Goal: Task Accomplishment & Management: Use online tool/utility

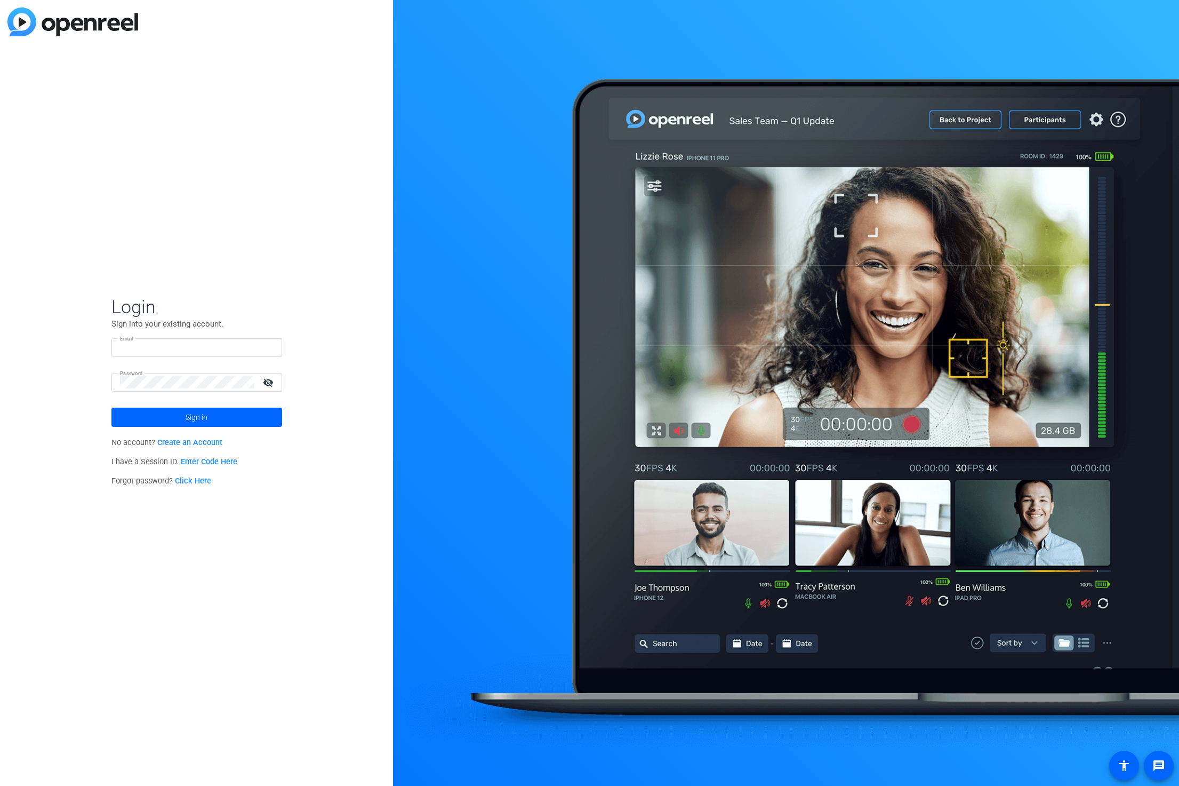
type input "[EMAIL_ADDRESS][DOMAIN_NAME]"
click at [264, 379] on mat-icon "visibility_off" at bounding box center [270, 381] width 26 height 15
drag, startPoint x: 213, startPoint y: 349, endPoint x: 106, endPoint y: 345, distance: 107.3
click at [106, 345] on div "Login Sign into your existing account. Email keithpurvis@uchicago.edu Password …" at bounding box center [196, 393] width 393 height 786
click at [326, 234] on div "Login Sign into your existing account. Email keithpurvis@uchicago.edu Password …" at bounding box center [196, 393] width 393 height 786
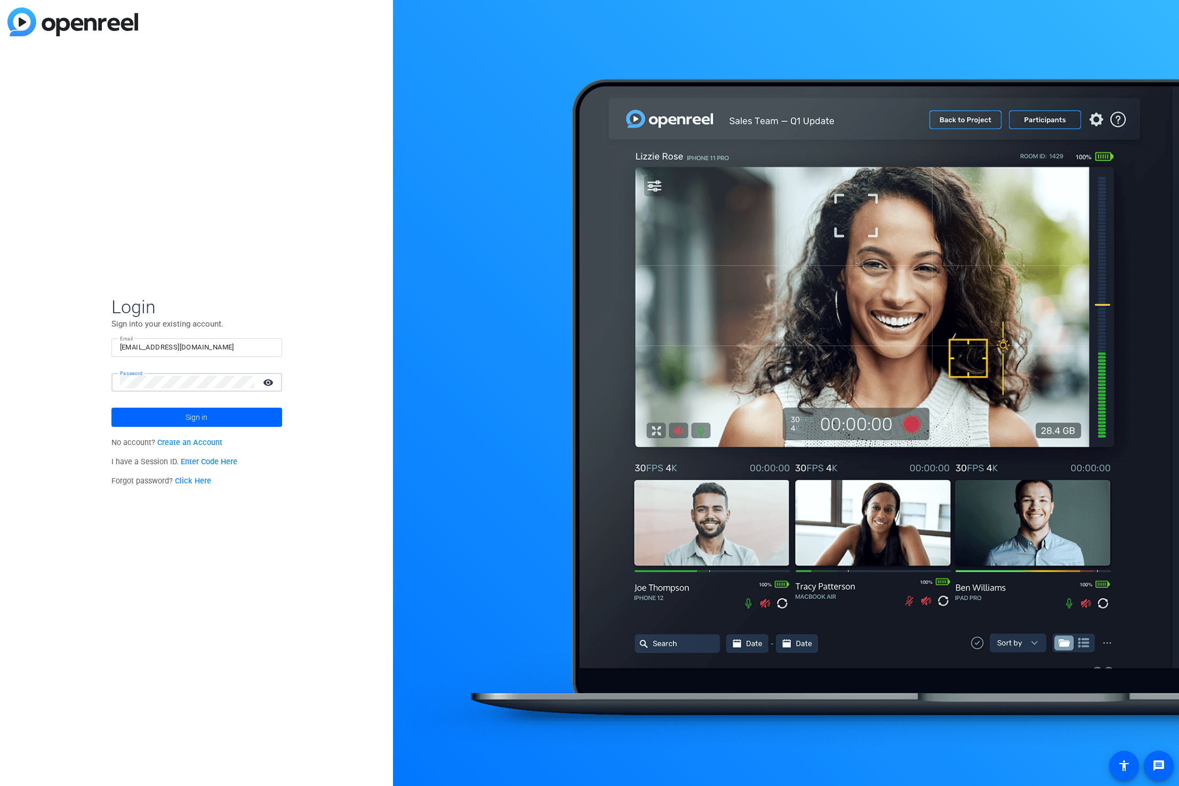
click at [114, 380] on div "Password visibility" at bounding box center [196, 382] width 171 height 19
drag, startPoint x: 326, startPoint y: 318, endPoint x: 331, endPoint y: 346, distance: 27.6
click at [326, 321] on div "Login Sign into your existing account. Email keithpurvis@uchicago.edu Password …" at bounding box center [196, 393] width 393 height 786
click at [186, 417] on span "Sign in" at bounding box center [197, 417] width 22 height 27
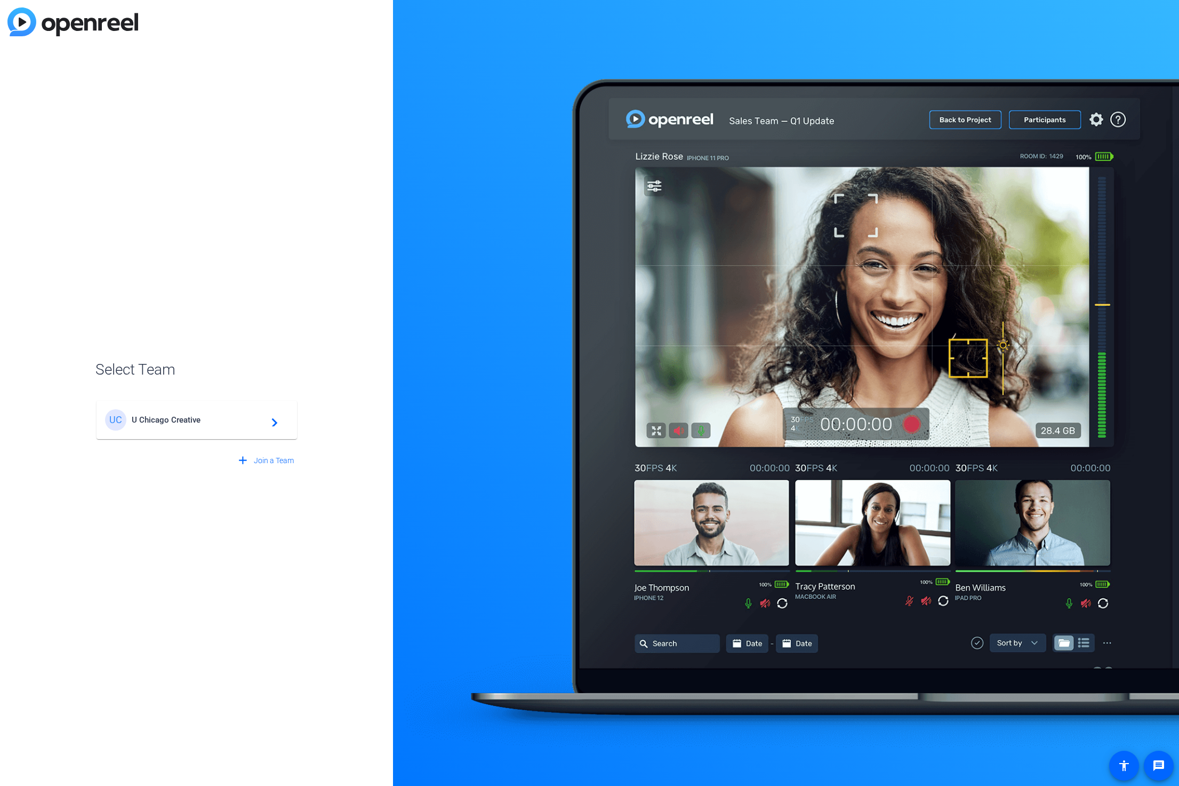
click at [184, 416] on span "U Chicago Creative" at bounding box center [198, 420] width 133 height 10
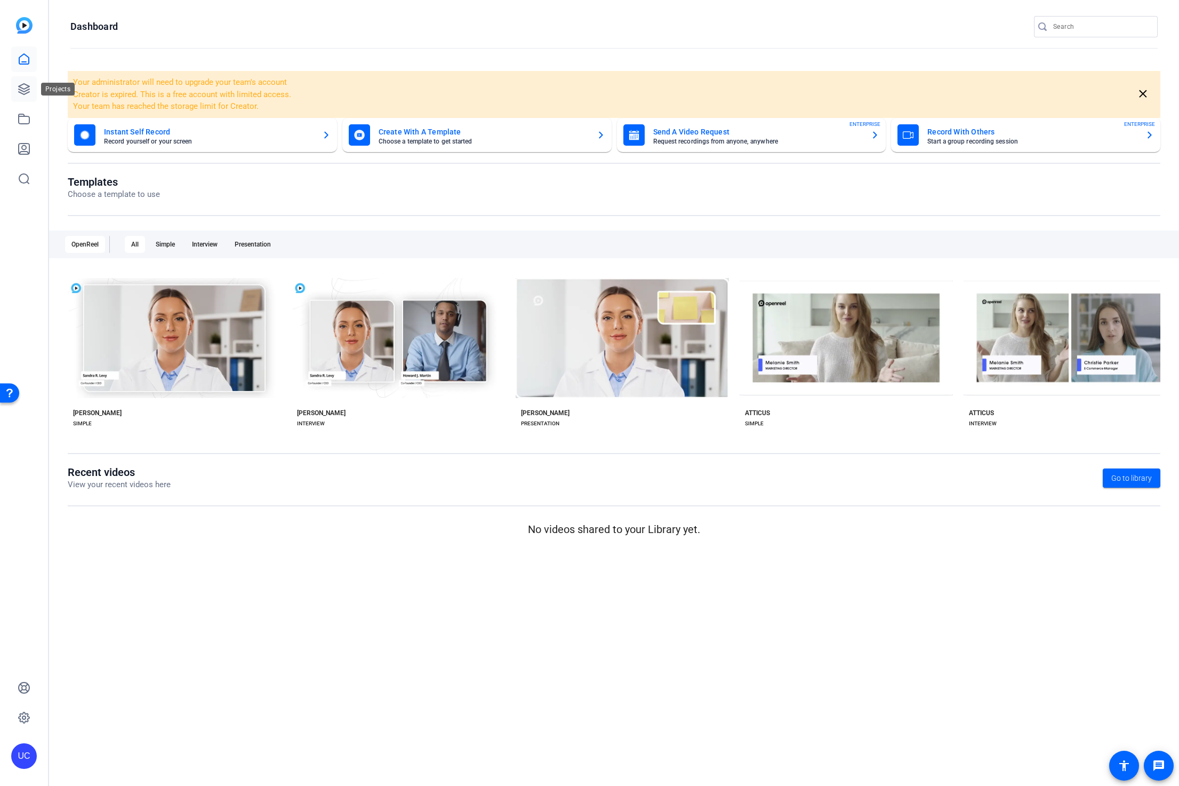
click at [23, 84] on icon at bounding box center [24, 89] width 13 height 13
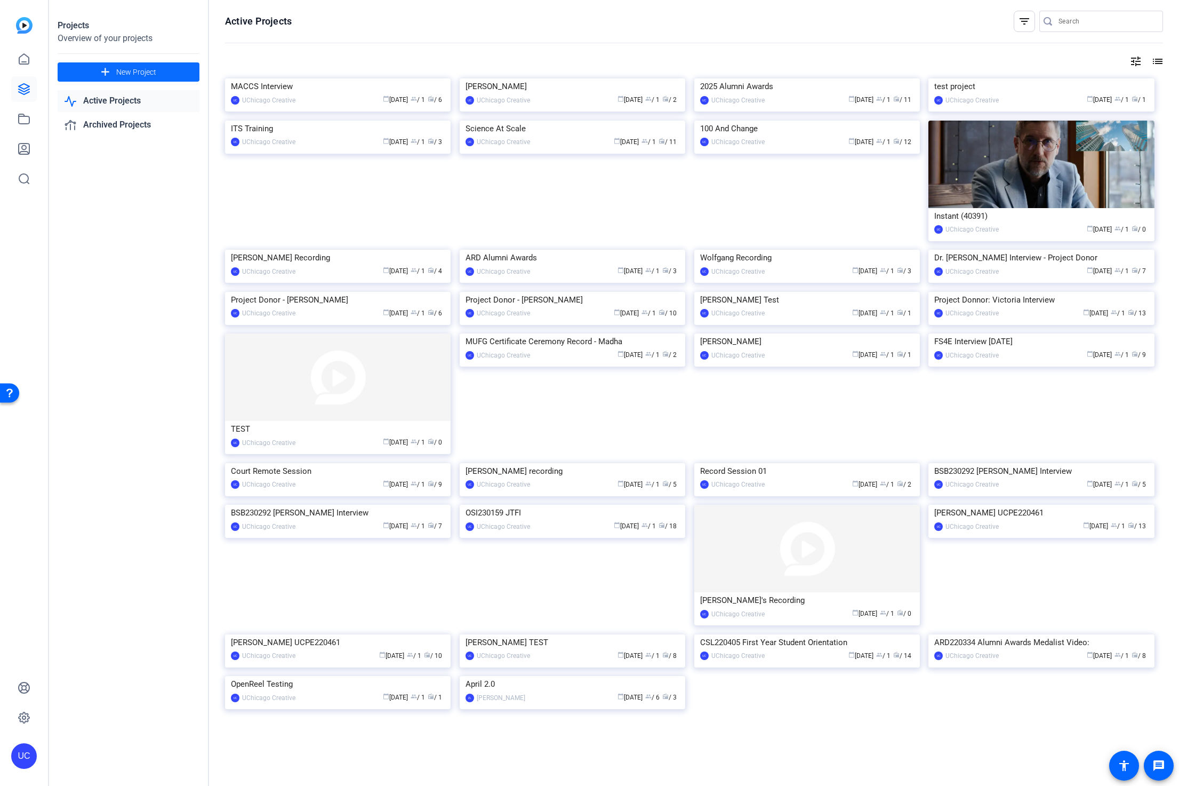
click at [148, 75] on span "New Project" at bounding box center [136, 72] width 40 height 11
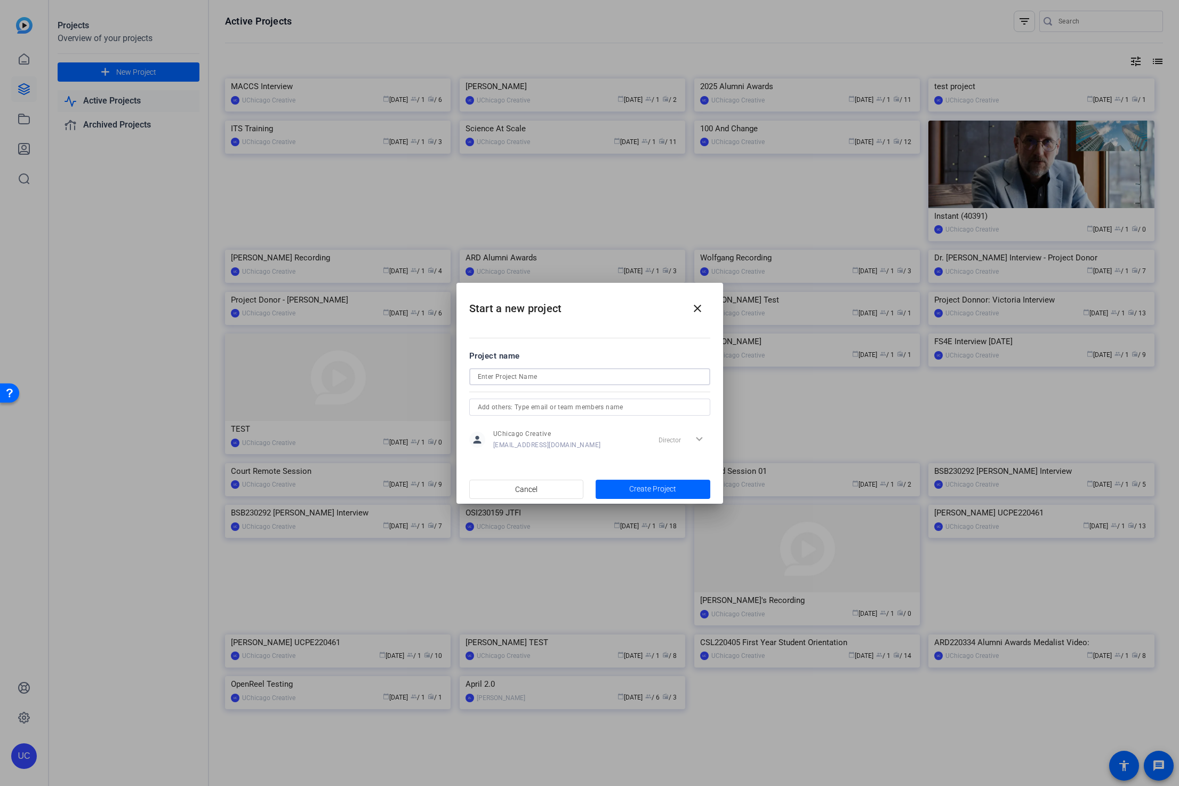
click at [528, 376] on input at bounding box center [590, 376] width 224 height 13
type input "Kemal ITS - AI Questions"
click at [655, 486] on span "Create Project" at bounding box center [652, 488] width 47 height 11
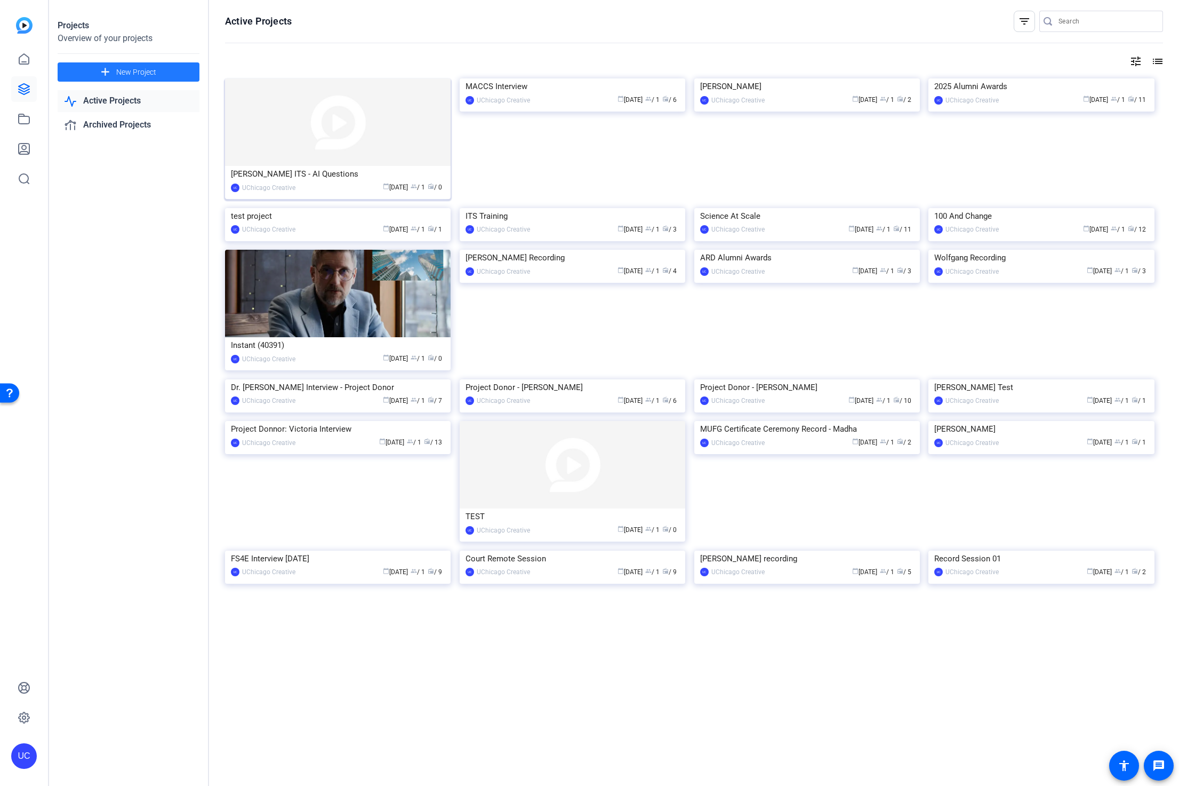
click at [350, 138] on img at bounding box center [338, 121] width 226 height 87
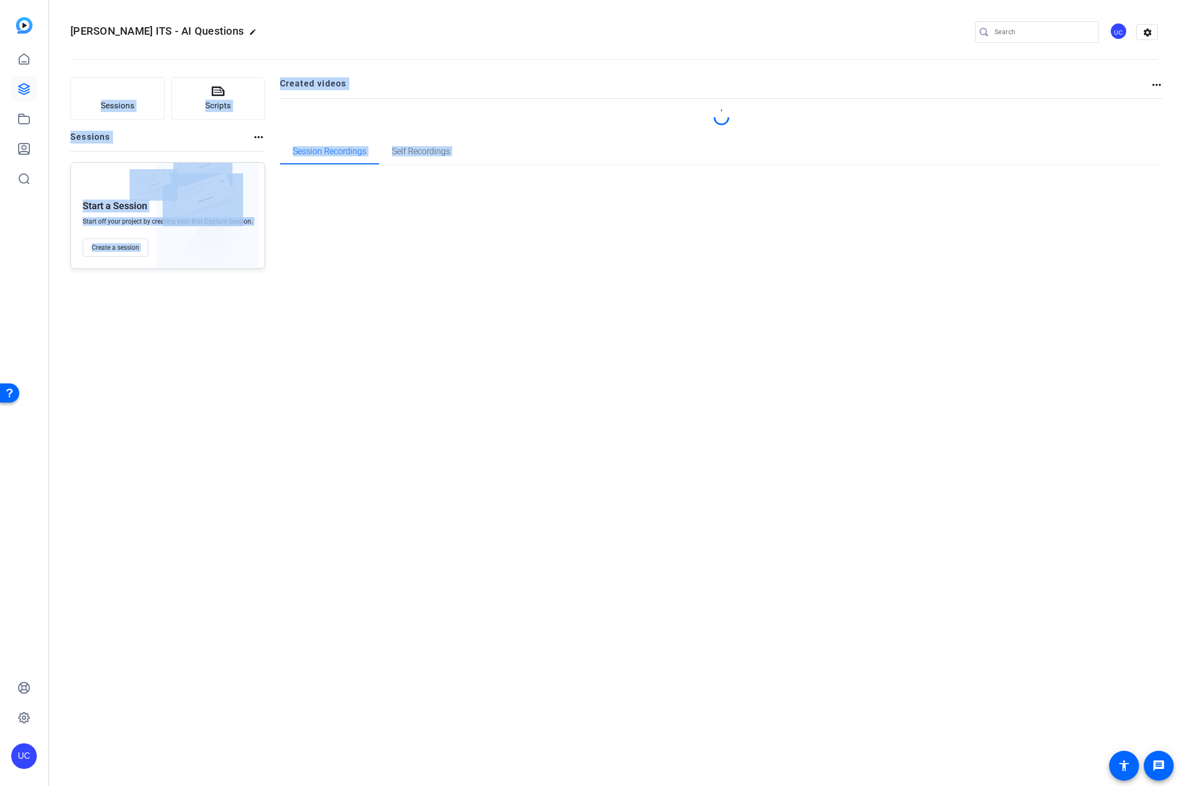
click at [350, 138] on div "Kemal ITS - AI Questions edit UC settings Sessions Scripts Sessions more_horiz …" at bounding box center [614, 393] width 1130 height 786
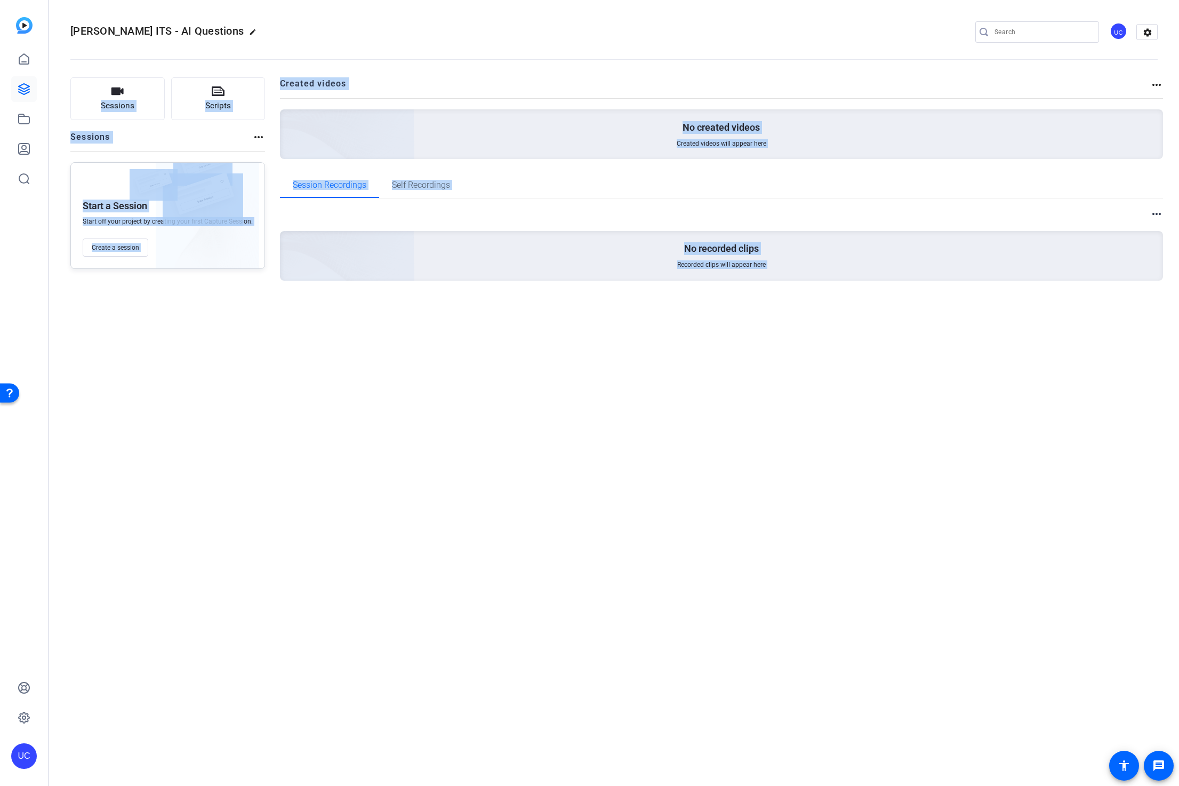
click at [541, 57] on openreel-divider-bar at bounding box center [614, 56] width 1088 height 33
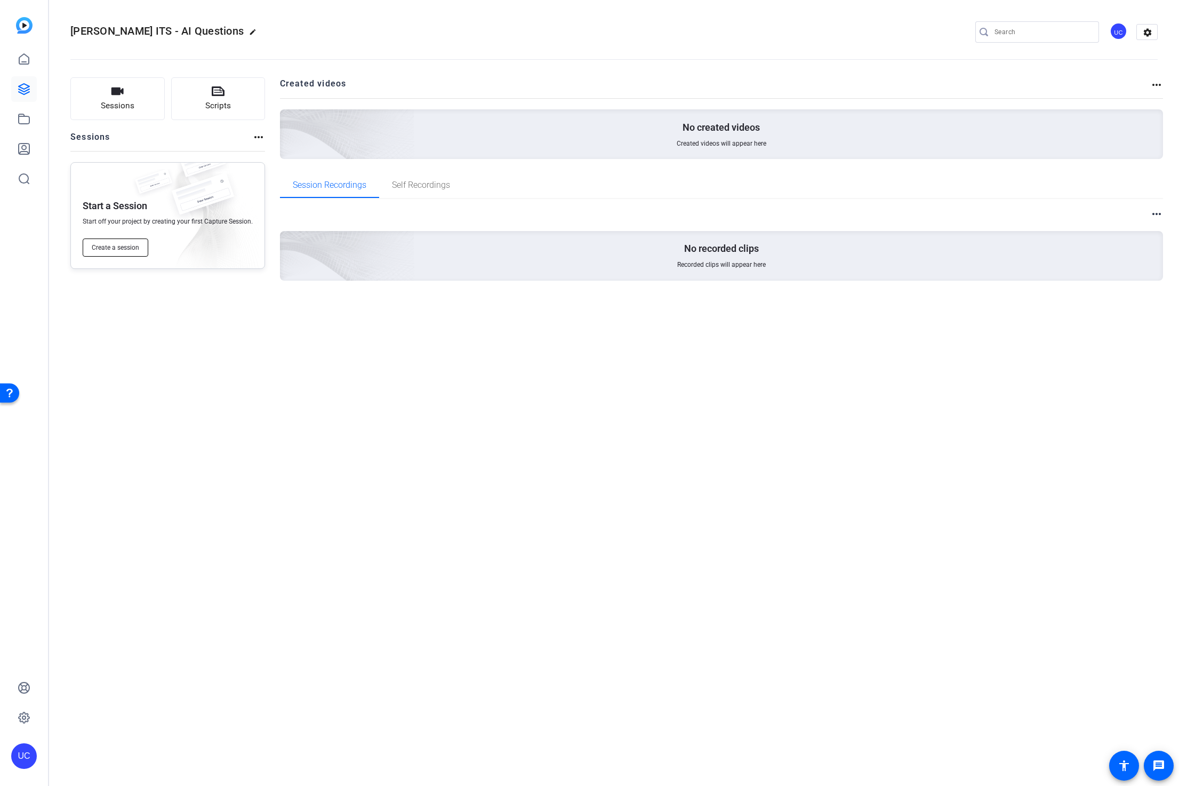
click at [121, 244] on span "Create a session" at bounding box center [115, 247] width 47 height 9
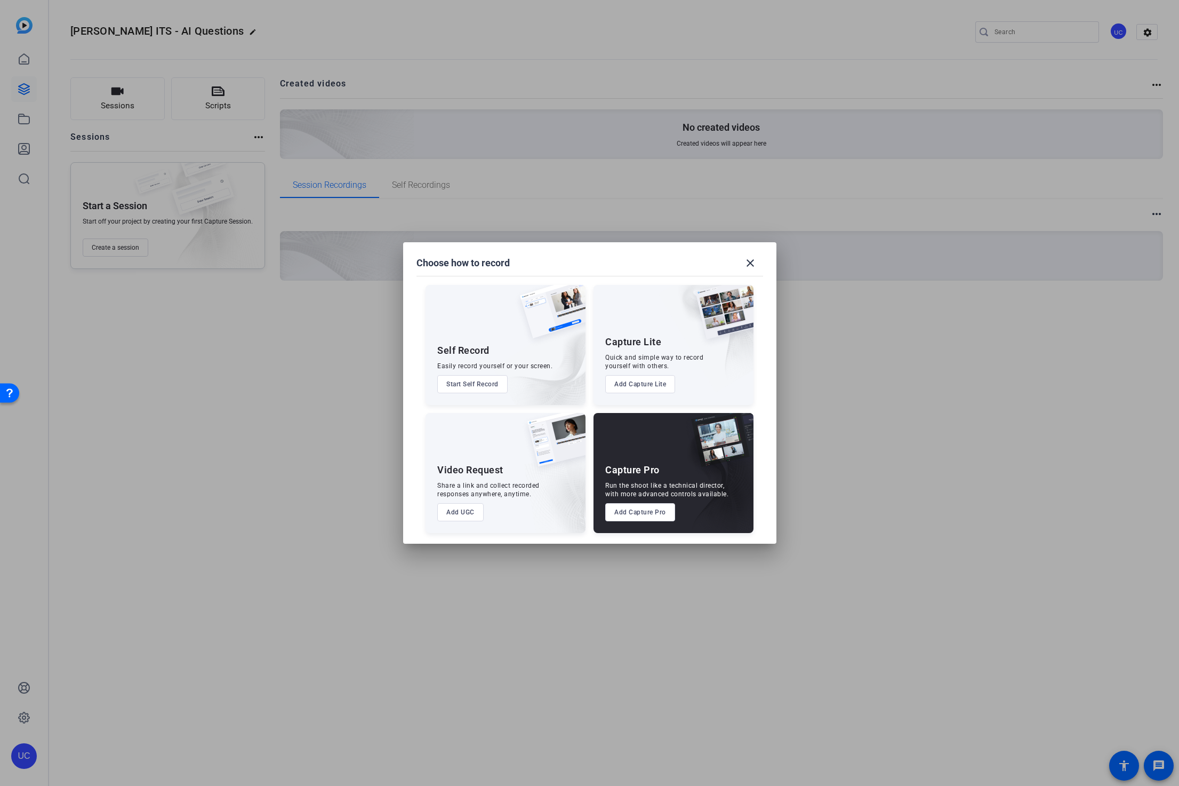
click at [642, 514] on button "Add Capture Pro" at bounding box center [640, 512] width 70 height 18
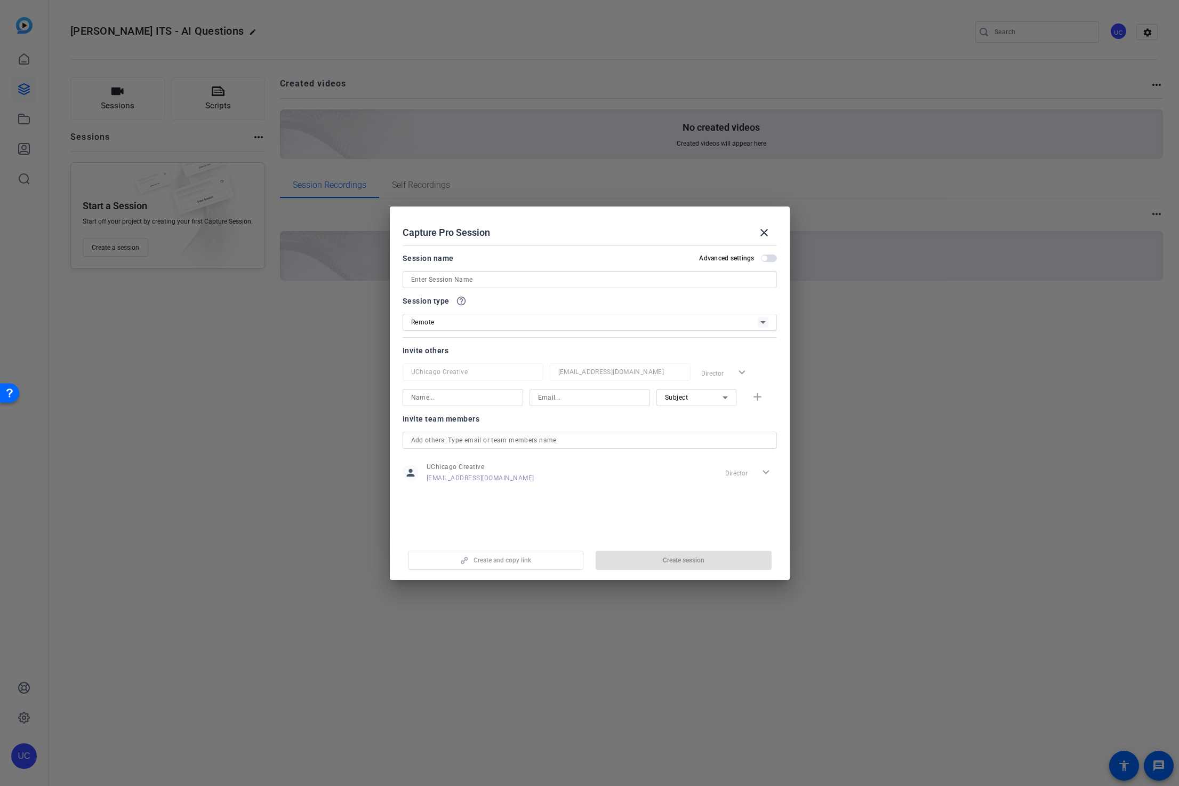
click at [469, 281] on input at bounding box center [589, 279] width 357 height 13
type input "[PERSON_NAME] AI Questions Session"
click at [686, 560] on span "Create session" at bounding box center [684, 560] width 42 height 9
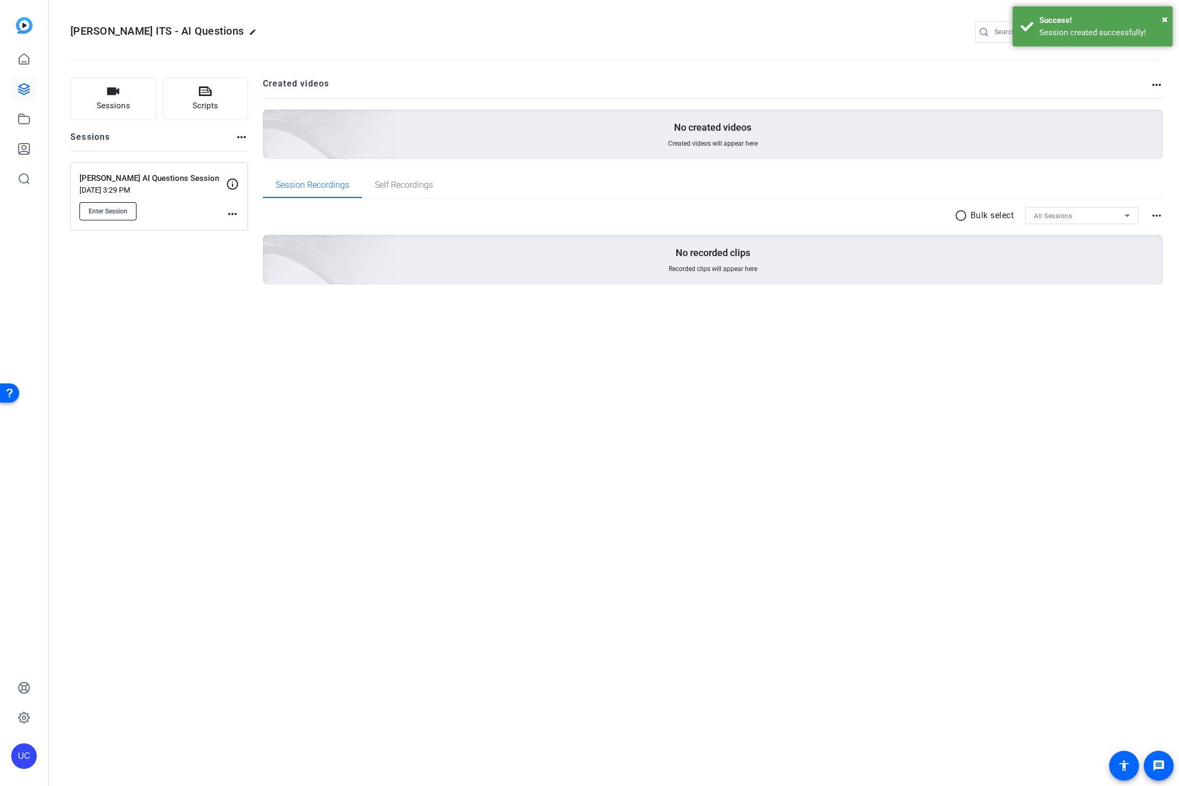
click at [107, 207] on span "Enter Session" at bounding box center [108, 211] width 39 height 9
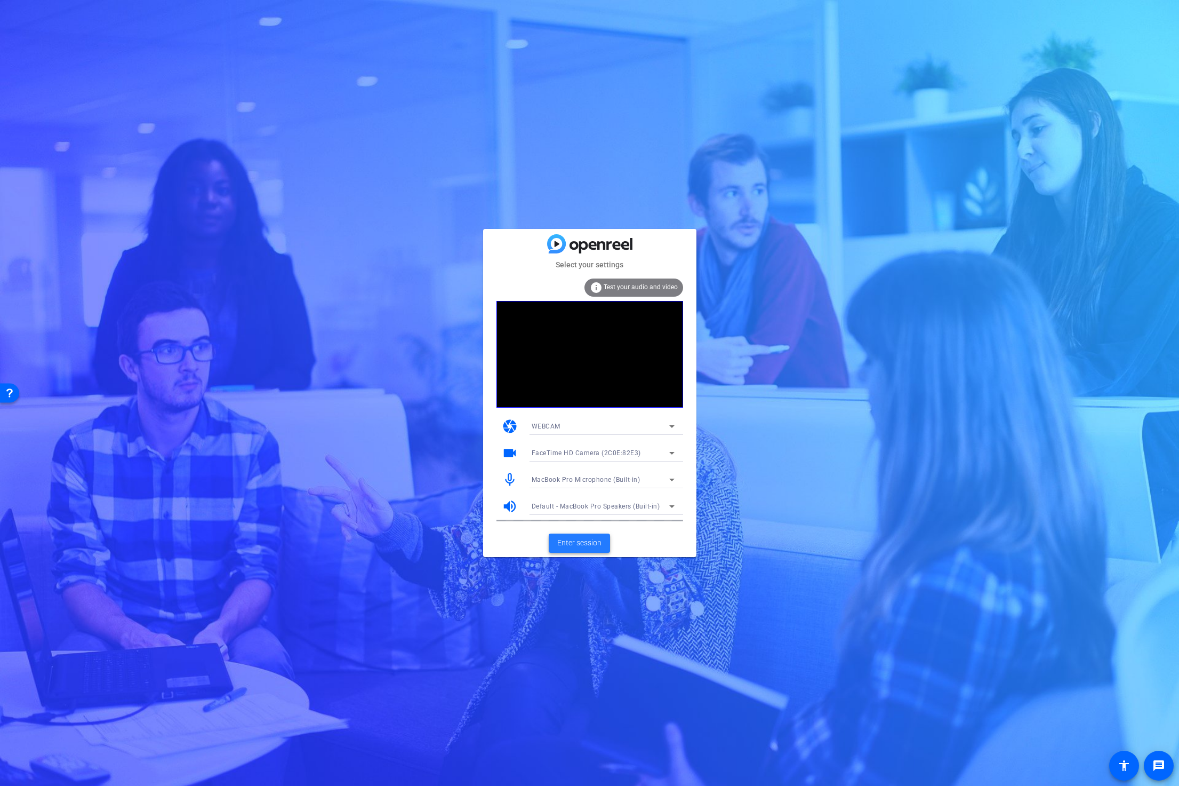
click at [586, 542] on span "Enter session" at bounding box center [579, 542] width 44 height 11
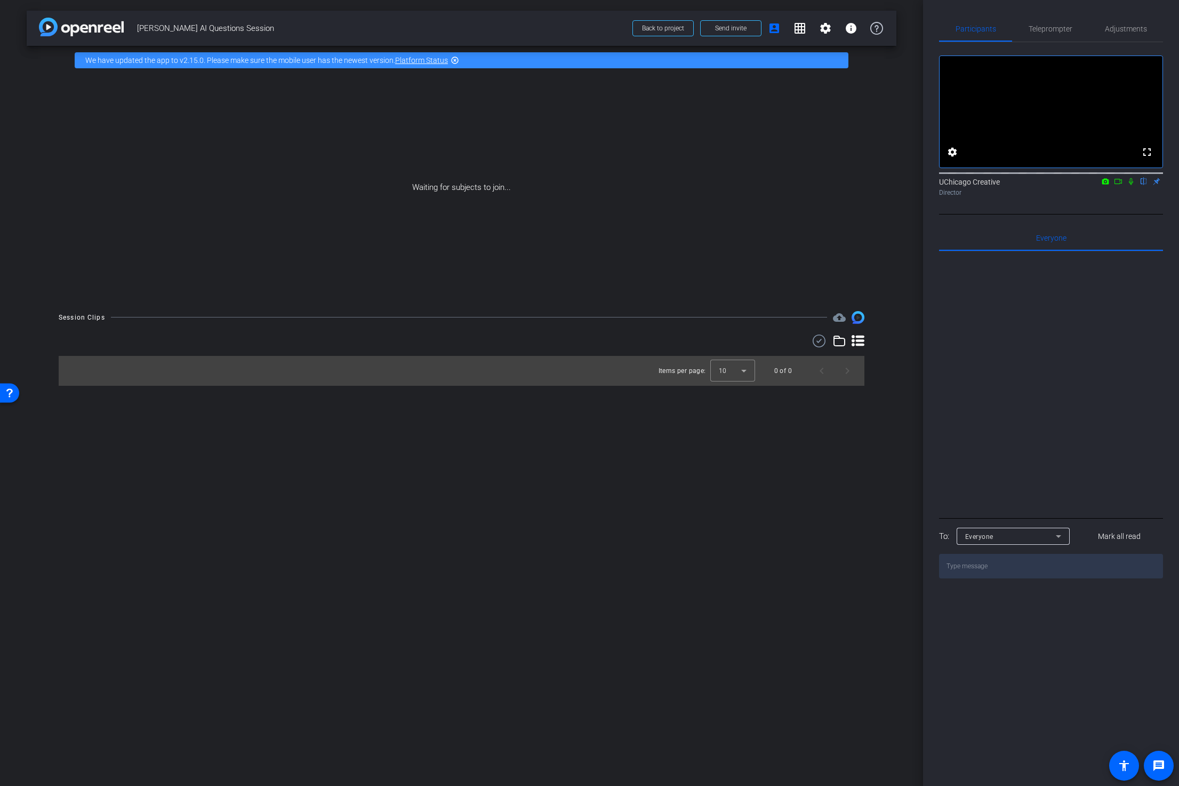
click at [1130, 185] on icon at bounding box center [1131, 181] width 4 height 7
click at [732, 25] on span "Send invite" at bounding box center [730, 28] width 31 height 9
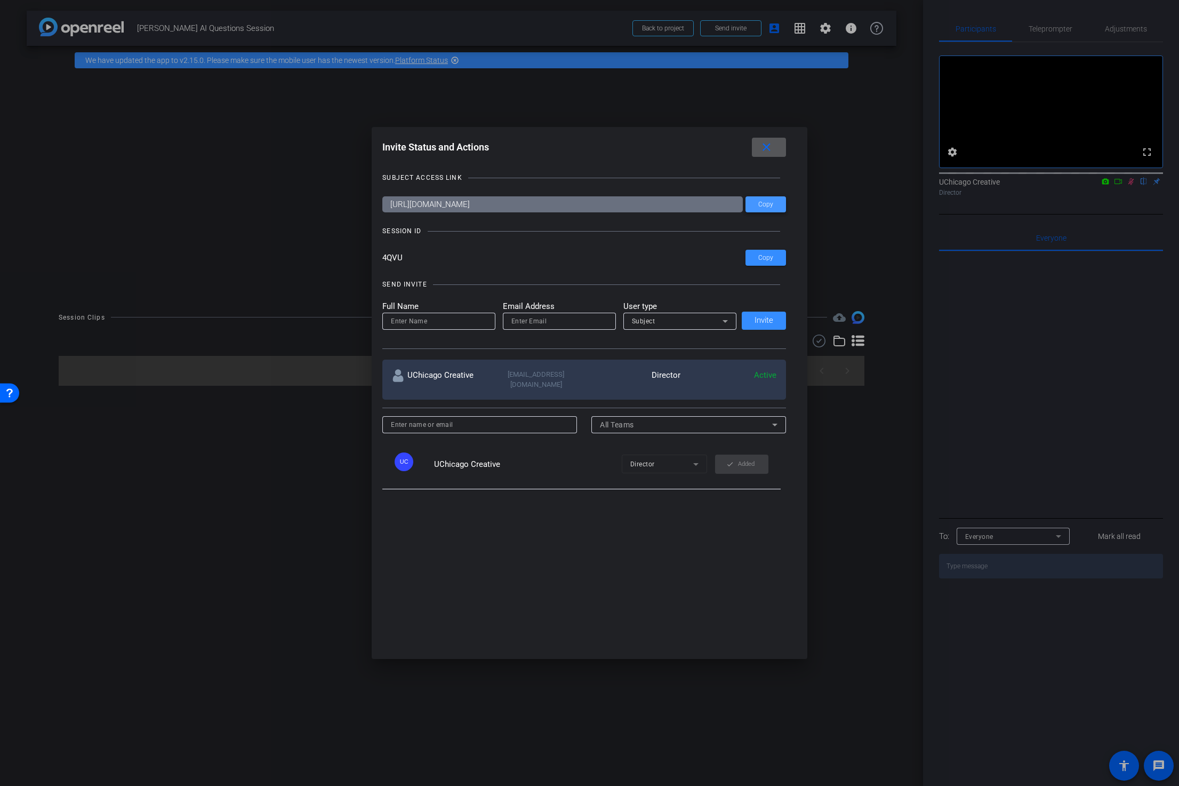
click at [767, 209] on span "Copy" at bounding box center [766, 205] width 15 height 8
click at [778, 206] on span at bounding box center [766, 204] width 41 height 26
click at [768, 262] on span "Copy" at bounding box center [766, 258] width 15 height 8
click at [767, 151] on mat-icon "close" at bounding box center [766, 147] width 13 height 13
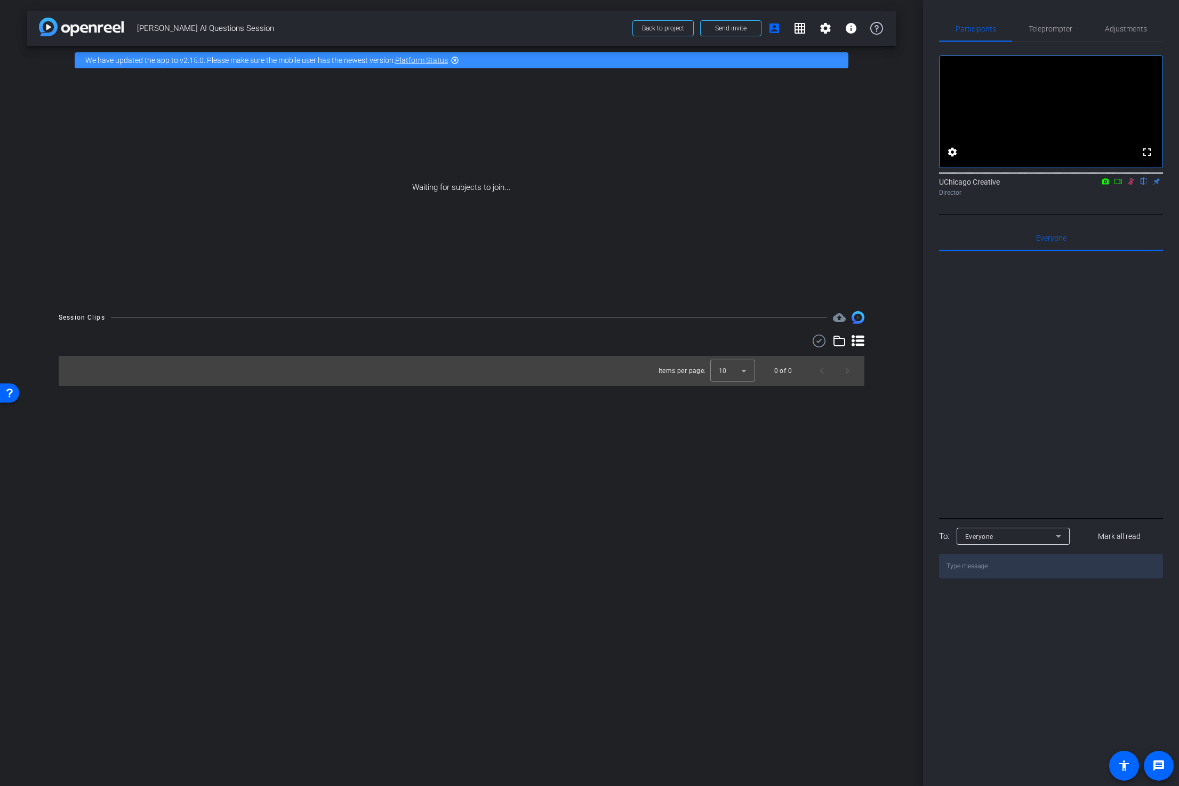
click at [866, 123] on div "Waiting for subjects to join..." at bounding box center [462, 188] width 870 height 226
click at [735, 31] on span "Send invite" at bounding box center [730, 28] width 31 height 9
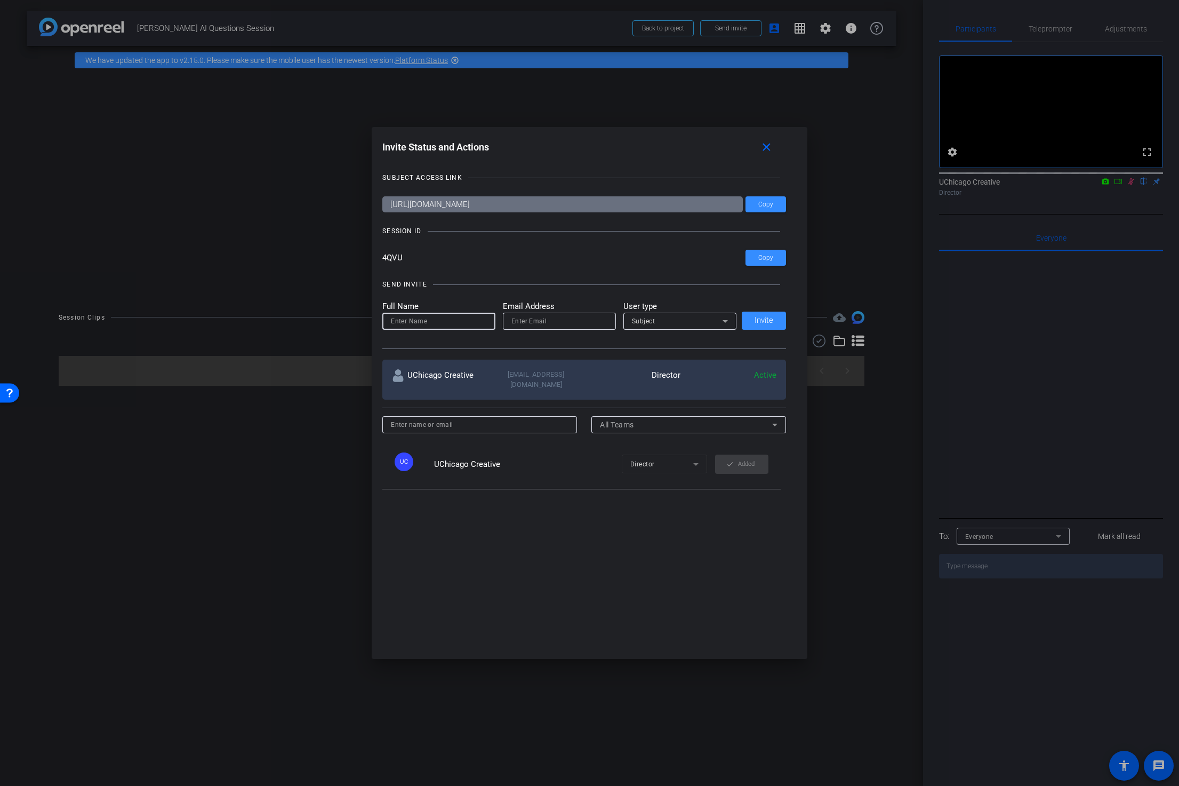
click at [417, 327] on input at bounding box center [439, 321] width 96 height 13
type input "[PERSON_NAME]"
click at [572, 325] on input "email" at bounding box center [560, 321] width 96 height 13
click at [563, 323] on input "email" at bounding box center [560, 321] width 96 height 13
drag, startPoint x: 555, startPoint y: 326, endPoint x: 492, endPoint y: 326, distance: 62.4
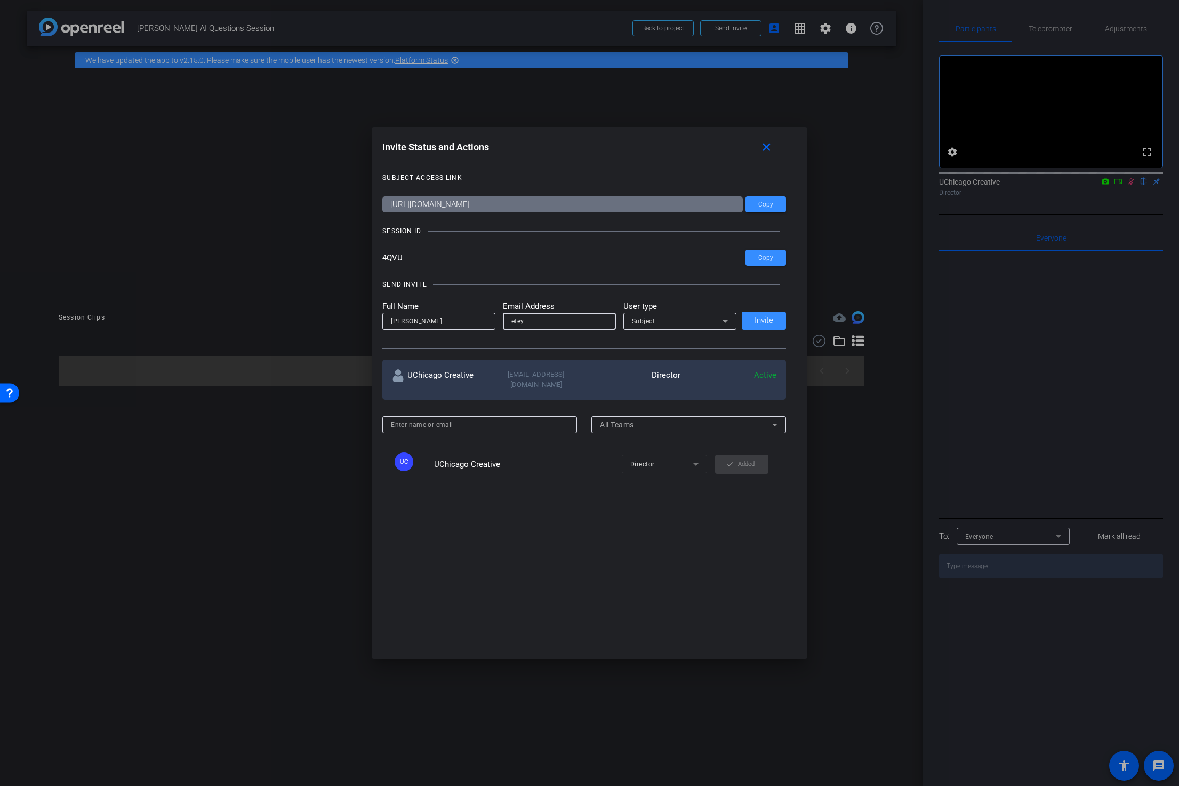
click at [492, 326] on form "Full Name Eric Fey Email Address efey User type Subject" at bounding box center [559, 314] width 354 height 29
paste input "@uchicago.edu"
type input "[EMAIL_ADDRESS][DOMAIN_NAME]"
click at [691, 325] on div "Subject" at bounding box center [677, 320] width 91 height 13
click at [692, 348] on mat-option "Collaborator" at bounding box center [680, 346] width 113 height 17
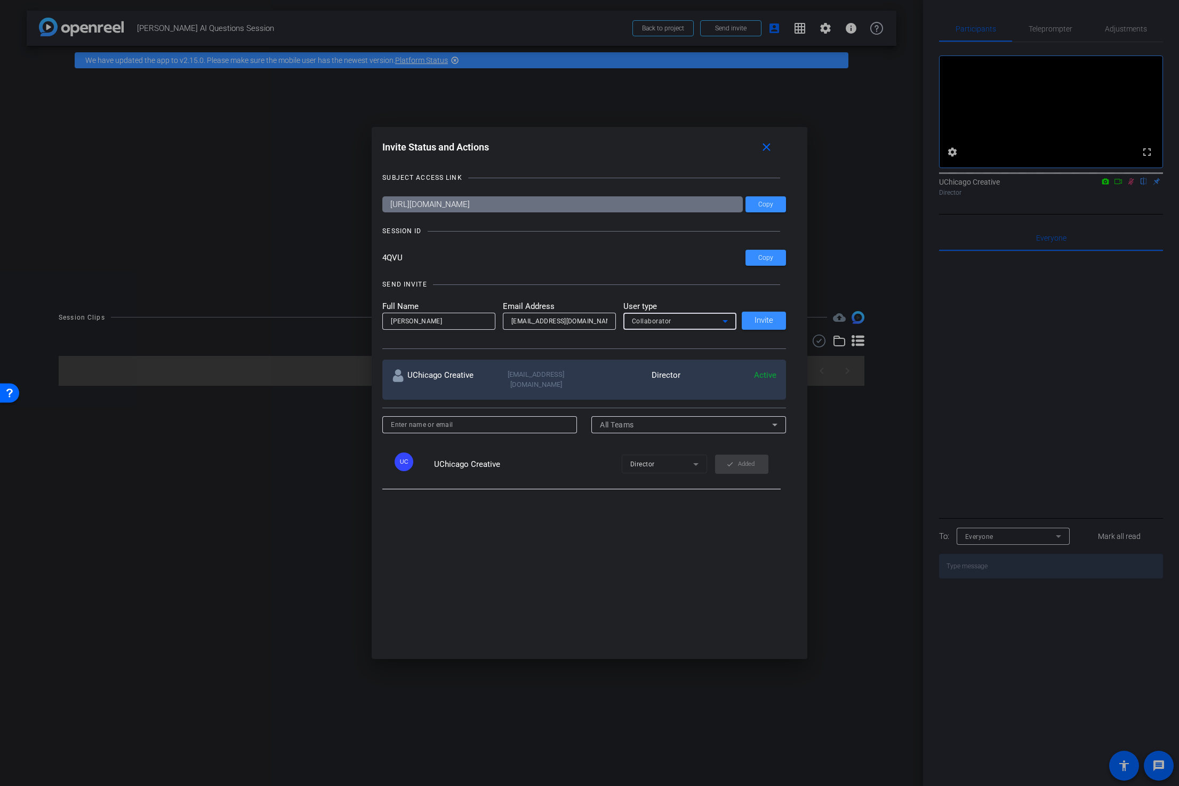
click at [699, 322] on div "Collaborator" at bounding box center [677, 320] width 91 height 13
click at [672, 364] on mat-option "Watcher" at bounding box center [680, 363] width 113 height 17
click at [692, 328] on div "Watcher" at bounding box center [677, 320] width 91 height 13
click at [672, 381] on mat-option "Subject" at bounding box center [680, 380] width 113 height 17
click at [512, 420] on input at bounding box center [480, 424] width 178 height 13
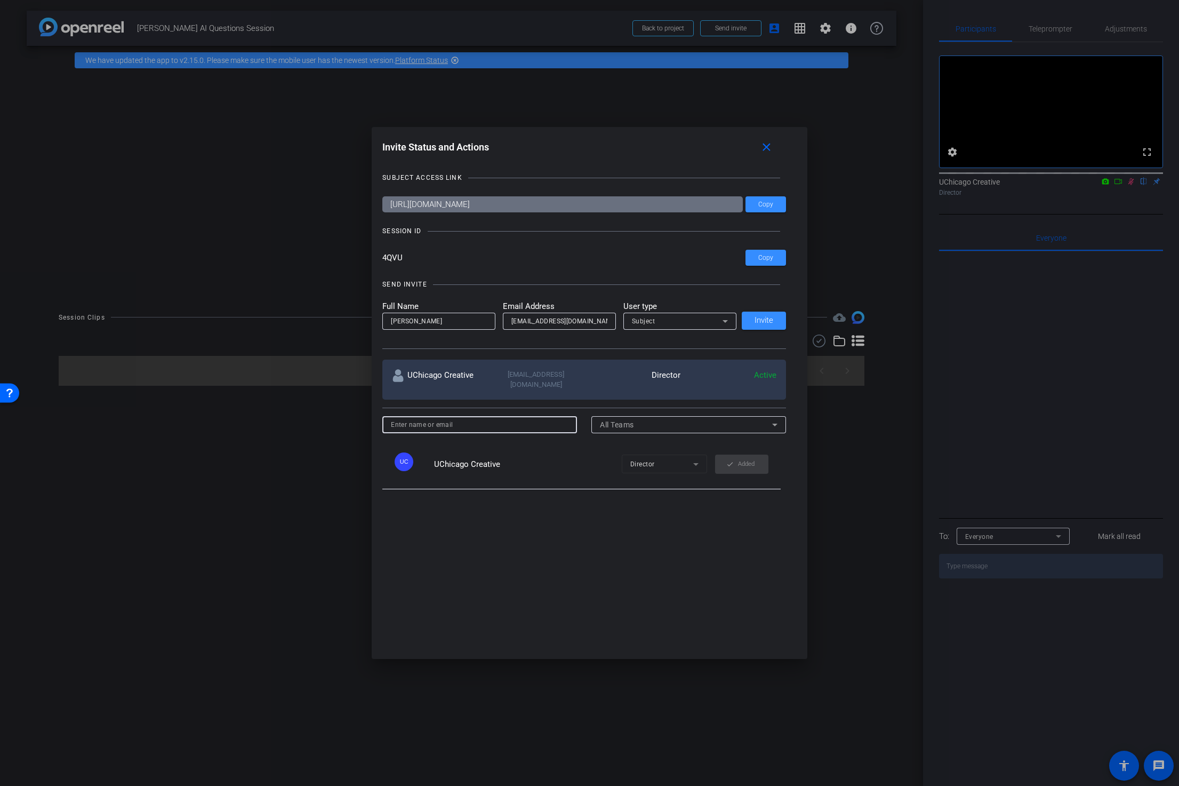
click at [637, 438] on div at bounding box center [689, 439] width 195 height 12
click at [768, 209] on span "Copy" at bounding box center [766, 205] width 15 height 8
click at [705, 325] on div "Subject" at bounding box center [677, 320] width 91 height 13
click at [680, 381] on mat-option "Subject" at bounding box center [680, 380] width 113 height 17
click at [762, 323] on span "Invite" at bounding box center [764, 320] width 19 height 8
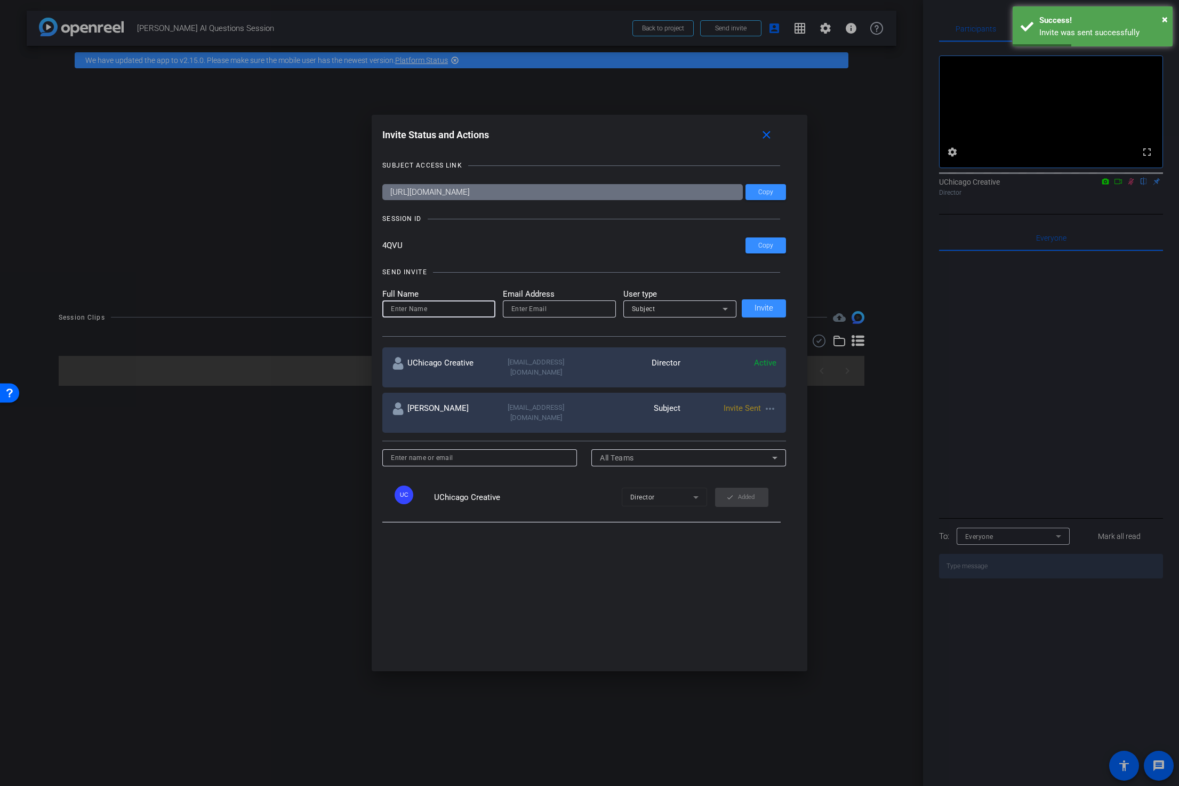
click at [450, 310] on input at bounding box center [439, 308] width 96 height 13
type input "[PERSON_NAME]"
type input "[EMAIL_ADDRESS][DOMAIN_NAME]"
click at [696, 310] on div "Subject" at bounding box center [677, 308] width 91 height 13
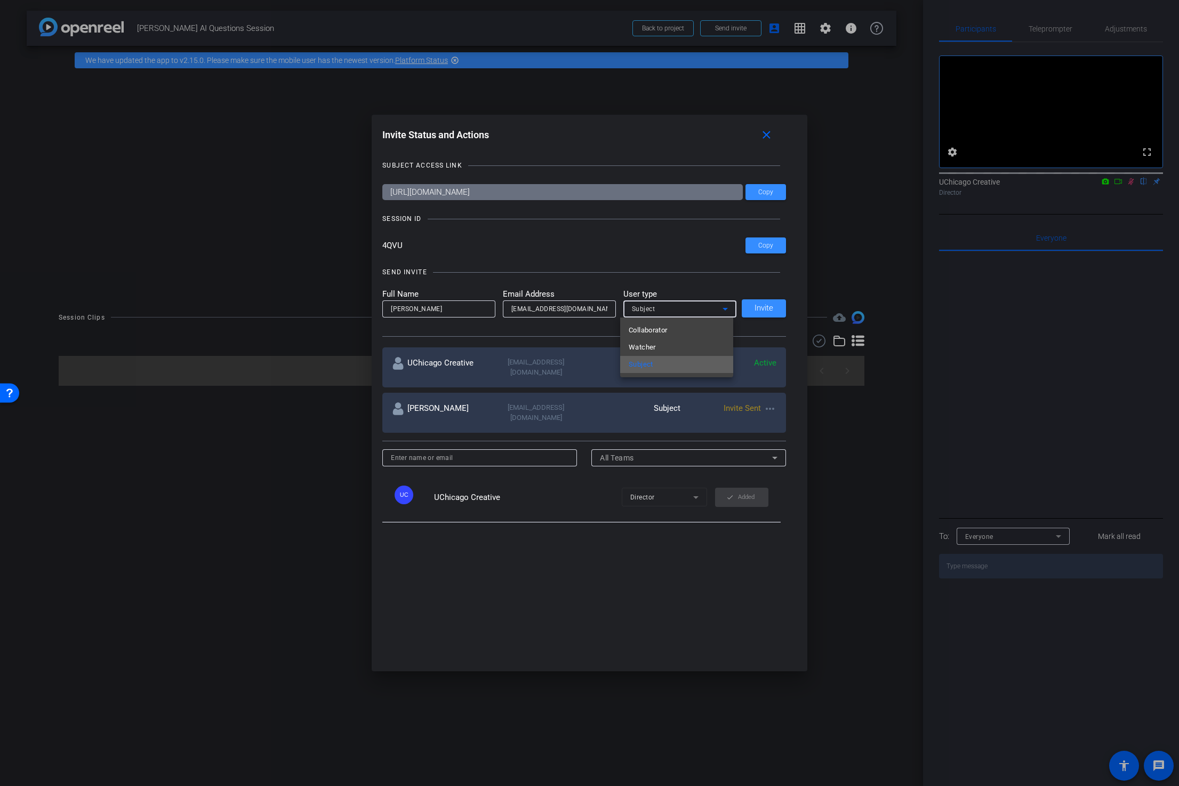
click at [675, 360] on mat-option "Subject" at bounding box center [676, 364] width 113 height 17
click at [762, 310] on span "Invite" at bounding box center [764, 308] width 19 height 8
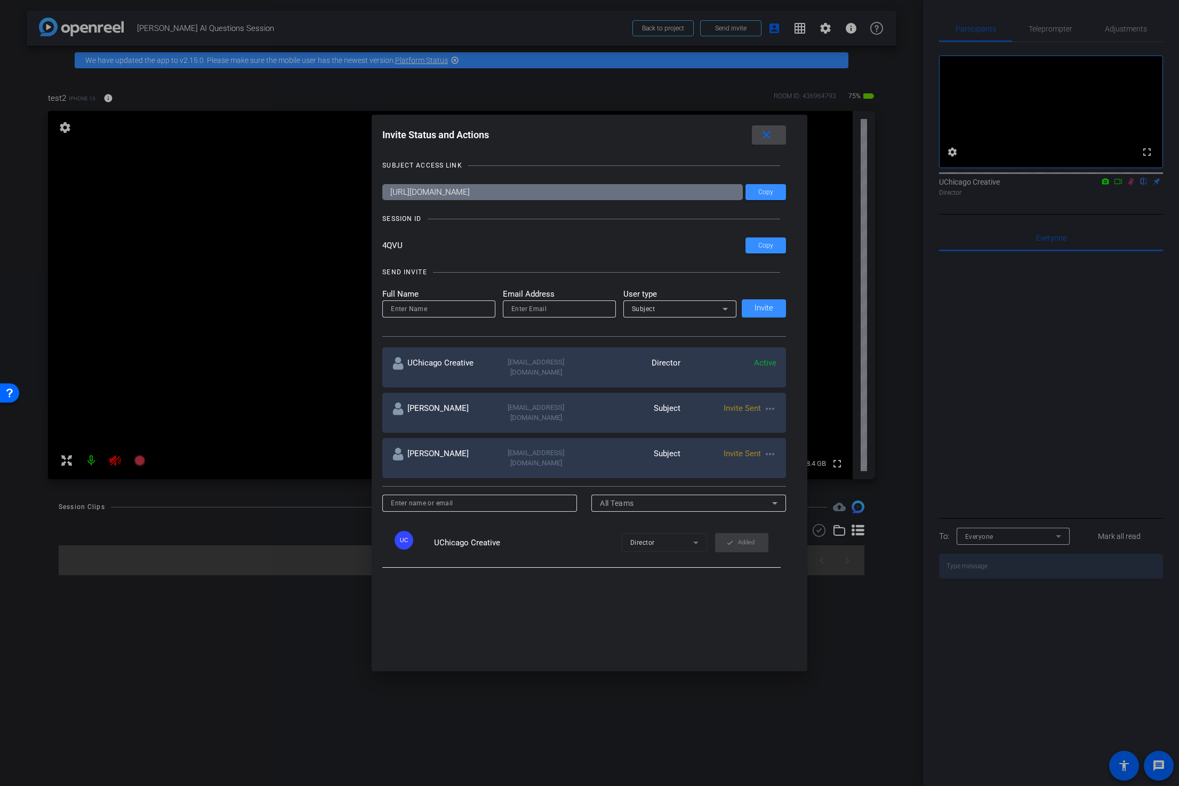
click at [773, 136] on mat-icon "close" at bounding box center [766, 135] width 13 height 13
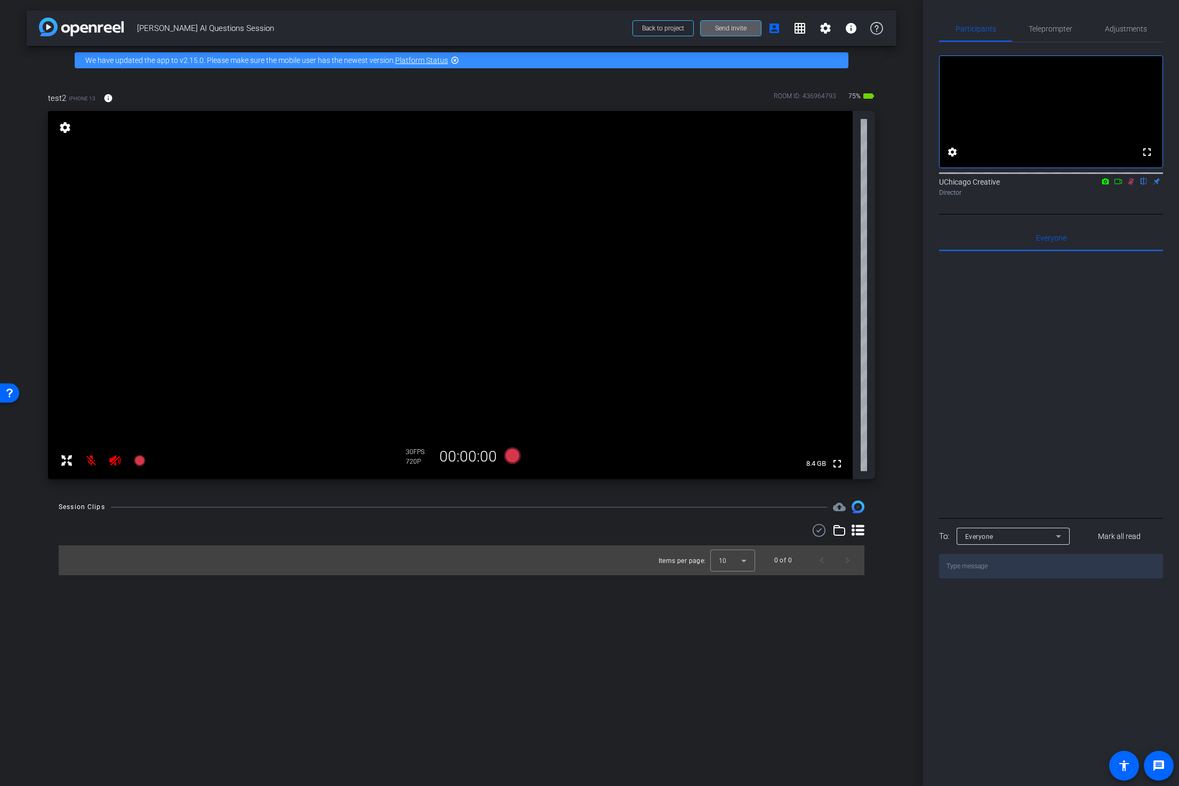
click at [727, 655] on div "arrow_back Kemal AI Questions Session Back to project Send invite account_box g…" at bounding box center [461, 393] width 923 height 786
click at [862, 529] on icon at bounding box center [858, 529] width 13 height 11
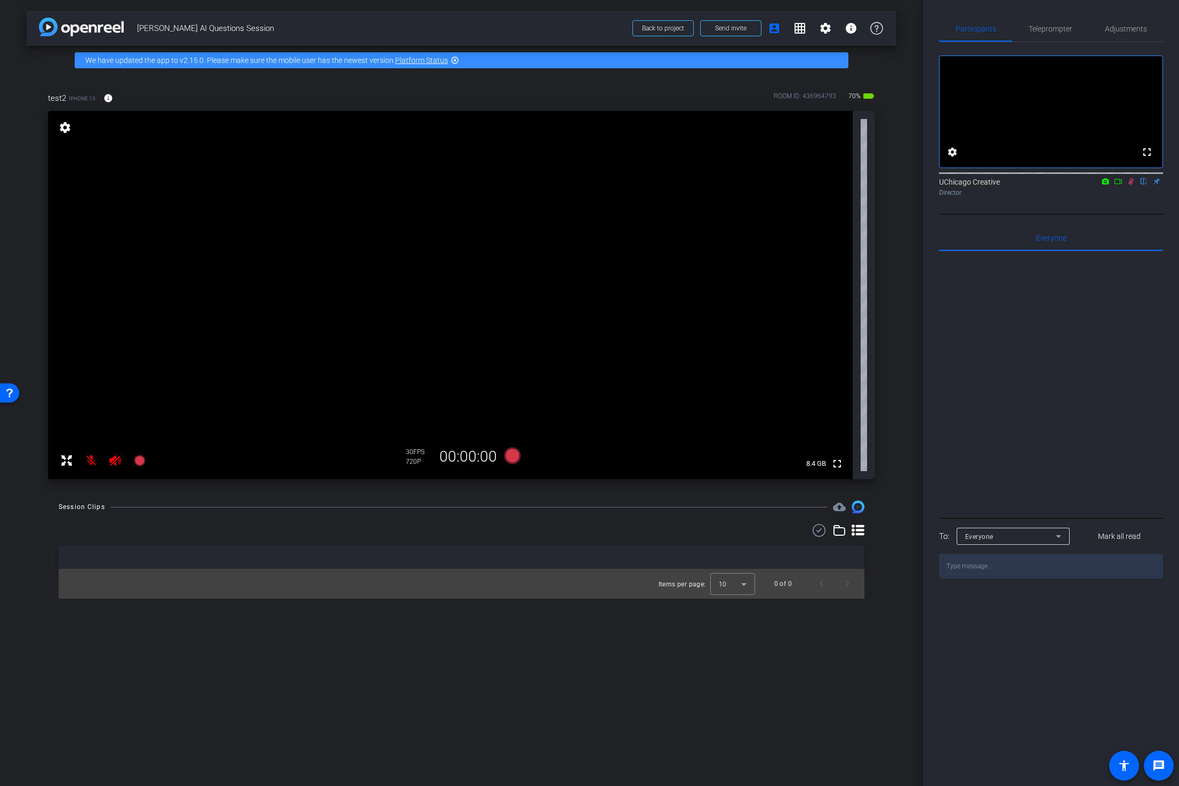
click at [860, 534] on icon at bounding box center [858, 529] width 13 height 11
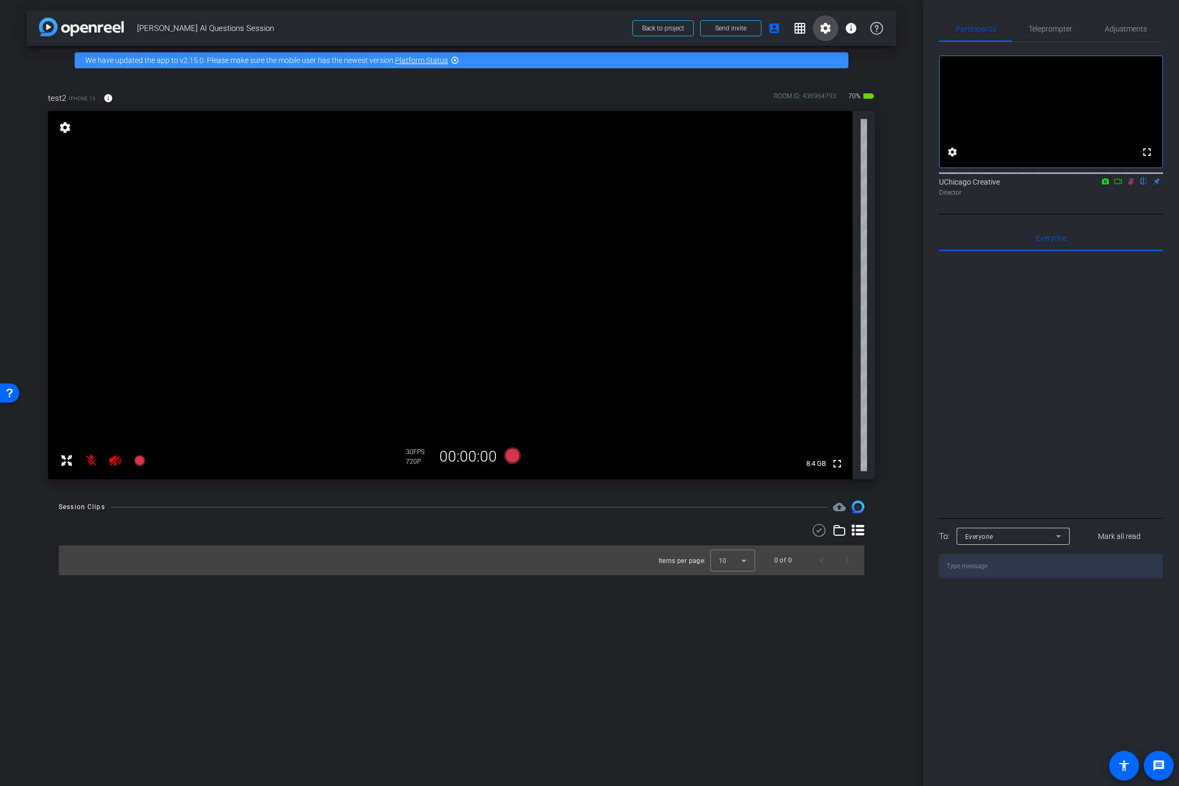
click at [828, 29] on mat-icon "settings" at bounding box center [825, 28] width 13 height 13
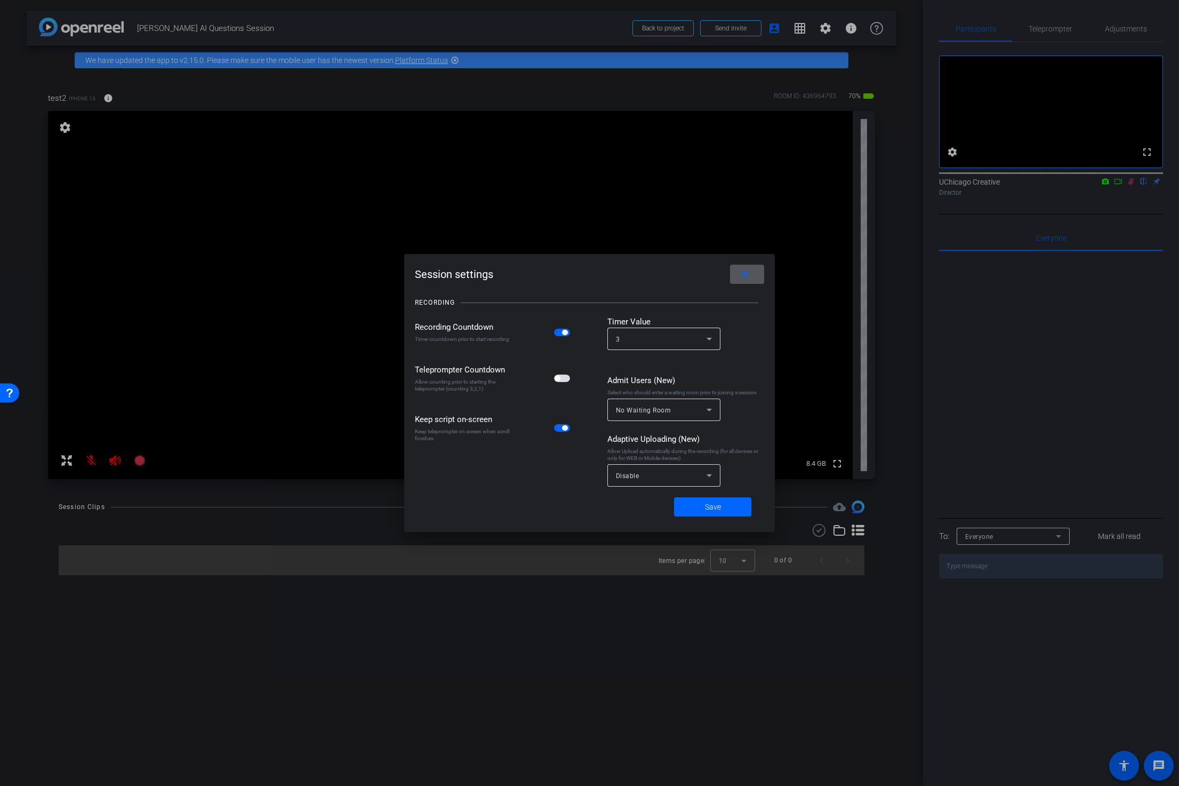
click at [752, 279] on span at bounding box center [747, 274] width 34 height 26
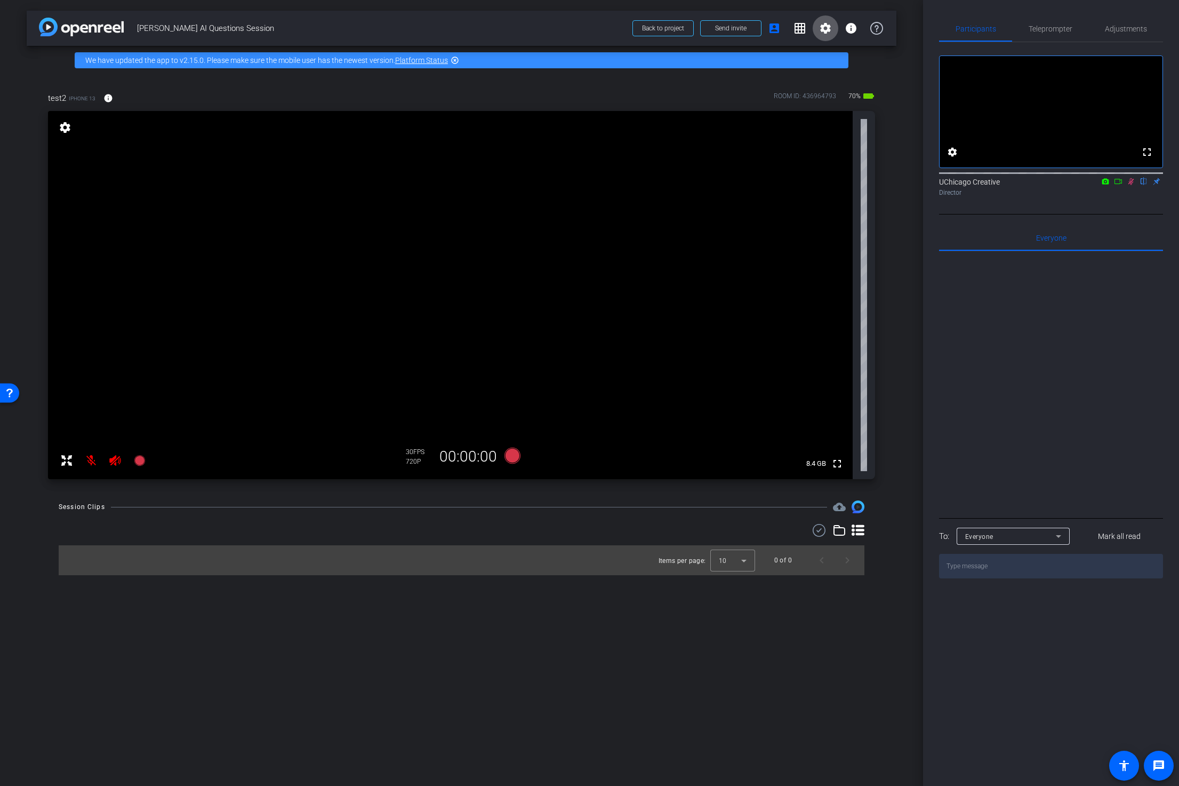
click at [92, 459] on mat-icon at bounding box center [91, 460] width 21 height 21
click at [454, 58] on mat-icon "highlight_off" at bounding box center [455, 60] width 9 height 9
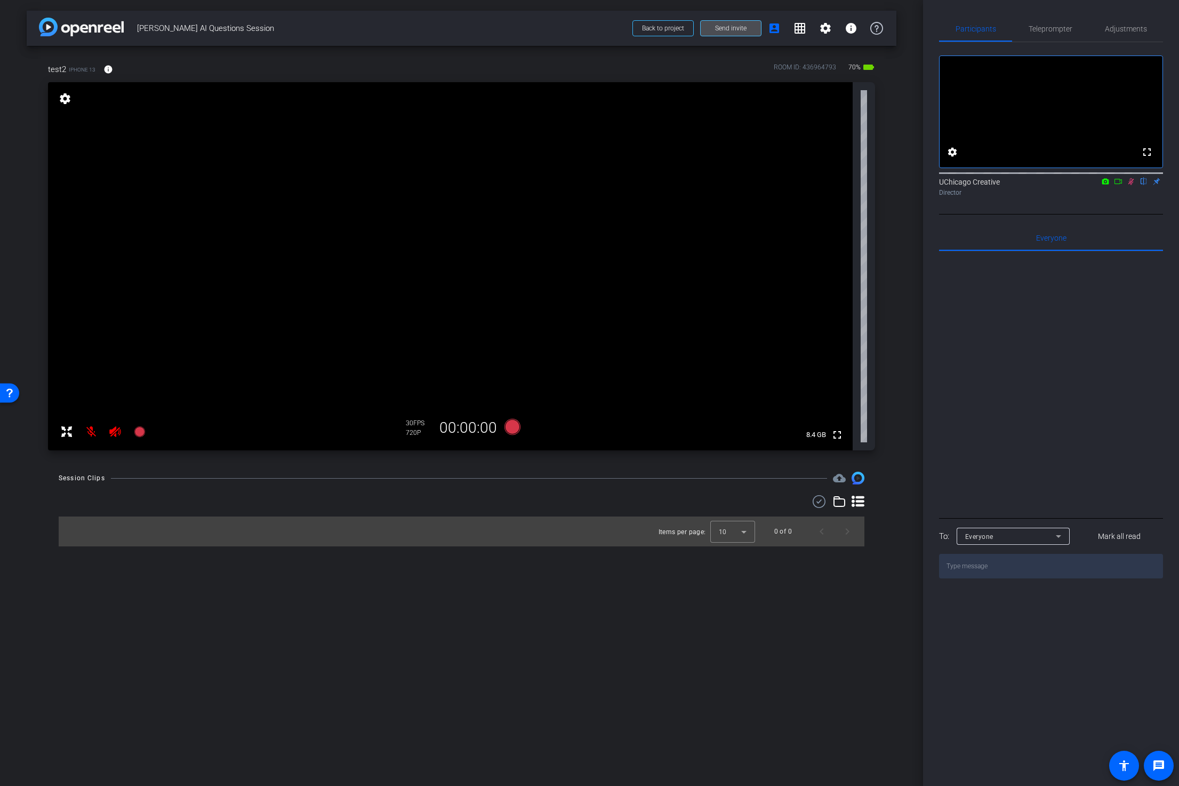
click at [755, 31] on span at bounding box center [731, 28] width 60 height 26
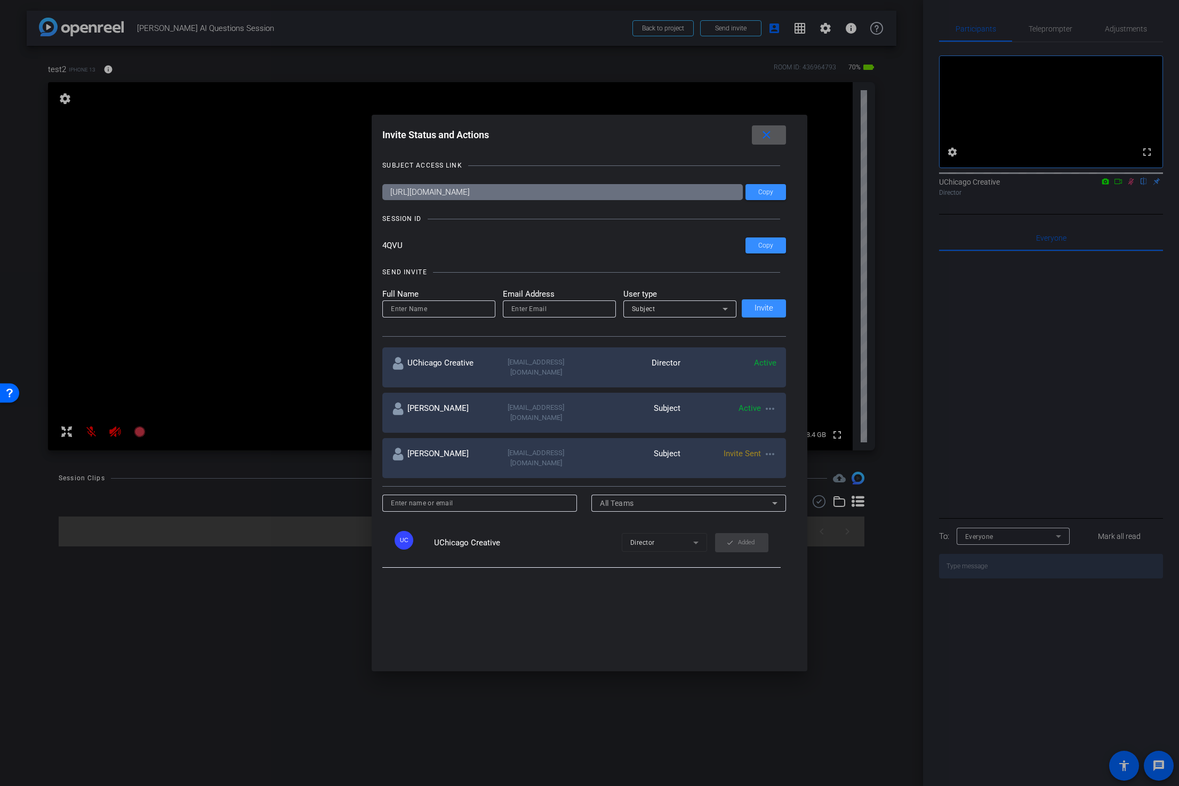
click at [766, 448] on mat-icon "more_horiz" at bounding box center [770, 454] width 13 height 13
click at [699, 437] on div at bounding box center [589, 393] width 1179 height 786
click at [770, 448] on mat-icon "more_horiz" at bounding box center [770, 454] width 13 height 13
click at [646, 457] on div at bounding box center [589, 393] width 1179 height 786
click at [772, 137] on mat-icon "close" at bounding box center [766, 135] width 13 height 13
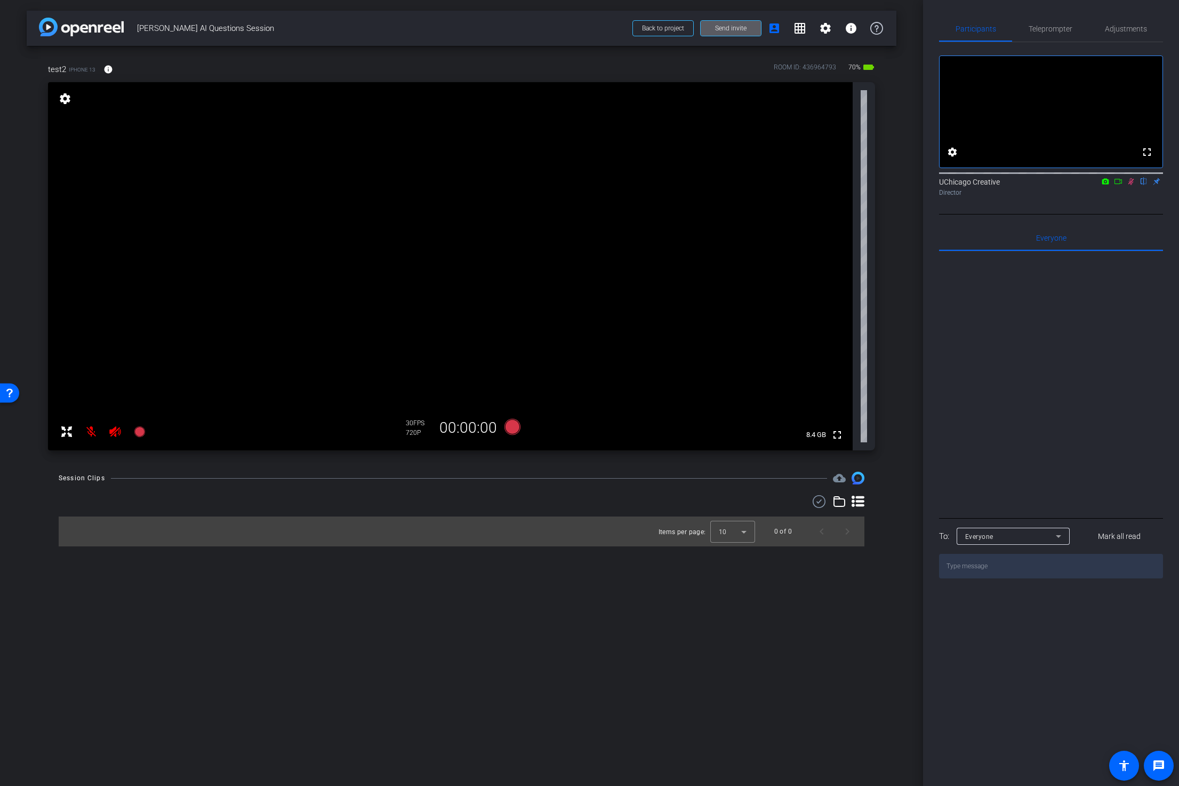
click at [17, 392] on div "Open Resource Center" at bounding box center [9, 391] width 19 height 19
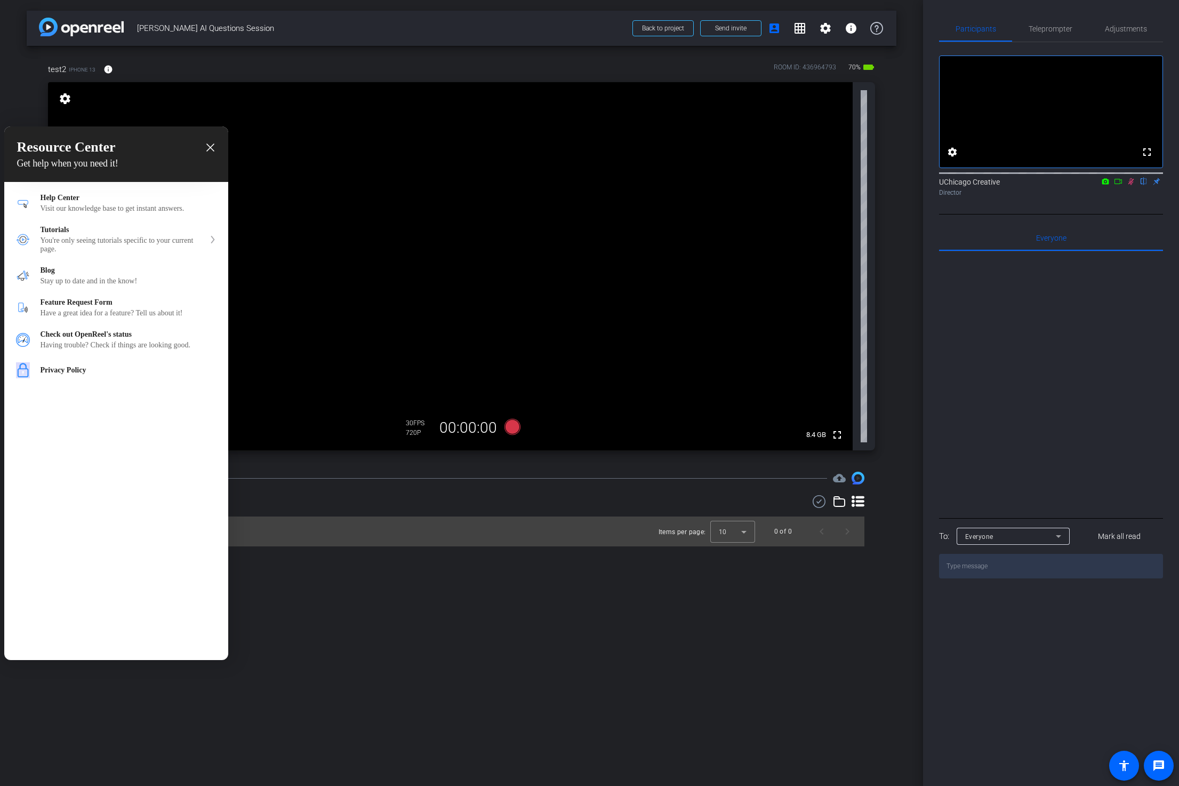
click at [209, 147] on icon "close resource center" at bounding box center [210, 147] width 8 height 8
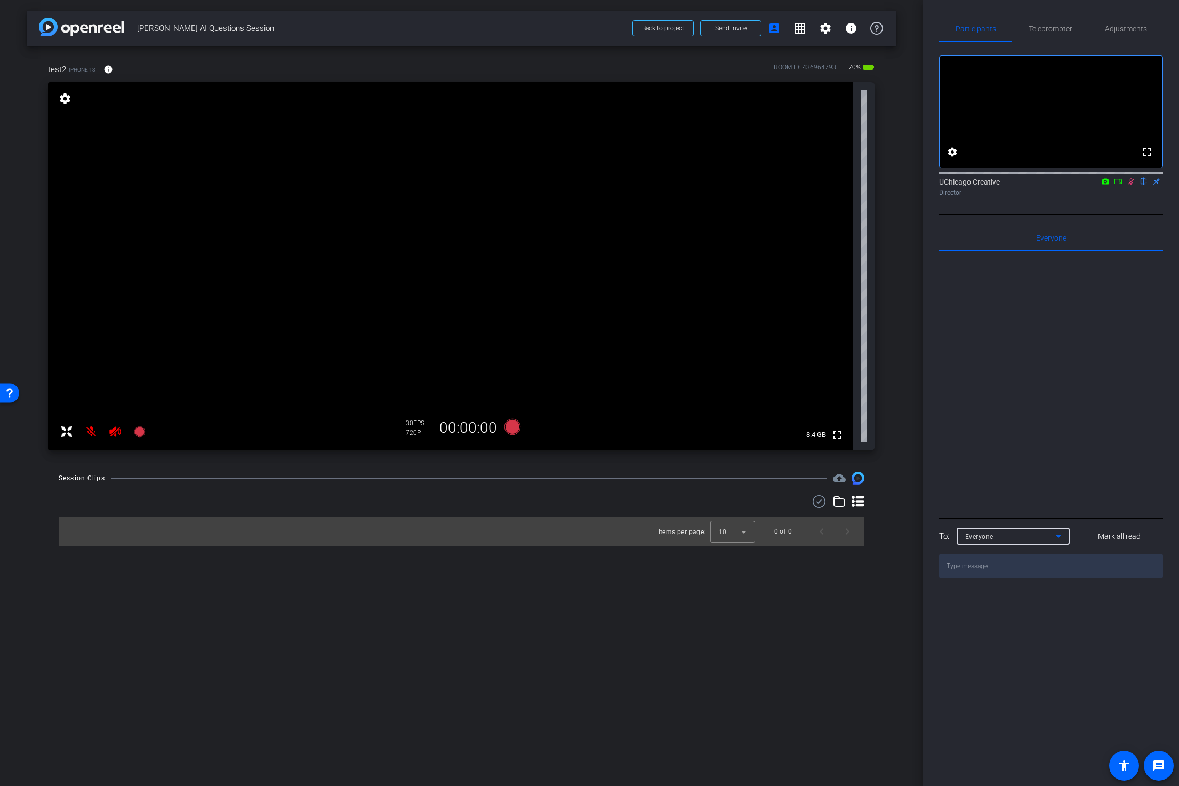
click at [1040, 543] on div "Everyone" at bounding box center [1010, 536] width 91 height 13
click at [1100, 502] on div at bounding box center [589, 393] width 1179 height 786
click at [107, 67] on mat-icon "info" at bounding box center [108, 70] width 10 height 10
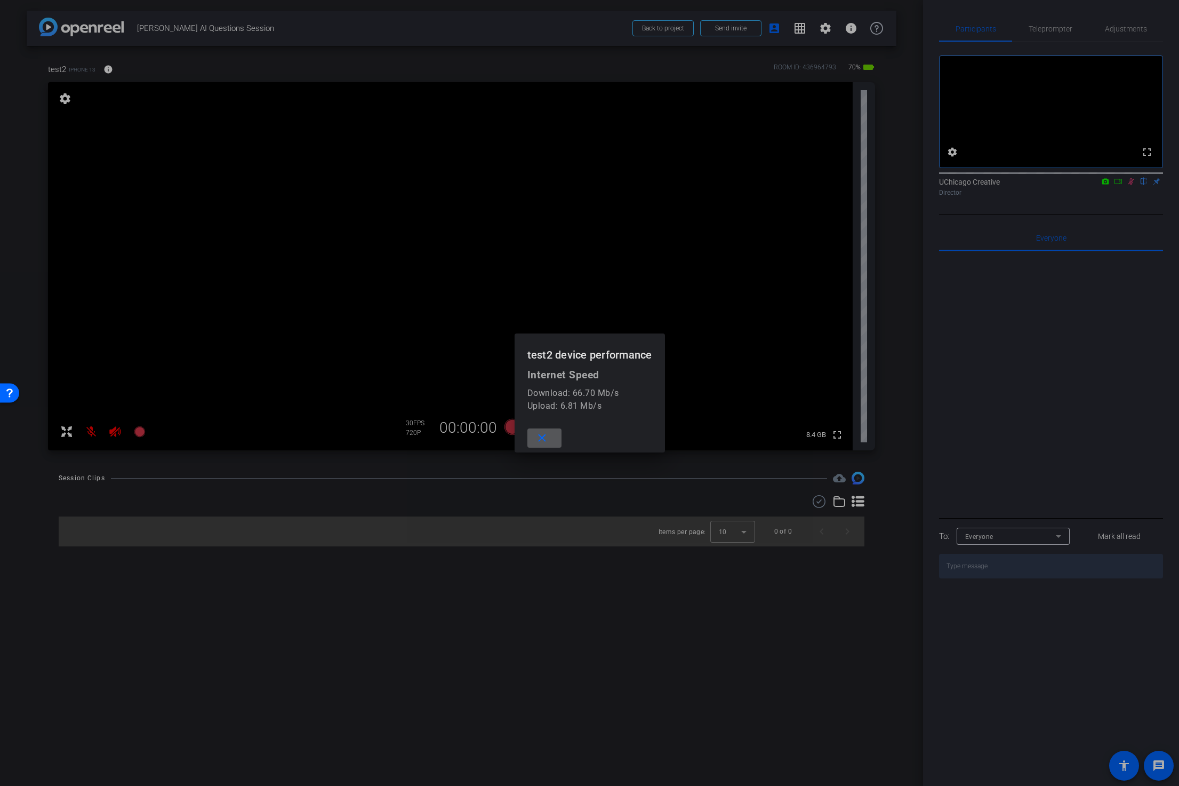
click at [547, 434] on mat-icon "close" at bounding box center [542, 438] width 13 height 13
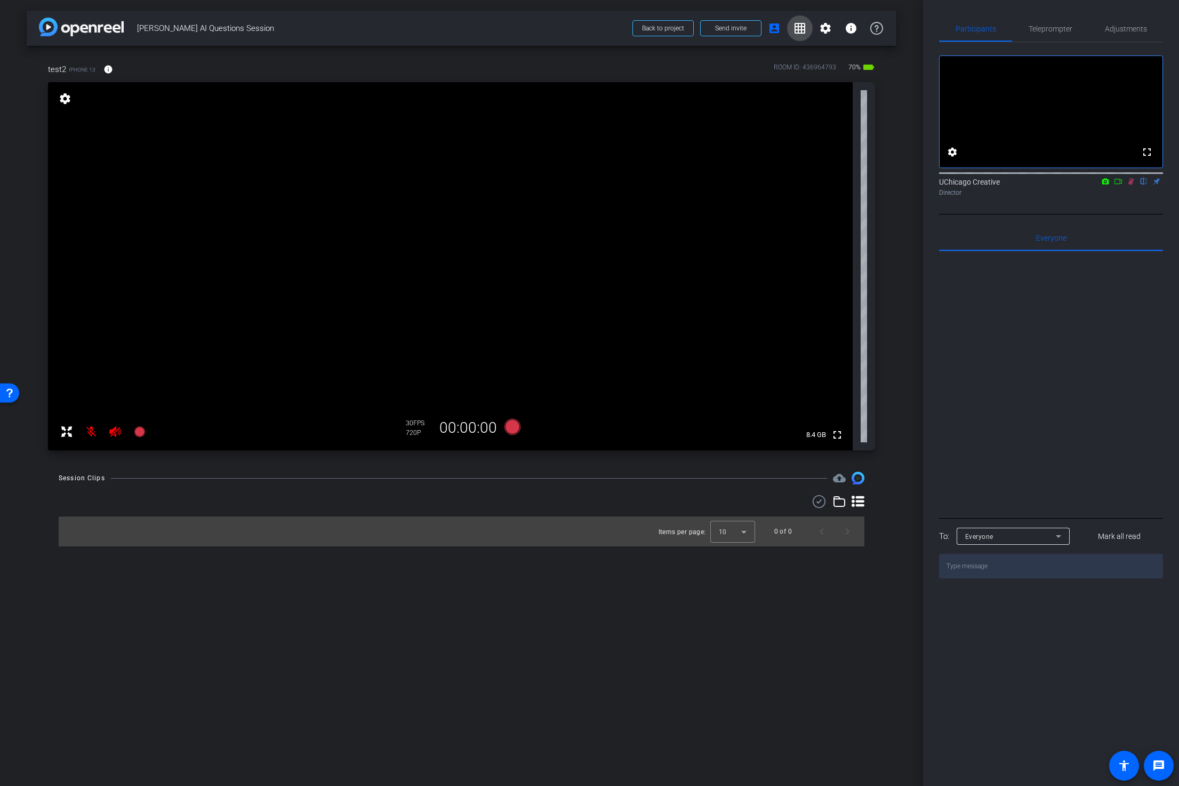
click at [801, 26] on mat-icon "grid_on" at bounding box center [800, 28] width 13 height 13
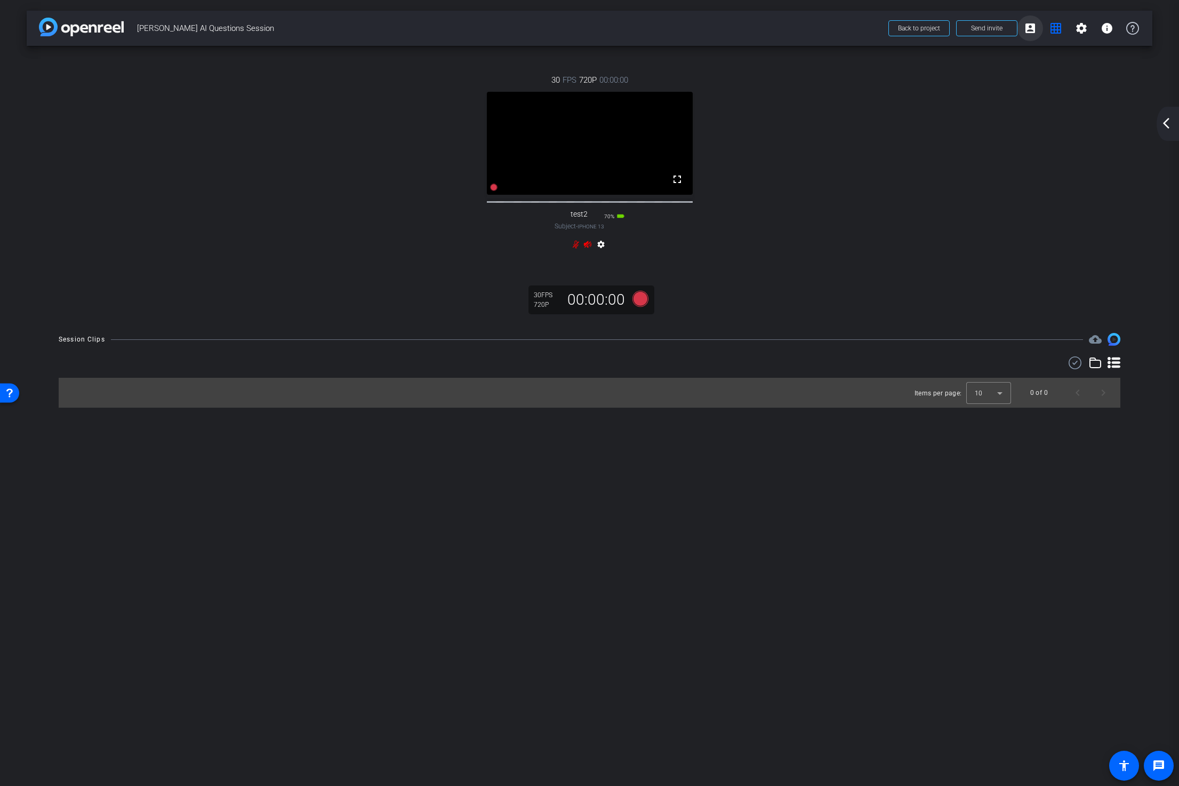
click at [1024, 30] on mat-icon "account_box" at bounding box center [1030, 28] width 13 height 13
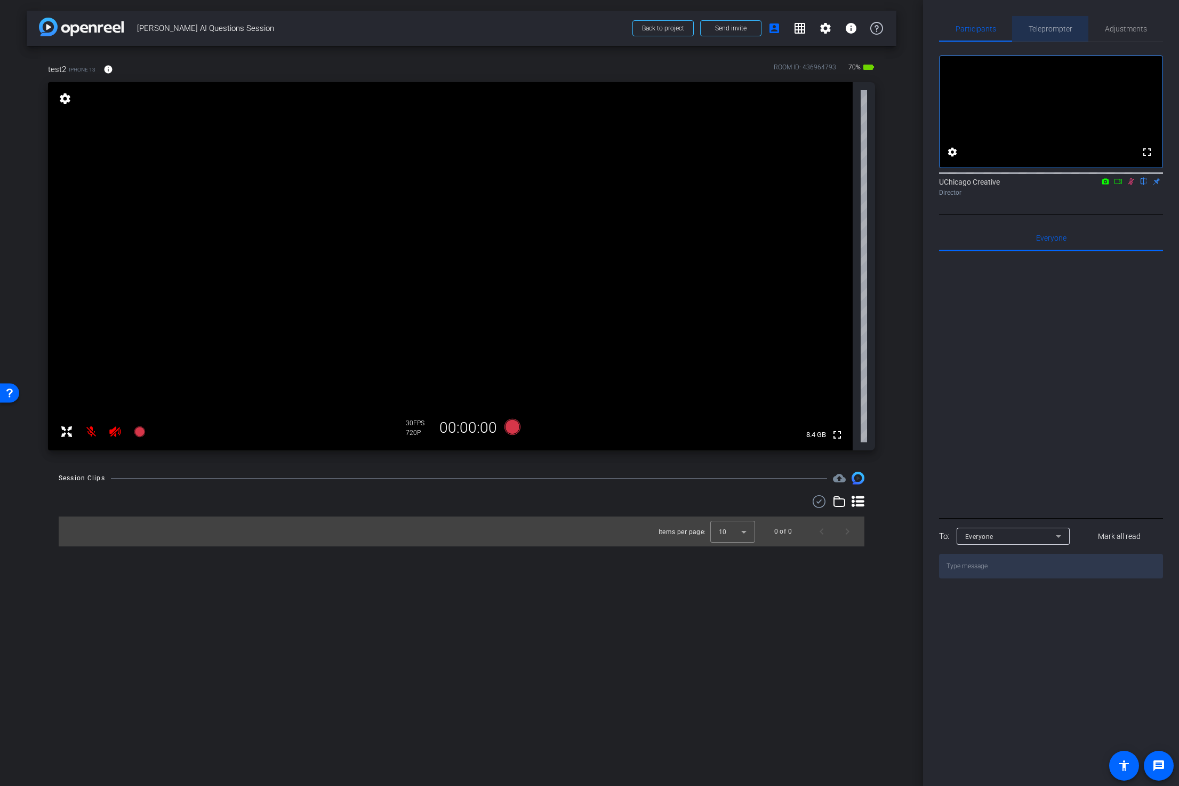
click at [1043, 29] on span "Teleprompter" at bounding box center [1051, 28] width 44 height 7
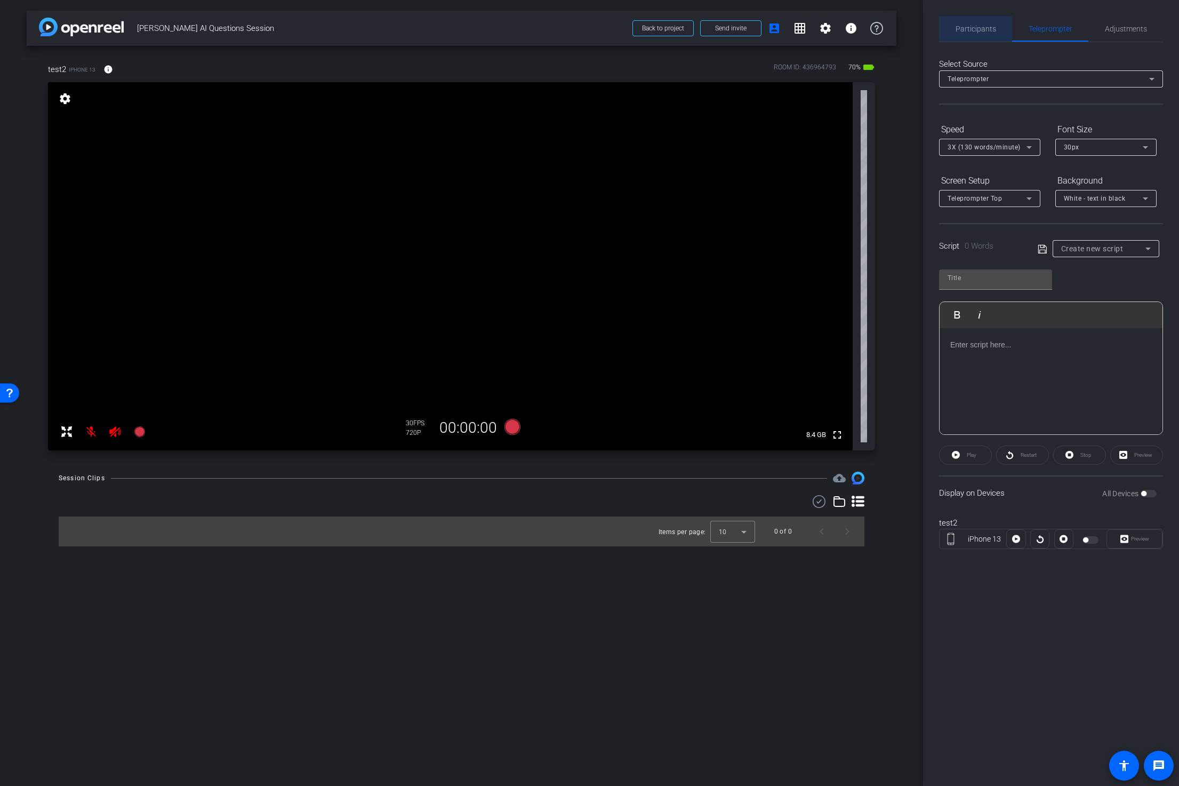
click at [987, 29] on span "Participants" at bounding box center [976, 28] width 41 height 7
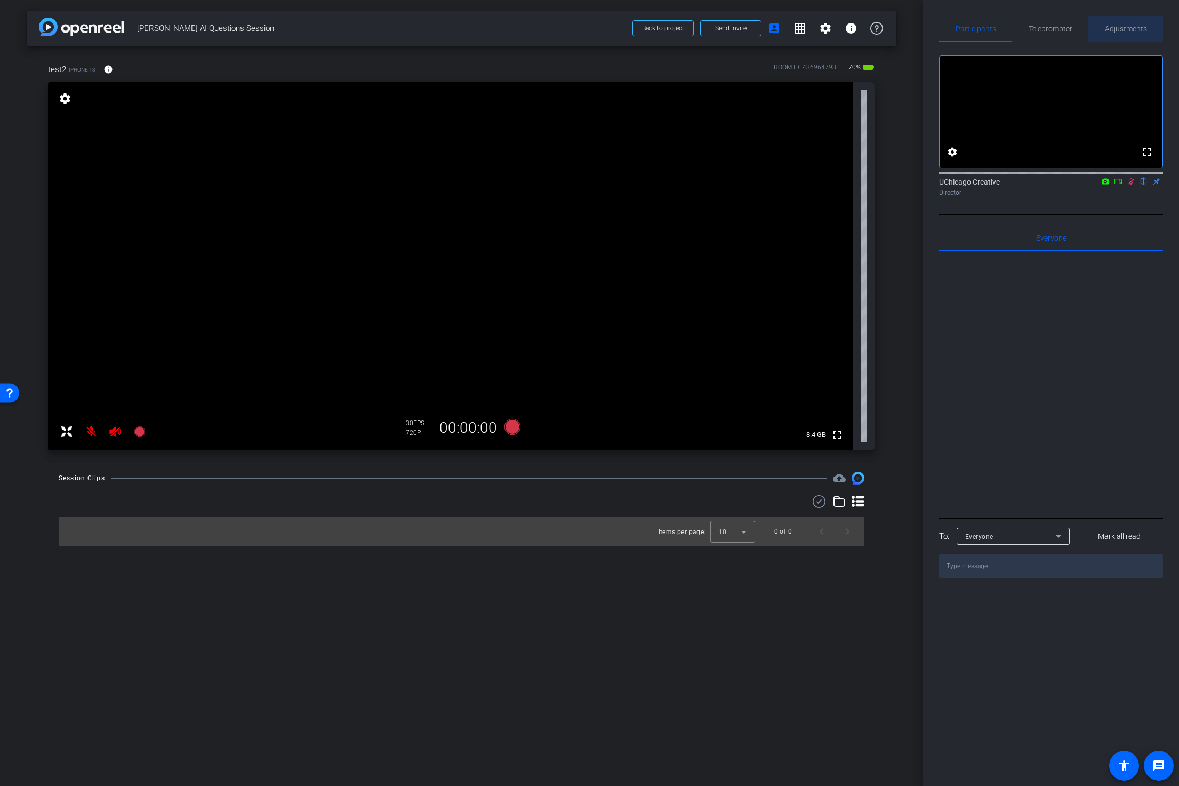
click at [1108, 30] on span "Adjustments" at bounding box center [1126, 28] width 42 height 7
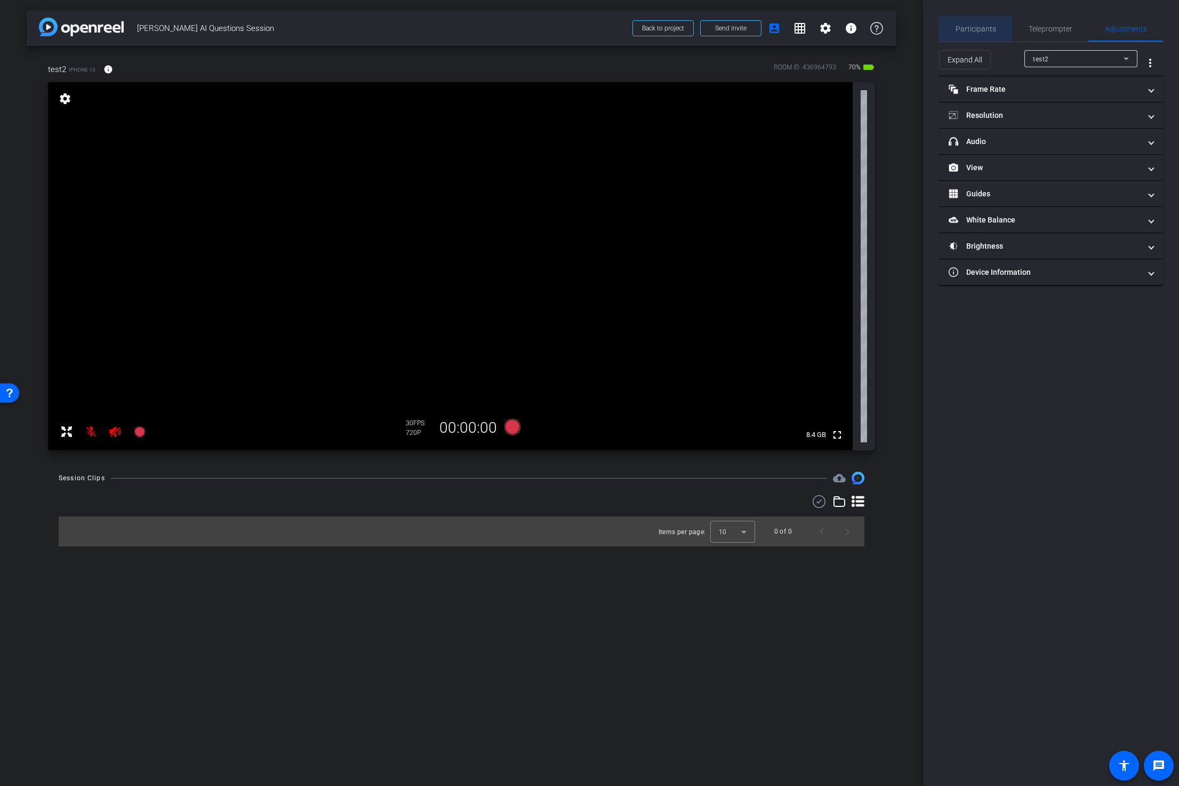
click at [976, 31] on span "Participants" at bounding box center [976, 28] width 41 height 7
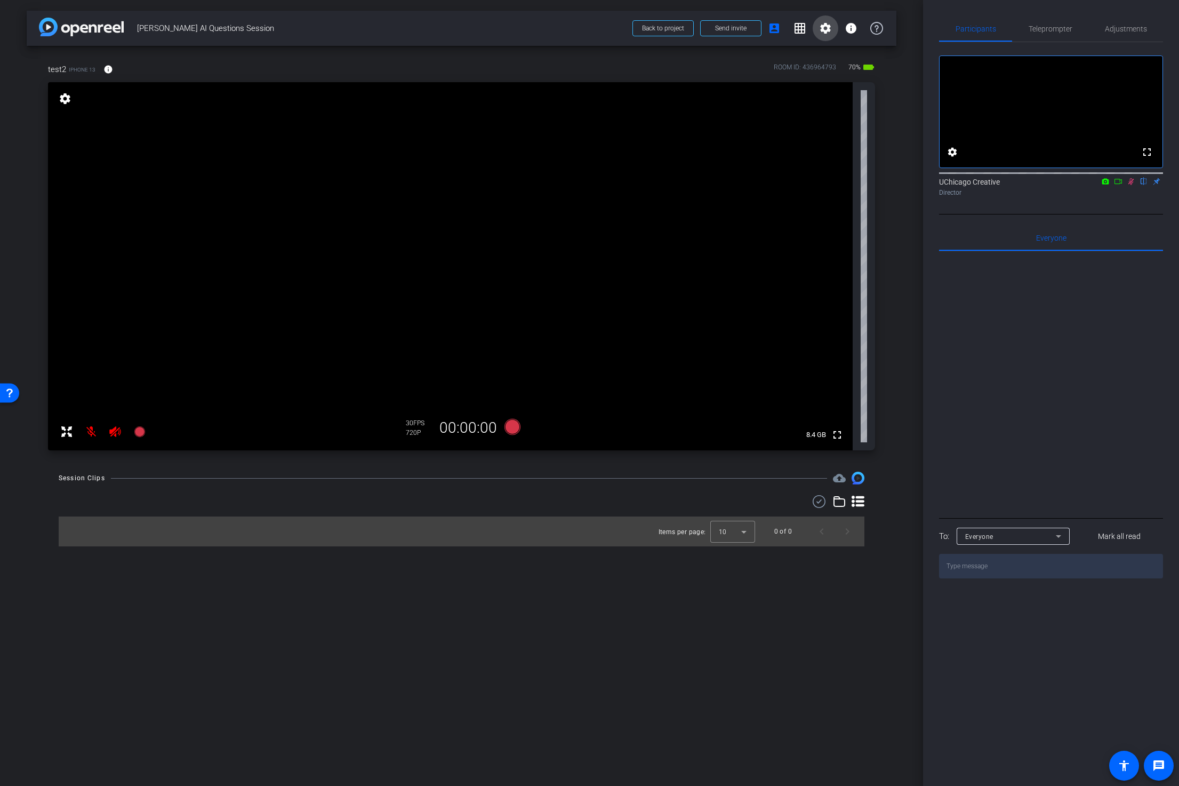
click at [830, 31] on mat-icon "settings" at bounding box center [825, 28] width 13 height 13
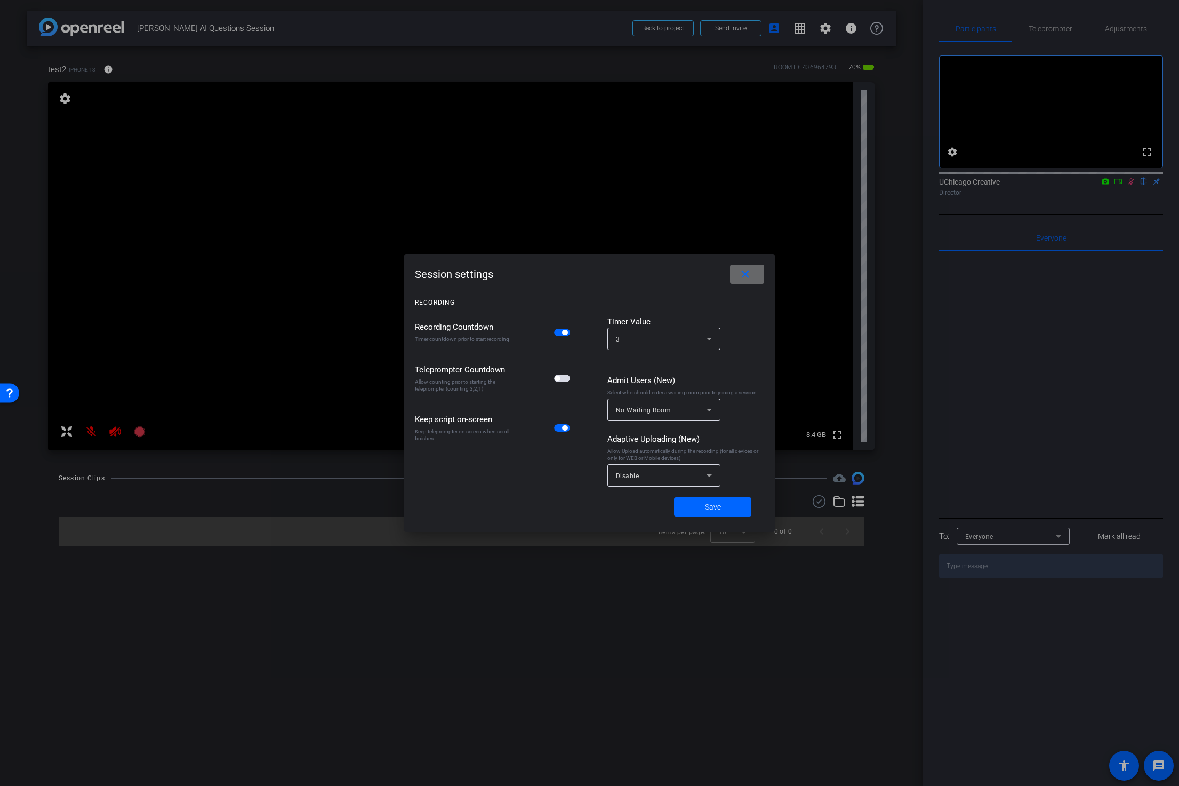
drag, startPoint x: 745, startPoint y: 274, endPoint x: 777, endPoint y: 243, distance: 44.9
click at [745, 275] on mat-icon "close" at bounding box center [745, 274] width 13 height 13
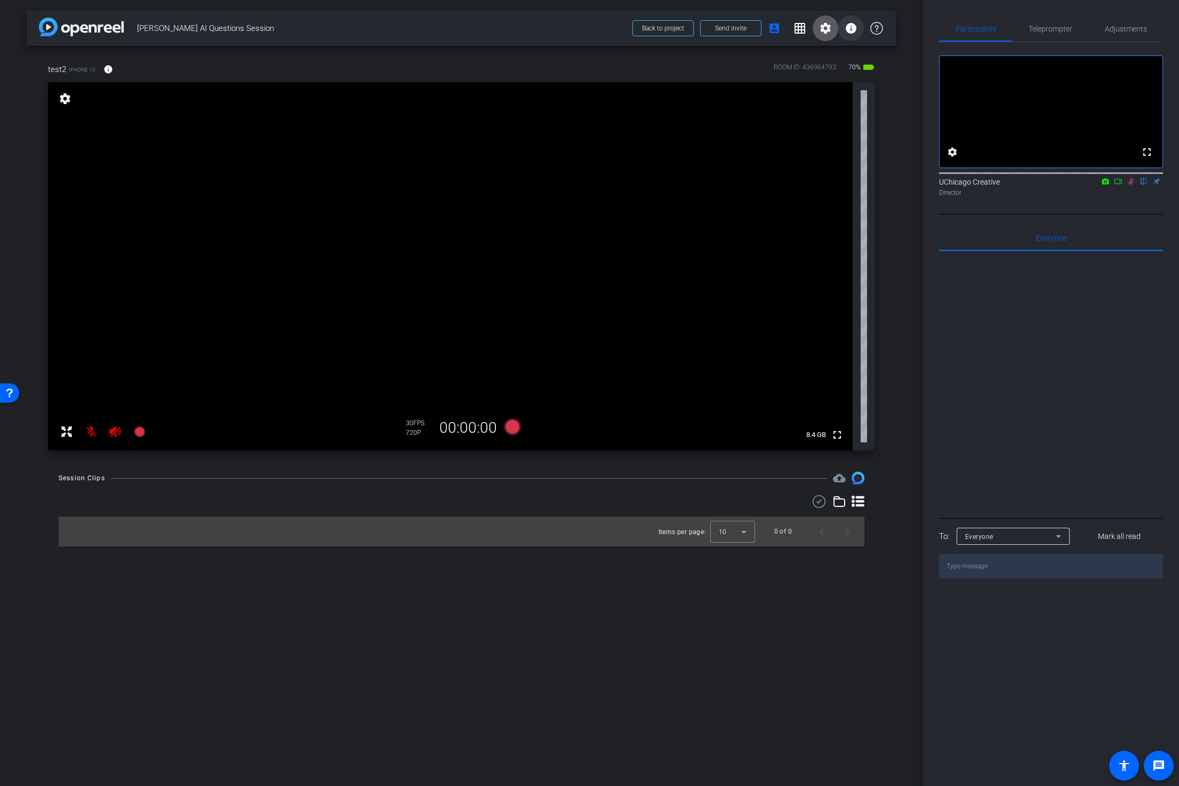
click at [855, 28] on mat-icon "info" at bounding box center [851, 28] width 13 height 13
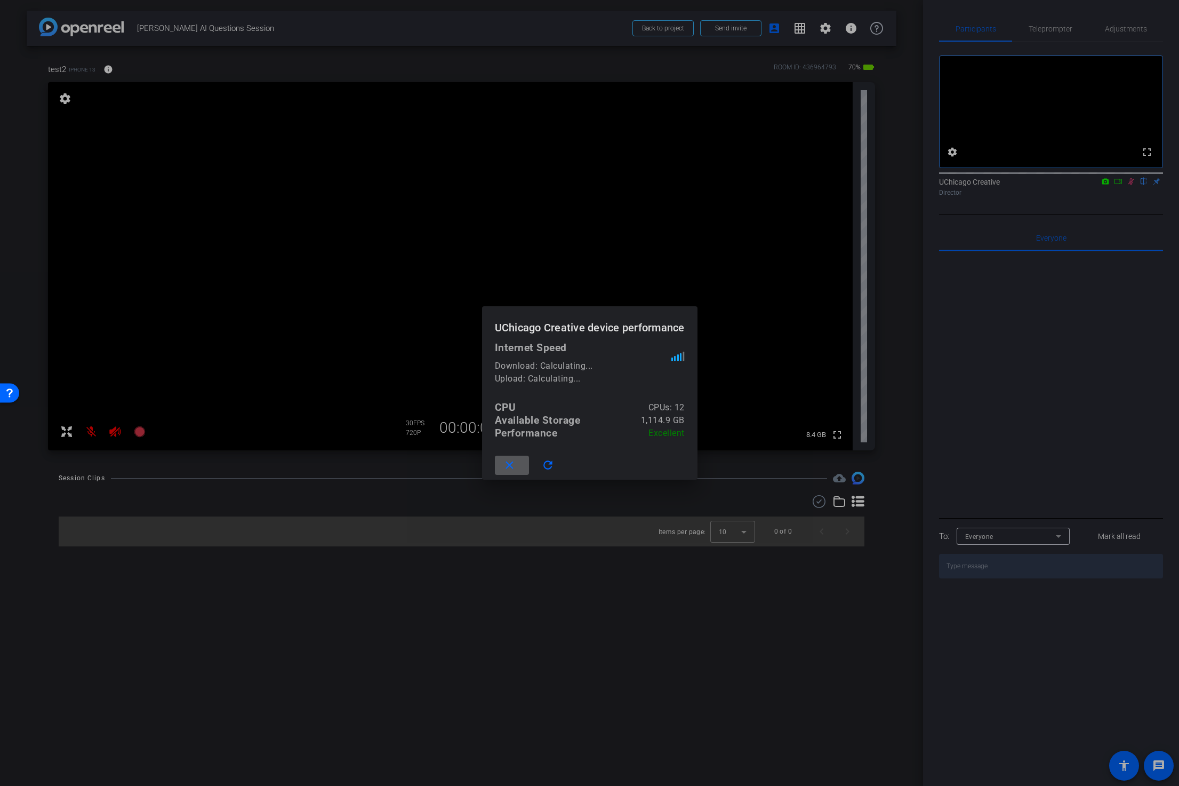
click at [512, 465] on mat-icon "close" at bounding box center [509, 465] width 13 height 13
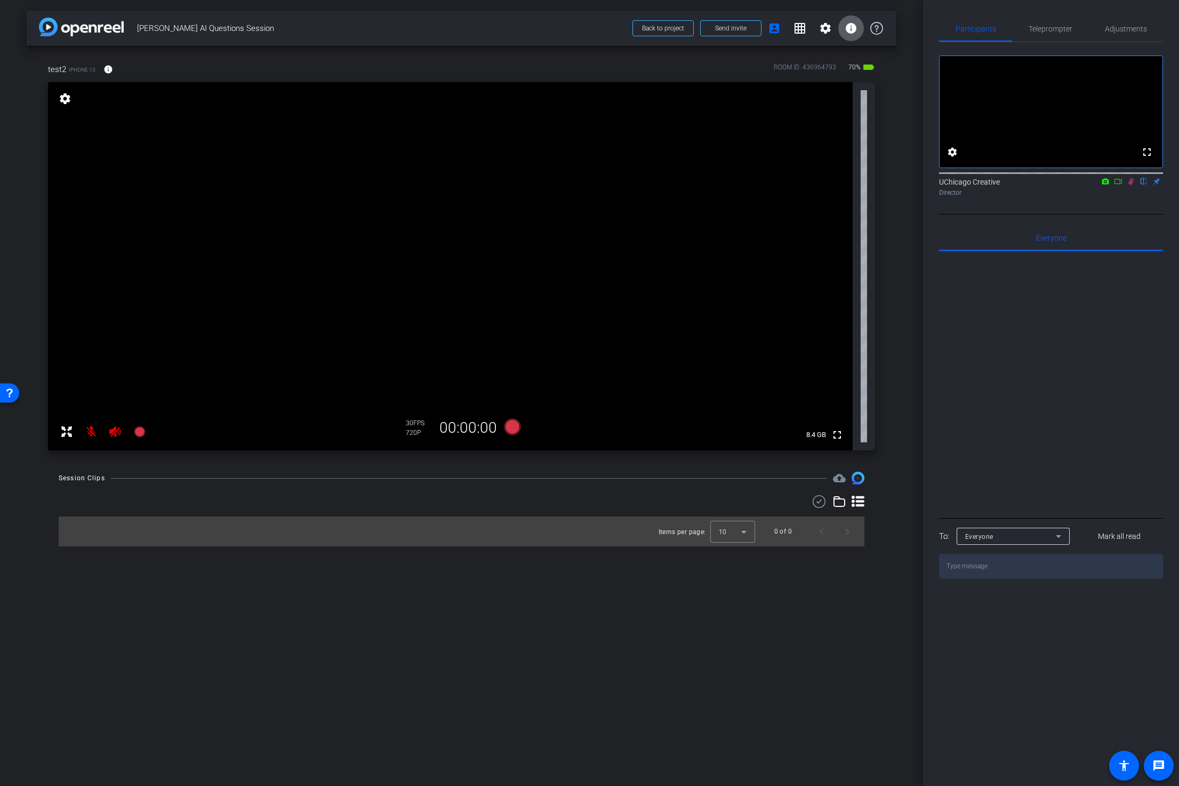
click at [65, 95] on mat-icon "settings" at bounding box center [65, 98] width 15 height 13
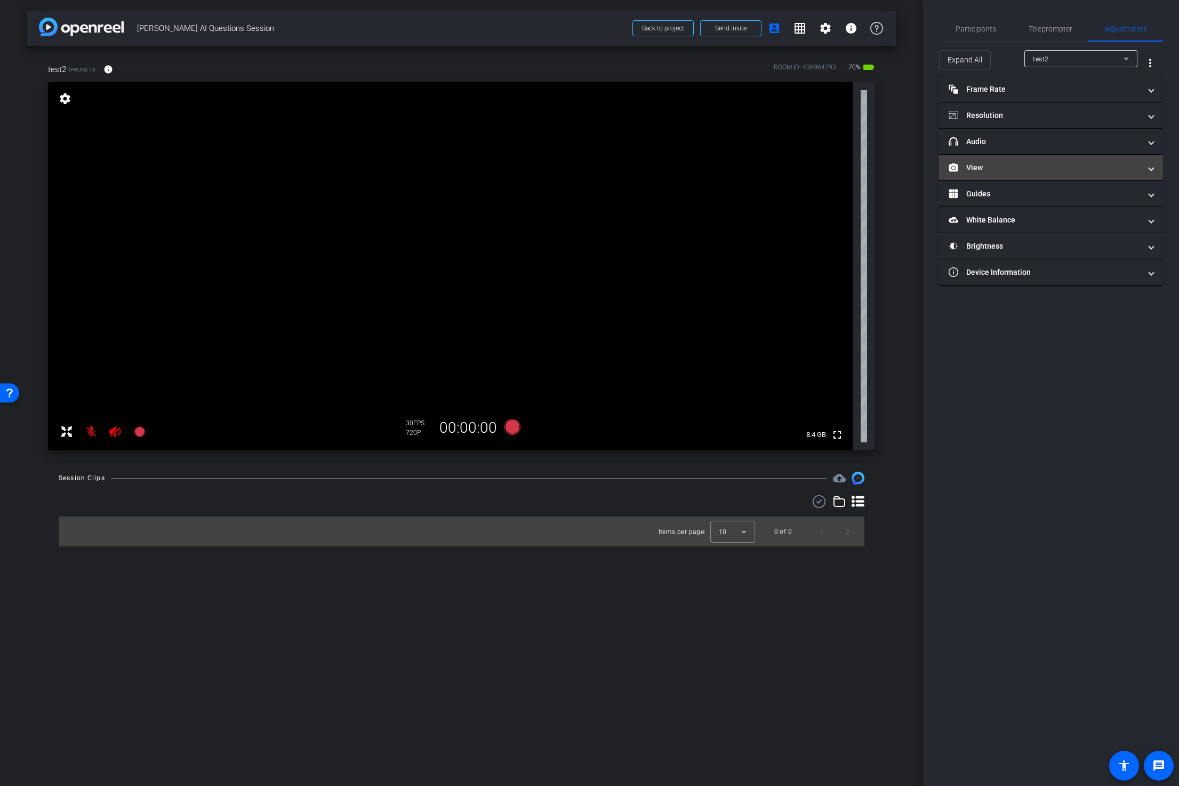
click at [1143, 172] on span "View" at bounding box center [1049, 167] width 201 height 11
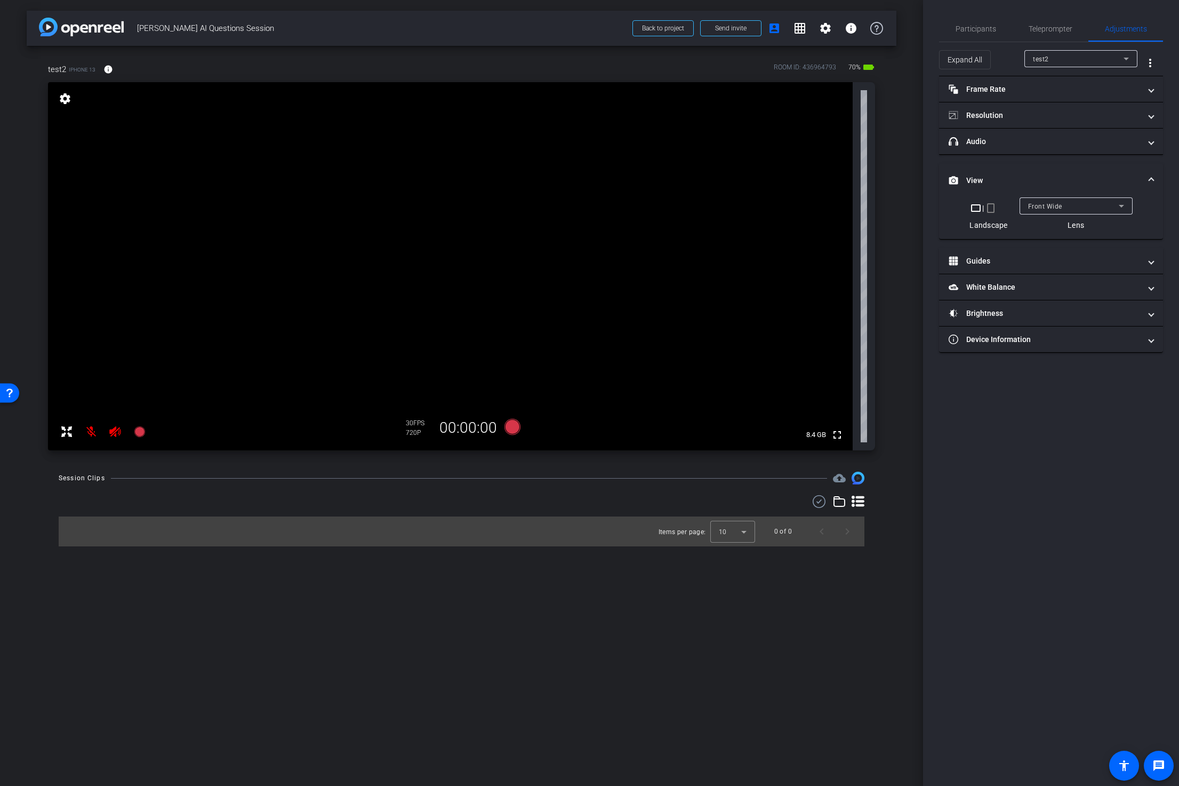
click at [1143, 172] on mat-expansion-panel-header "View" at bounding box center [1051, 180] width 224 height 34
click at [1162, 765] on mat-icon "message" at bounding box center [1159, 765] width 13 height 13
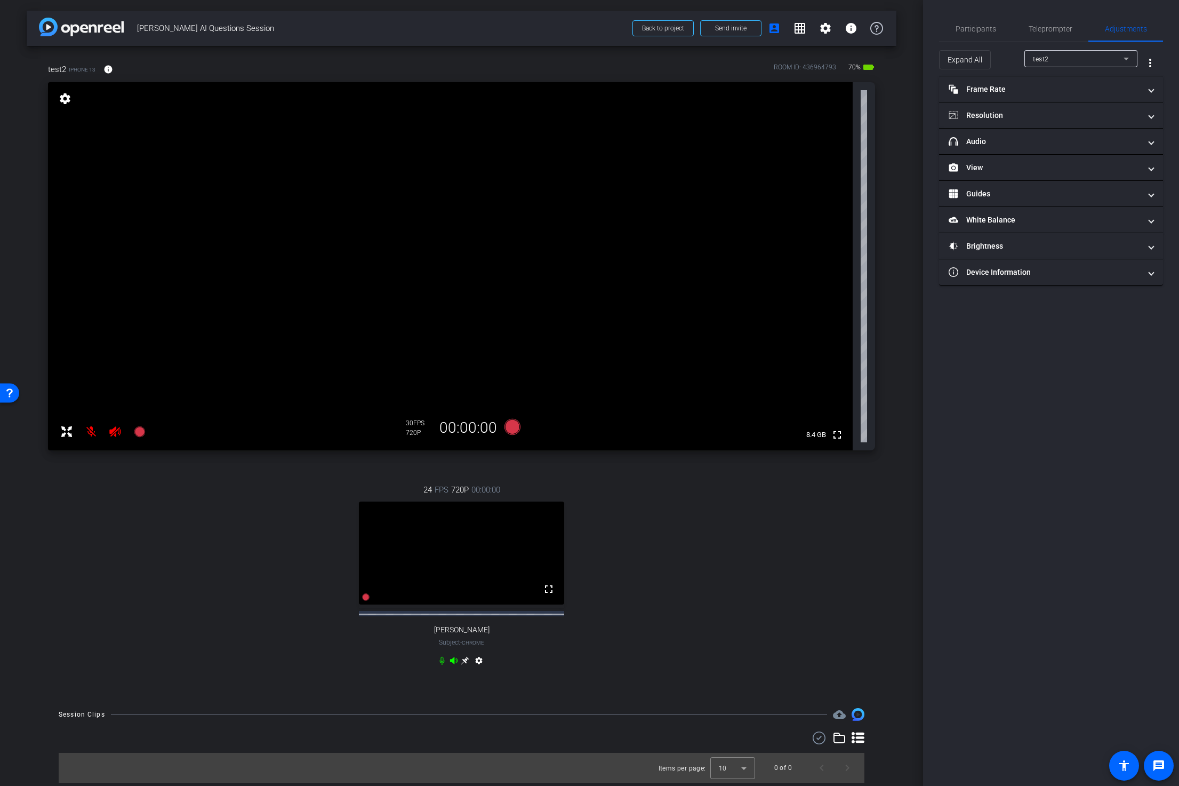
click at [441, 665] on icon at bounding box center [442, 661] width 5 height 8
click at [439, 665] on icon at bounding box center [442, 661] width 6 height 8
click at [982, 27] on span "Participants" at bounding box center [976, 28] width 41 height 7
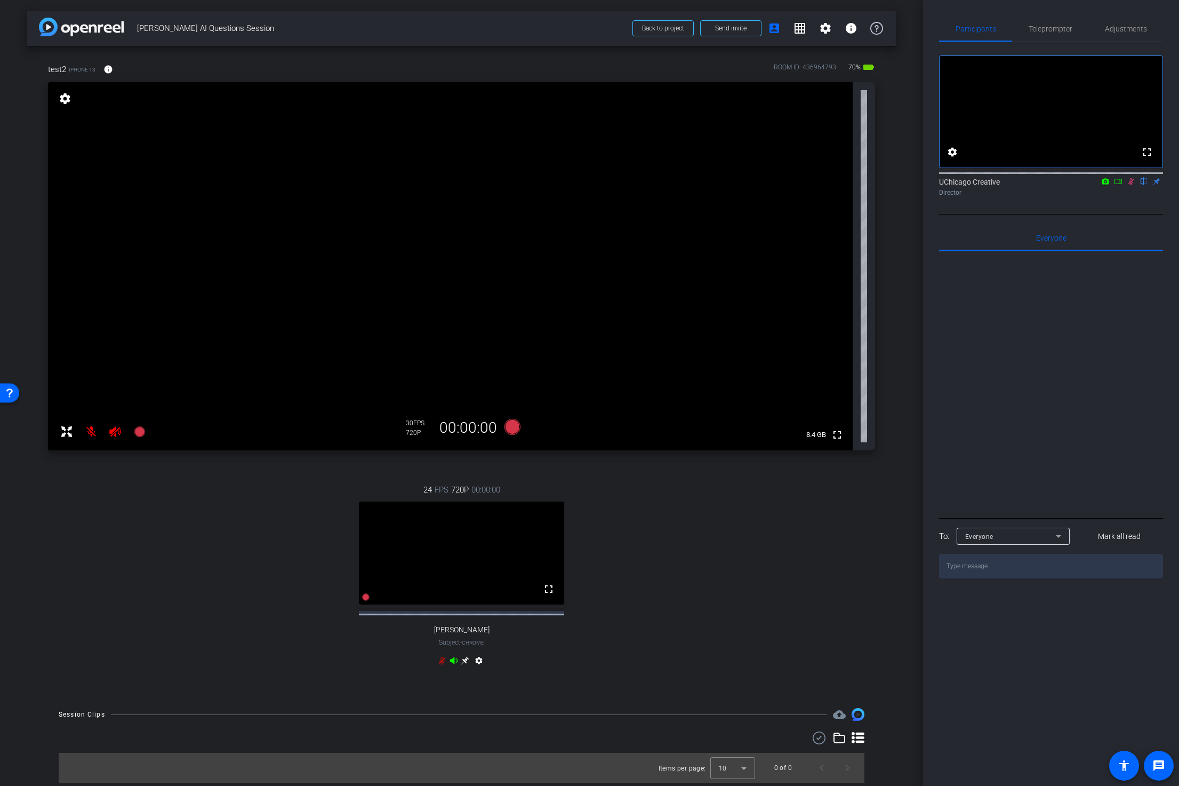
click at [1134, 185] on icon at bounding box center [1131, 181] width 9 height 7
click at [440, 665] on icon at bounding box center [442, 660] width 9 height 9
click at [439, 665] on icon at bounding box center [442, 661] width 6 height 8
click at [92, 430] on mat-icon at bounding box center [91, 431] width 21 height 21
click at [441, 665] on icon at bounding box center [442, 660] width 9 height 9
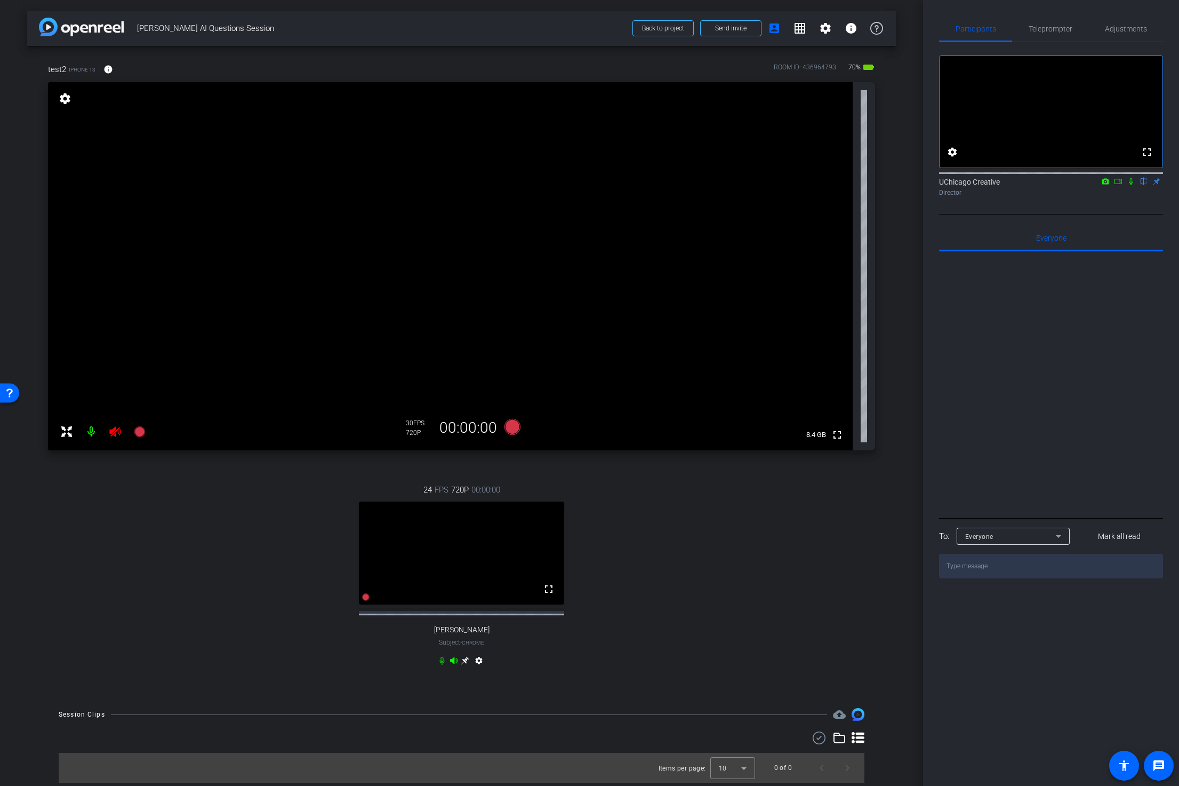
click at [1131, 185] on icon at bounding box center [1131, 181] width 9 height 7
click at [92, 433] on mat-icon at bounding box center [91, 431] width 21 height 21
click at [93, 432] on mat-icon at bounding box center [91, 431] width 21 height 21
click at [733, 23] on span at bounding box center [731, 28] width 60 height 26
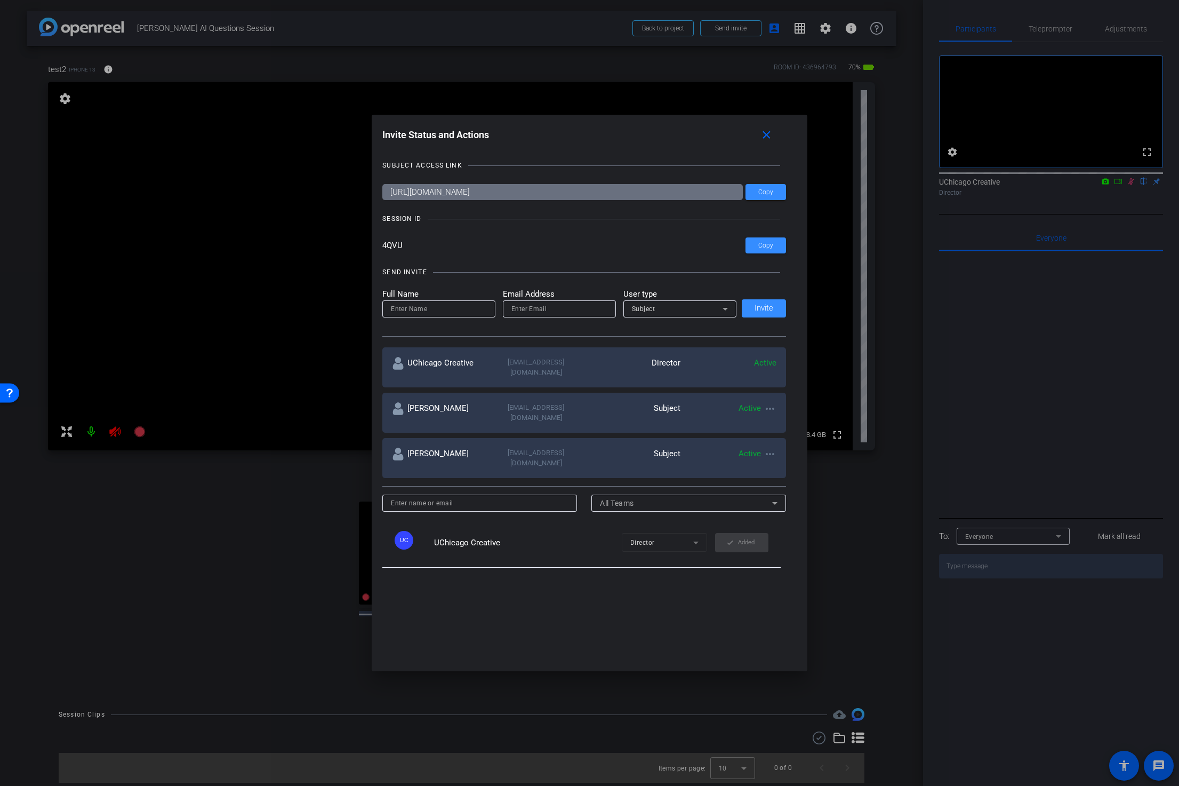
click at [769, 448] on mat-icon "more_horiz" at bounding box center [770, 454] width 13 height 13
click at [640, 444] on div at bounding box center [589, 393] width 1179 height 786
click at [773, 133] on mat-icon "close" at bounding box center [766, 135] width 13 height 13
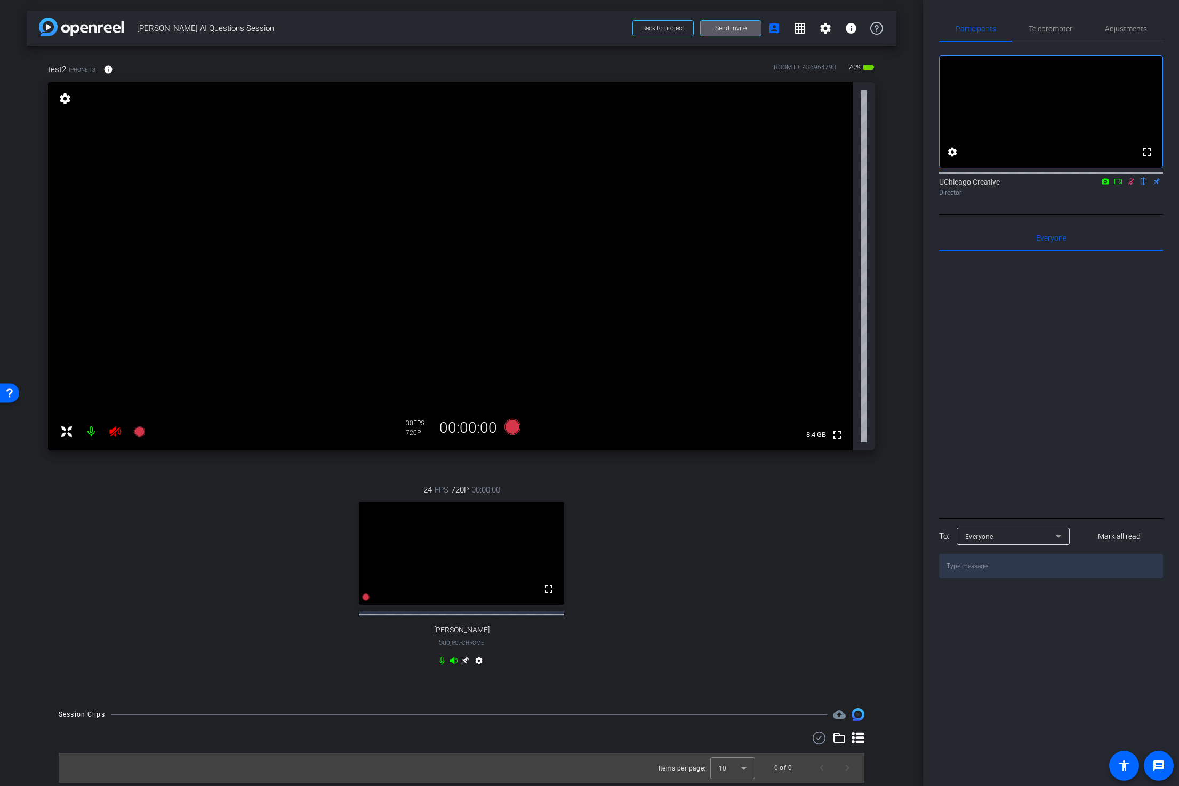
click at [114, 431] on icon at bounding box center [115, 431] width 13 height 13
click at [91, 434] on mat-icon at bounding box center [91, 431] width 21 height 21
click at [1131, 185] on icon at bounding box center [1131, 181] width 9 height 7
click at [1131, 185] on icon at bounding box center [1132, 181] width 6 height 7
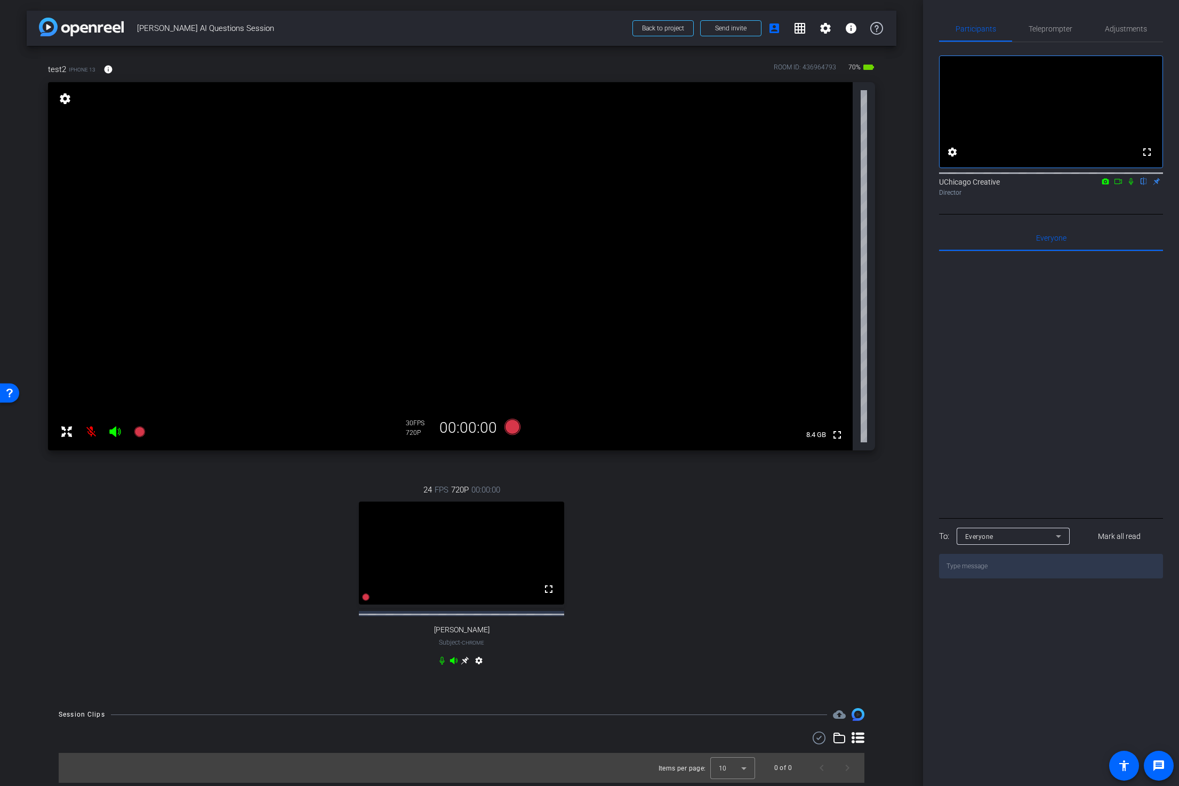
click at [1131, 185] on icon at bounding box center [1131, 181] width 9 height 7
click at [1132, 185] on icon at bounding box center [1131, 181] width 9 height 7
click at [510, 427] on icon at bounding box center [512, 427] width 16 height 16
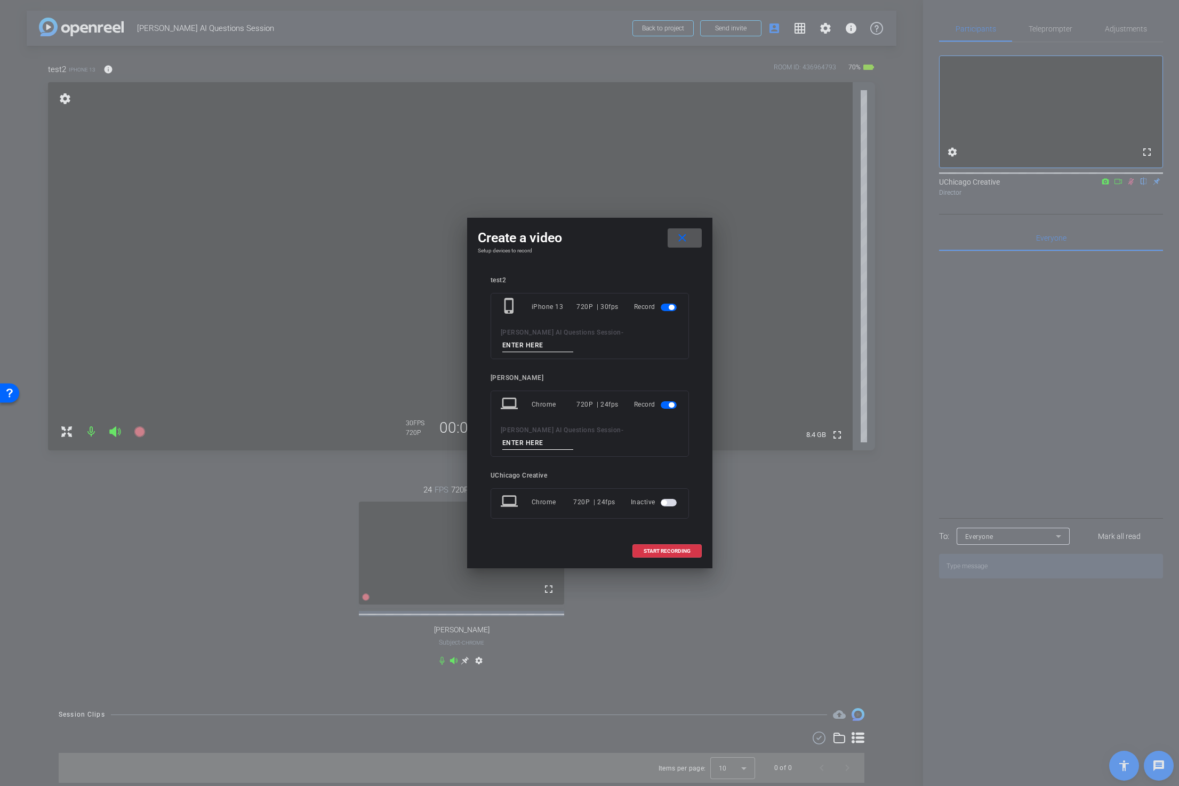
click at [685, 245] on mat-icon "close" at bounding box center [682, 238] width 13 height 13
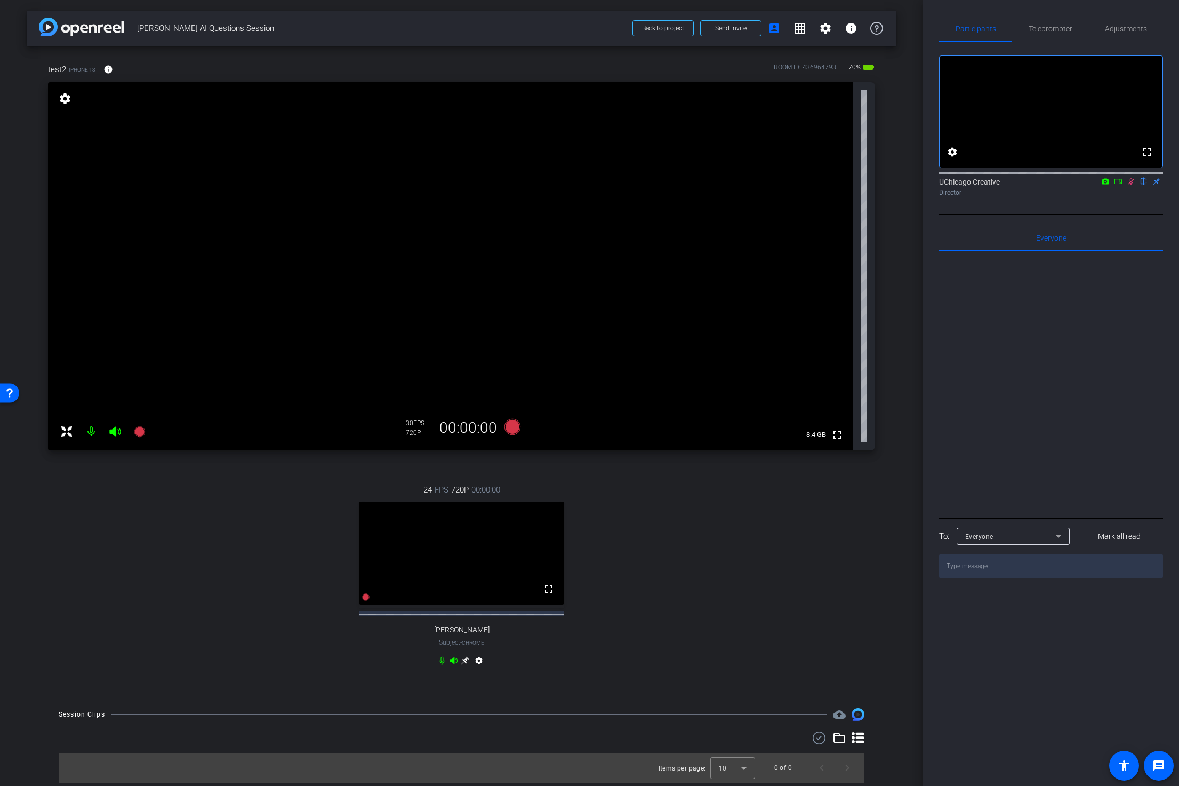
click at [1121, 185] on icon at bounding box center [1118, 181] width 9 height 7
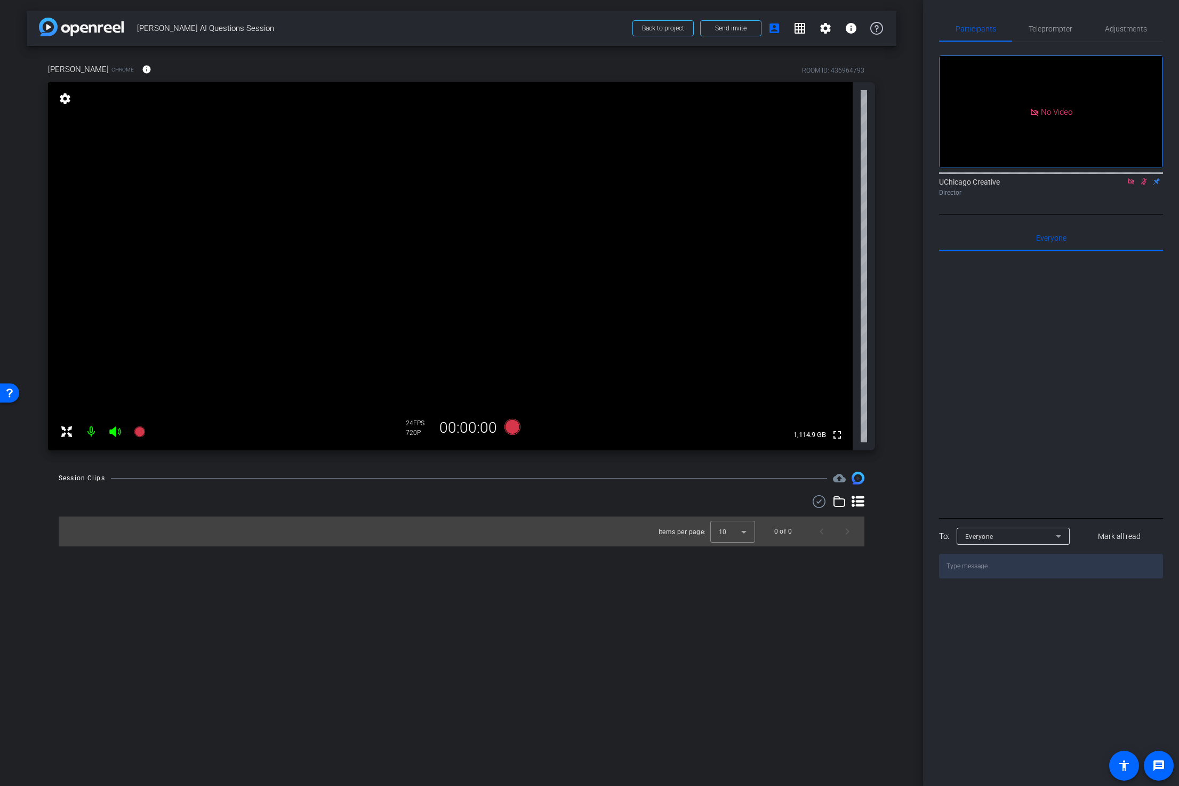
click at [1143, 185] on icon at bounding box center [1144, 181] width 9 height 7
click at [1055, 34] on span "Teleprompter" at bounding box center [1051, 29] width 44 height 26
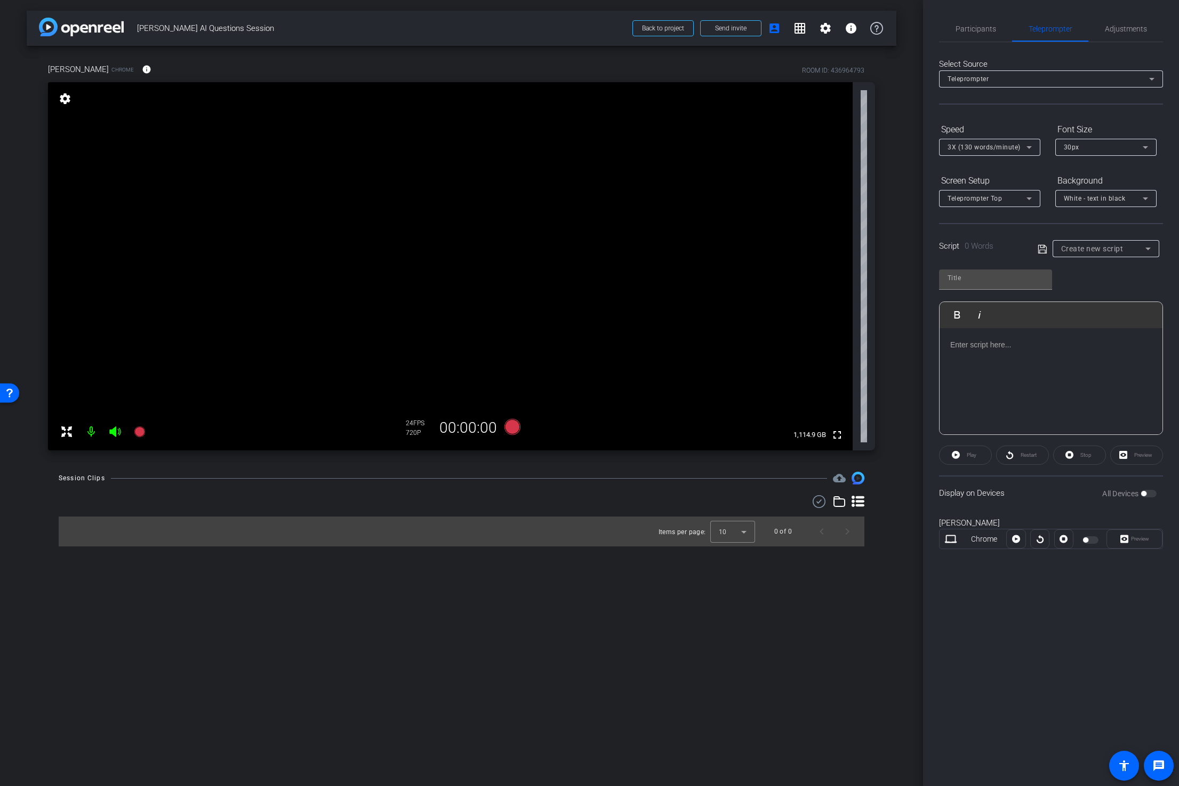
click at [1021, 367] on div at bounding box center [1051, 381] width 223 height 107
drag, startPoint x: 997, startPoint y: 346, endPoint x: 921, endPoint y: 342, distance: 75.8
click at [921, 342] on div "arrow_back [PERSON_NAME] AI Questions Session Back to project Send invite accou…" at bounding box center [589, 393] width 1179 height 786
click at [963, 280] on input "text" at bounding box center [996, 278] width 96 height 13
type input "test"
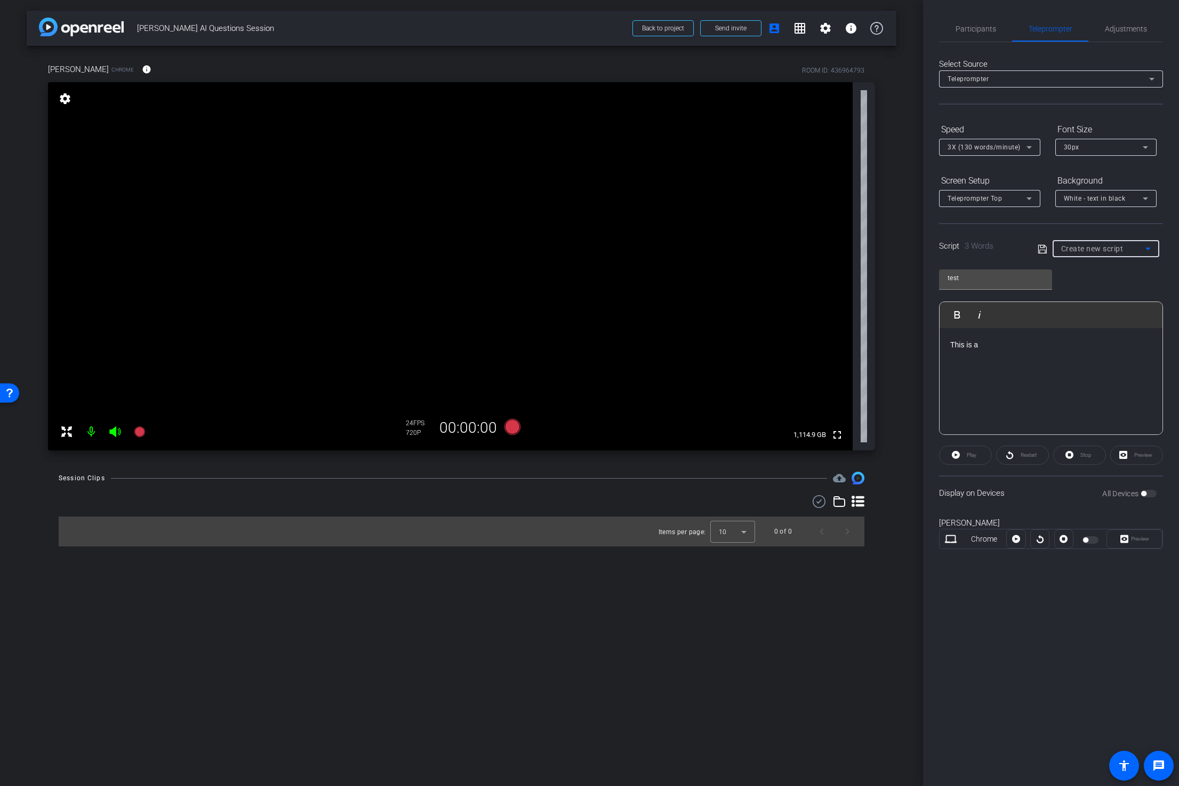
click at [1126, 247] on div "Create new script" at bounding box center [1103, 248] width 84 height 13
click at [1109, 266] on span "Create new script" at bounding box center [1089, 270] width 56 height 13
click at [997, 344] on p "This is a" at bounding box center [1052, 345] width 202 height 12
drag, startPoint x: 993, startPoint y: 346, endPoint x: 895, endPoint y: 339, distance: 98.9
click at [895, 339] on div "arrow_back [PERSON_NAME] AI Questions Session Back to project Send invite accou…" at bounding box center [589, 393] width 1179 height 786
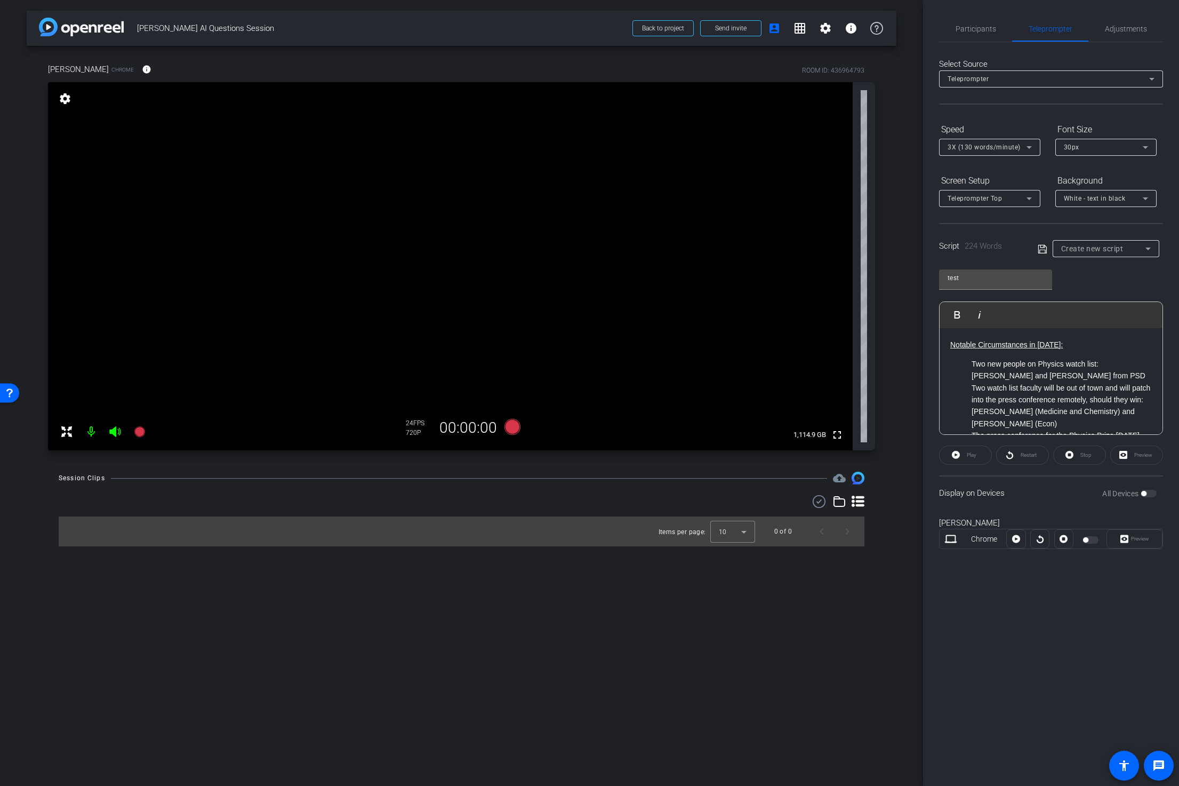
scroll to position [277, 0]
click at [1083, 537] on div at bounding box center [1092, 539] width 18 height 7
click at [1095, 537] on div at bounding box center [1092, 539] width 18 height 7
click at [1094, 541] on div at bounding box center [1092, 539] width 18 height 7
click at [1091, 540] on div at bounding box center [1092, 539] width 18 height 7
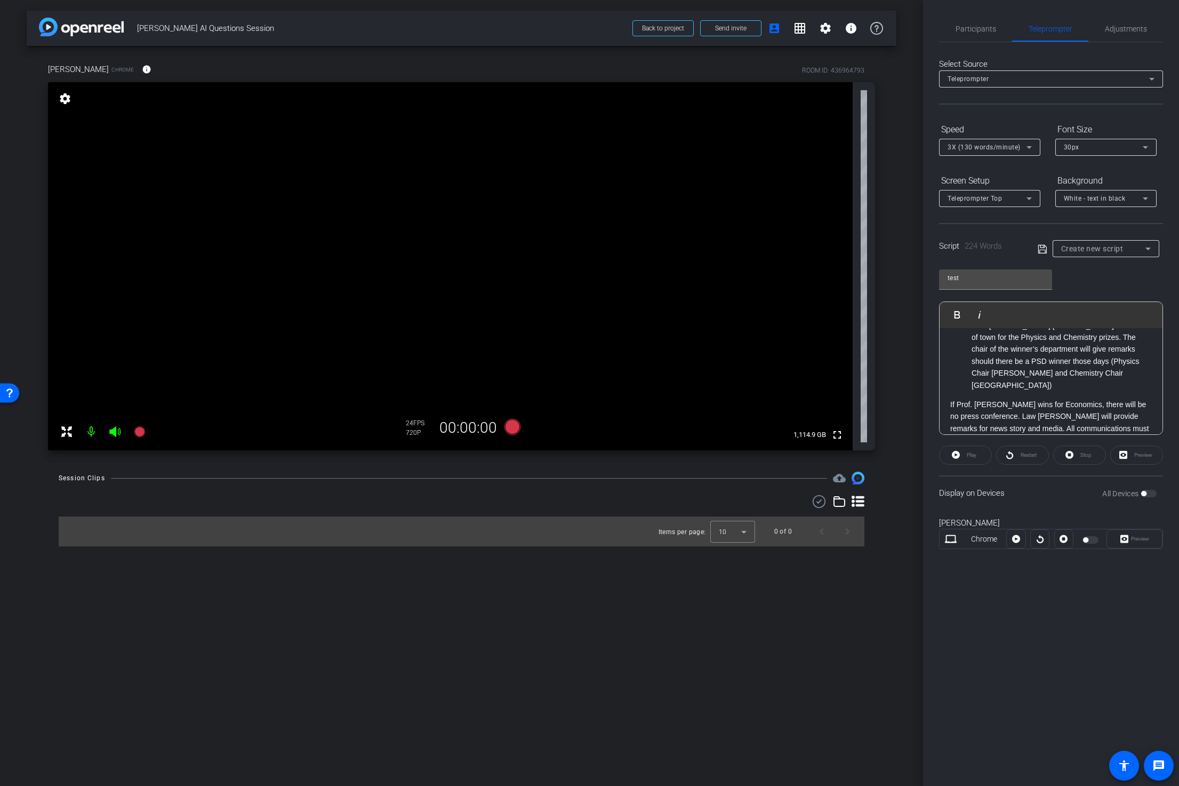
click at [1045, 248] on icon at bounding box center [1043, 249] width 10 height 13
click at [1129, 540] on div "Preview" at bounding box center [1135, 538] width 56 height 19
click at [1128, 538] on div "Preview" at bounding box center [1135, 538] width 56 height 19
click at [1042, 539] on div at bounding box center [1040, 538] width 19 height 19
click at [957, 454] on div "Play" at bounding box center [965, 454] width 53 height 19
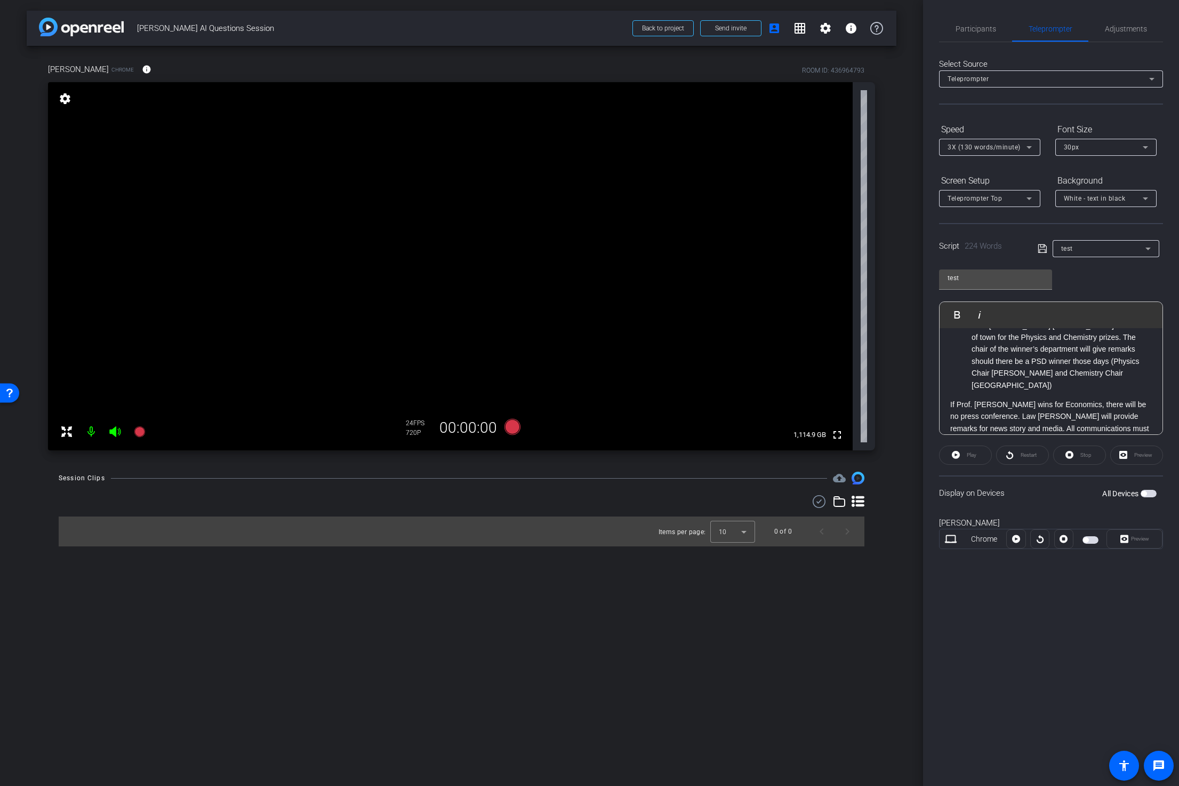
click at [970, 454] on div "Play" at bounding box center [965, 454] width 53 height 19
click at [1053, 363] on li "PSD [PERSON_NAME] [PERSON_NAME] will be out of town for the Physics and Chemist…" at bounding box center [1062, 355] width 180 height 71
click at [1083, 362] on li "PSD [PERSON_NAME] [PERSON_NAME] will be out of town for the Physics and Chemist…" at bounding box center [1062, 355] width 180 height 71
drag, startPoint x: 1162, startPoint y: 381, endPoint x: 1164, endPoint y: 354, distance: 27.8
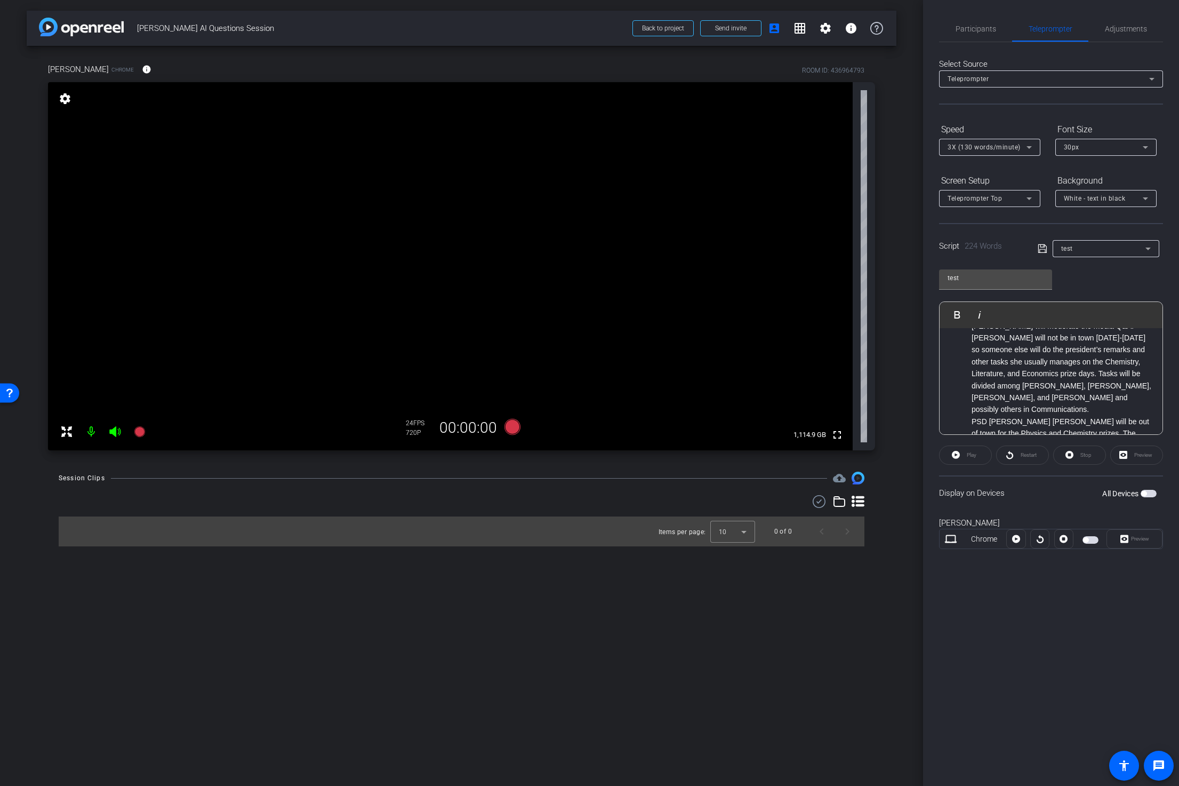
click at [1164, 354] on div "Participants Teleprompter Adjustments UChicago Creative Director Everyone 0 Mar…" at bounding box center [1051, 393] width 256 height 786
click at [1130, 456] on div "Preview" at bounding box center [1137, 454] width 53 height 19
click at [1123, 454] on div "Preview" at bounding box center [1137, 454] width 53 height 19
click at [1144, 455] on div "Preview" at bounding box center [1137, 454] width 53 height 19
click at [1079, 458] on div "Stop" at bounding box center [1079, 454] width 53 height 19
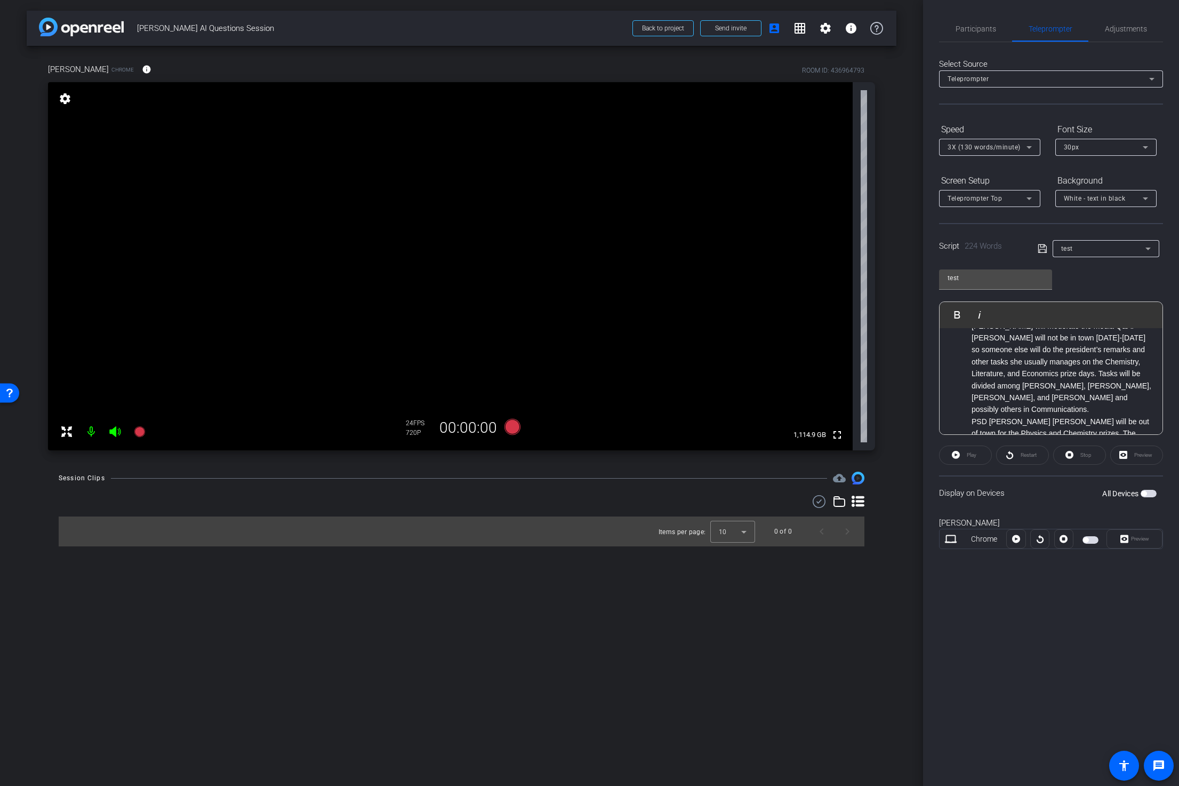
click at [1154, 496] on span "button" at bounding box center [1149, 493] width 16 height 7
click at [956, 454] on icon at bounding box center [956, 454] width 8 height 13
click at [1126, 454] on div "Preview" at bounding box center [1137, 454] width 53 height 19
click at [1136, 537] on span "Preview" at bounding box center [1140, 539] width 18 height 6
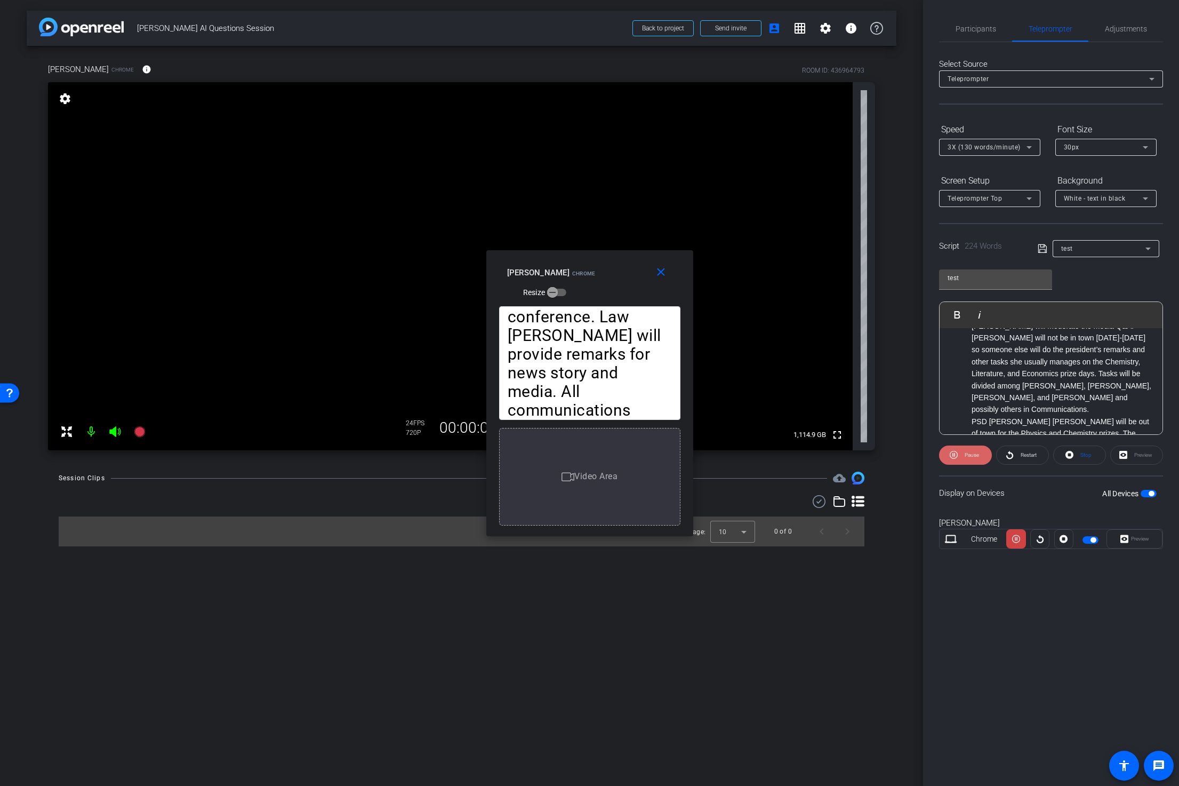
click at [972, 456] on span "Pause" at bounding box center [972, 455] width 14 height 6
click at [972, 456] on span "Play" at bounding box center [972, 455] width 10 height 6
click at [972, 456] on span "Pause" at bounding box center [972, 455] width 14 height 6
click at [557, 288] on icon "button" at bounding box center [553, 293] width 10 height 10
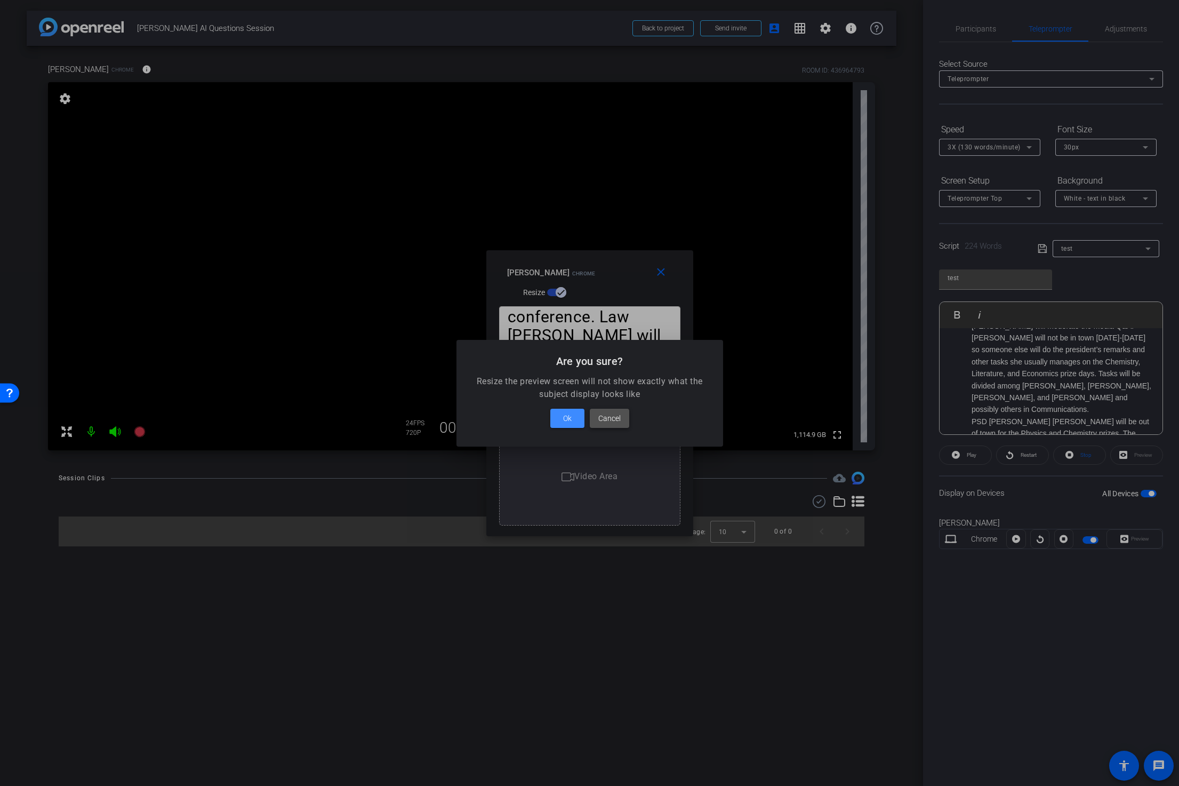
click at [619, 416] on span "Cancel" at bounding box center [609, 418] width 22 height 13
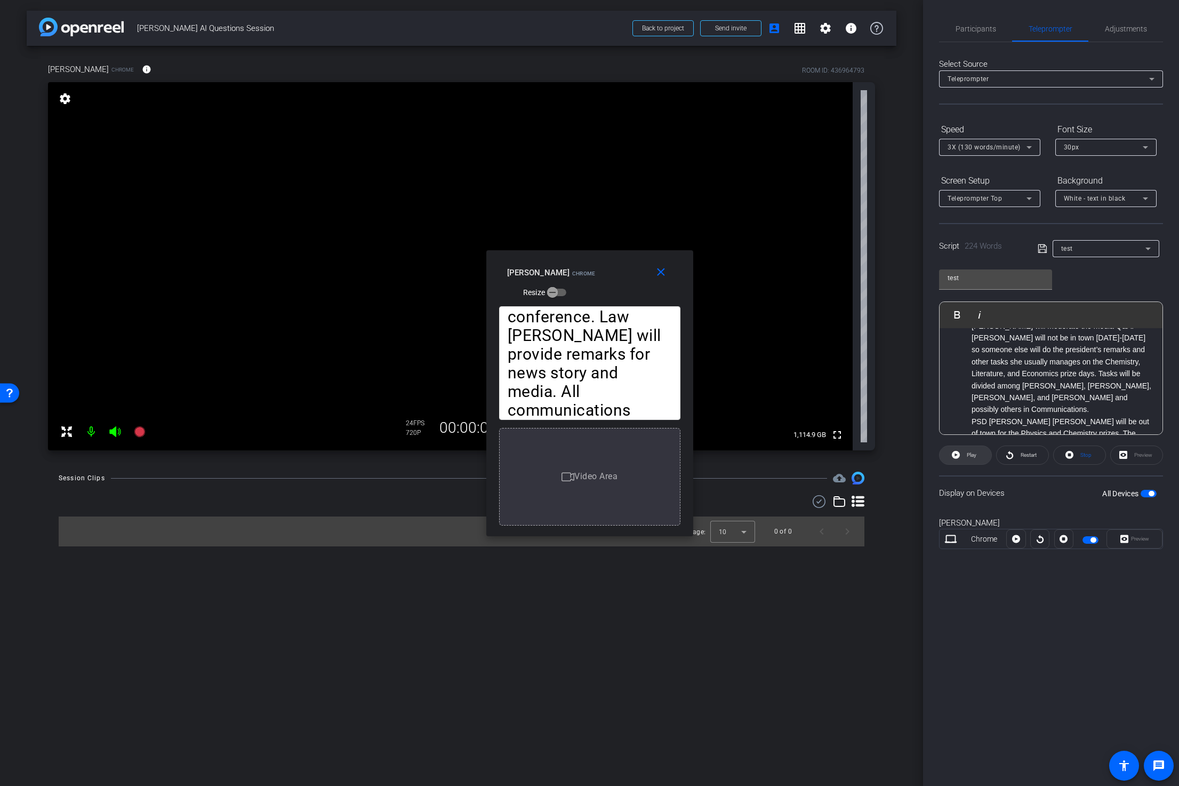
click at [973, 459] on span "Play" at bounding box center [970, 455] width 12 height 15
click at [973, 459] on span "Pause" at bounding box center [970, 455] width 17 height 15
click at [978, 28] on span "Participants" at bounding box center [976, 28] width 41 height 7
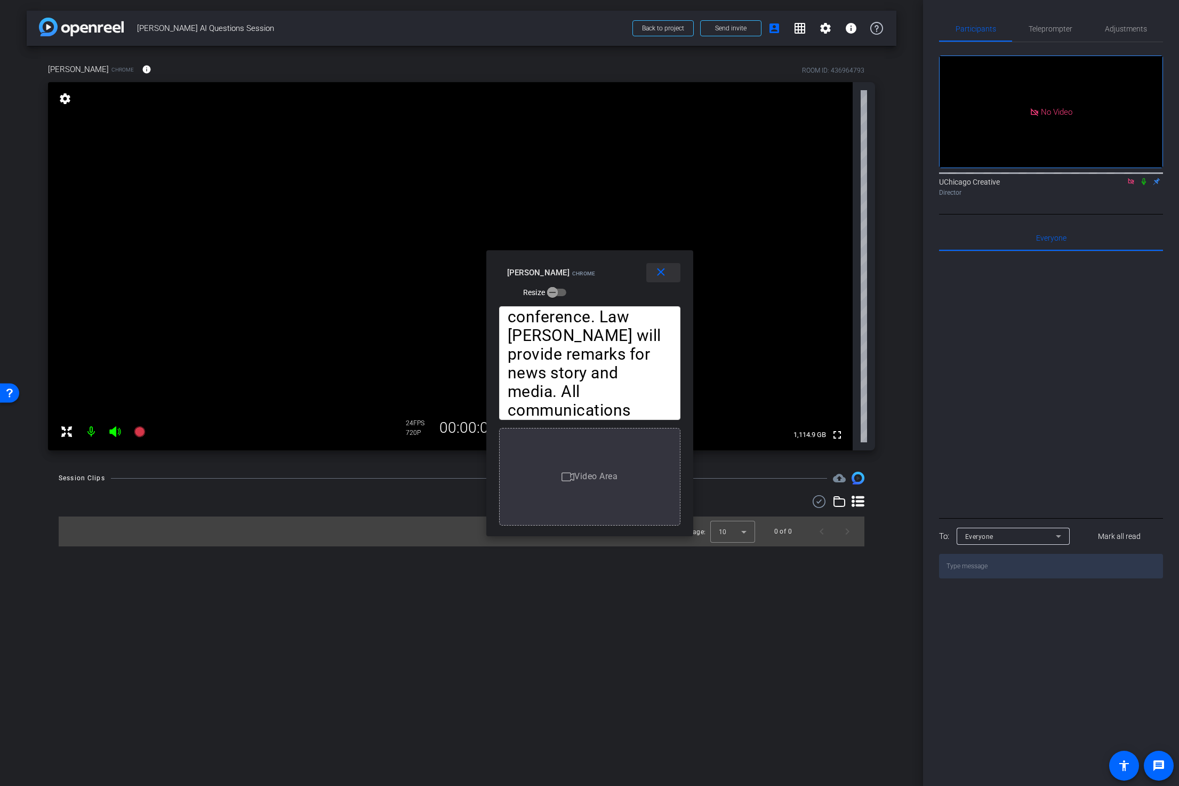
click at [665, 273] on mat-icon "close" at bounding box center [661, 272] width 13 height 13
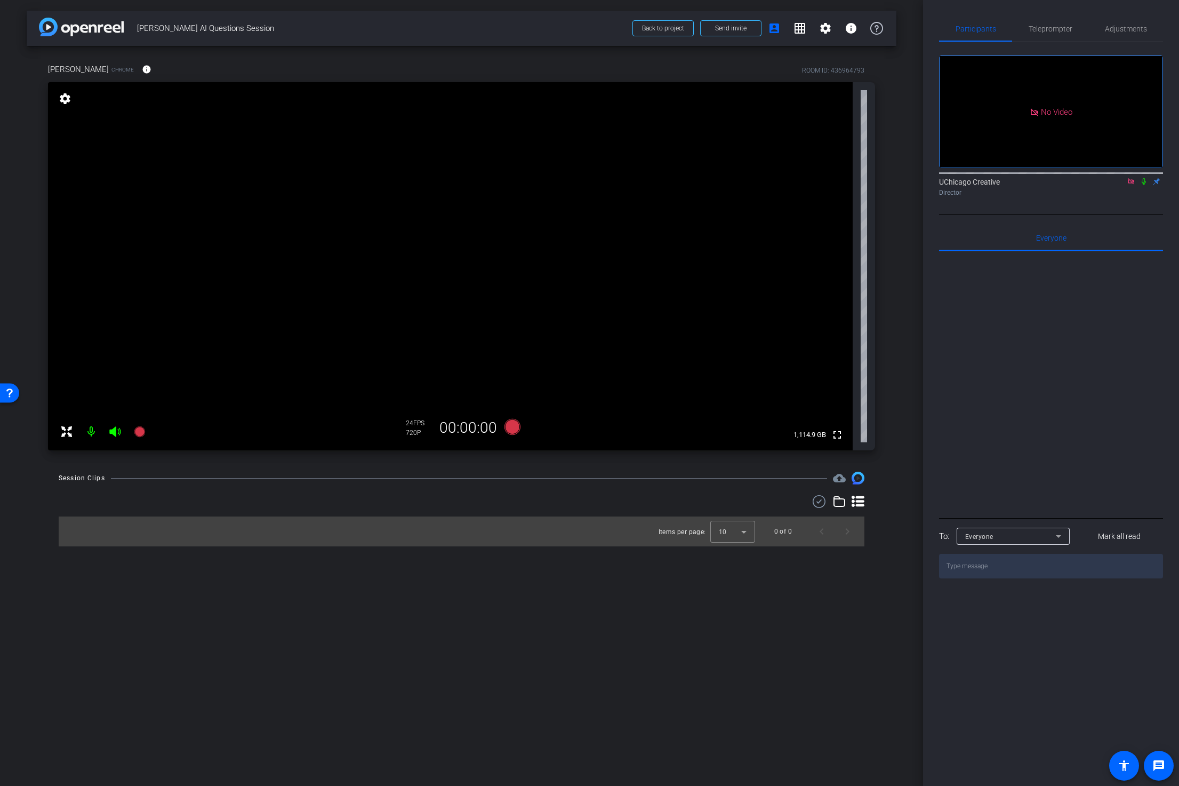
click at [1047, 346] on div at bounding box center [1051, 383] width 224 height 264
click at [1067, 28] on span "Teleprompter" at bounding box center [1051, 28] width 44 height 7
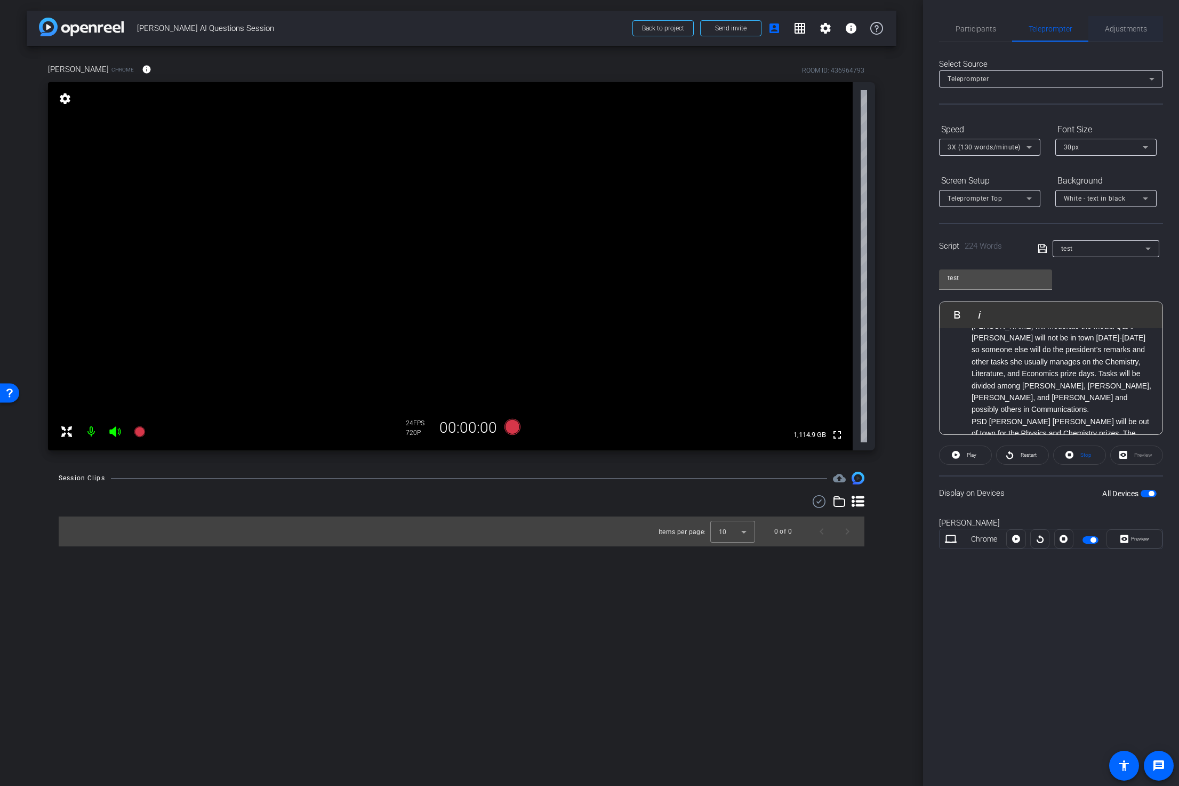
click at [1105, 29] on span "Adjustments" at bounding box center [1126, 28] width 42 height 7
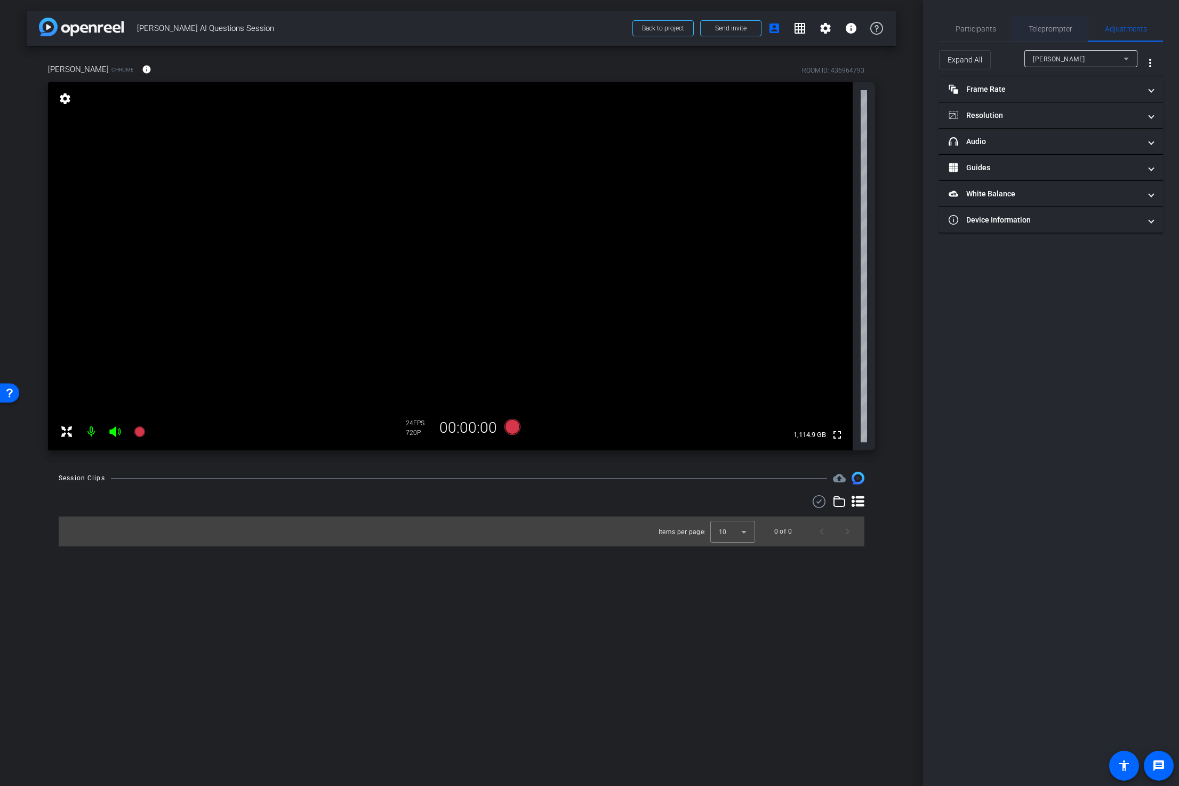
click at [1053, 30] on span "Teleprompter" at bounding box center [1051, 28] width 44 height 7
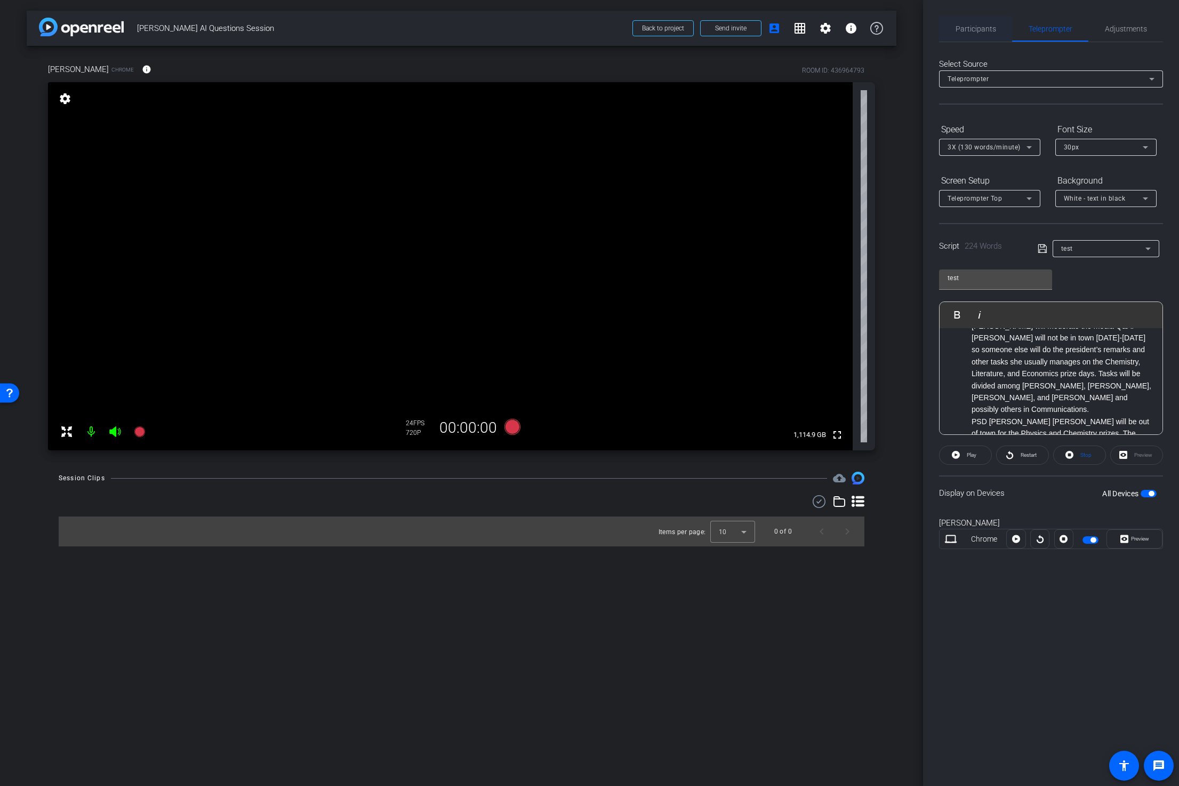
click at [992, 33] on span "Participants" at bounding box center [976, 28] width 41 height 7
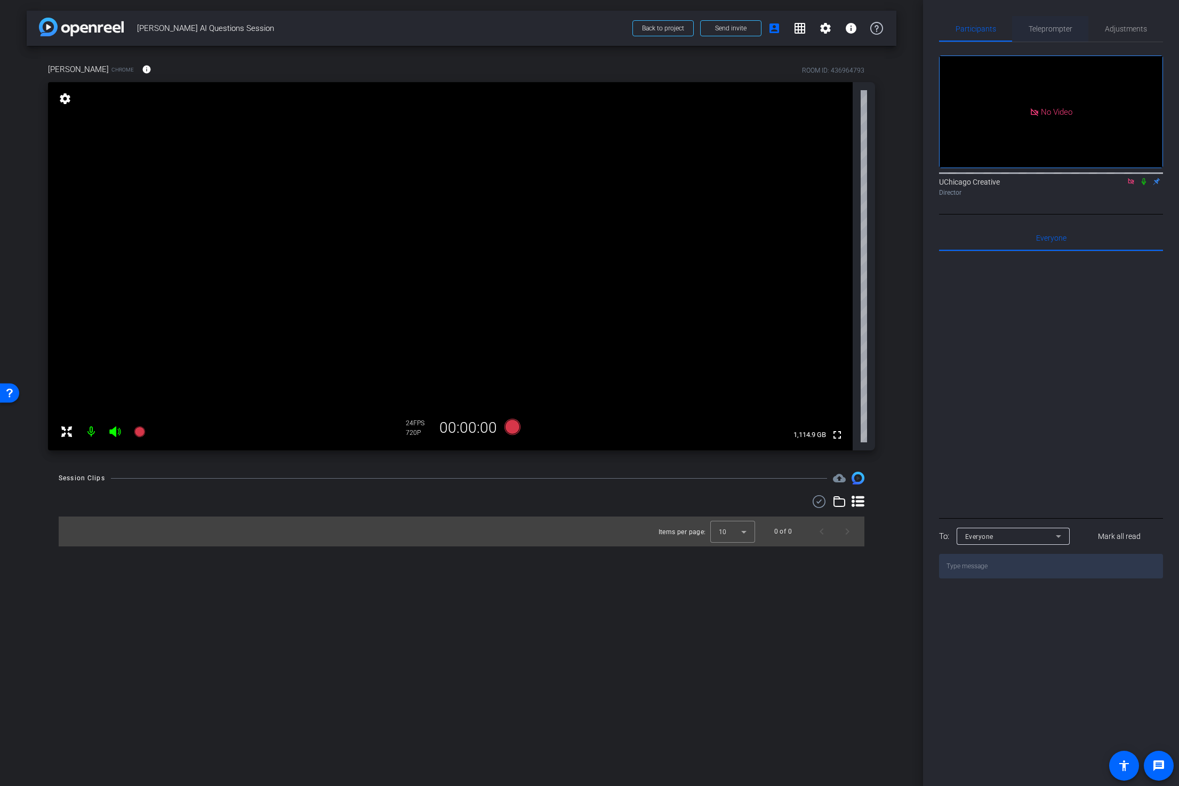
click at [1053, 31] on span "Teleprompter" at bounding box center [1051, 28] width 44 height 7
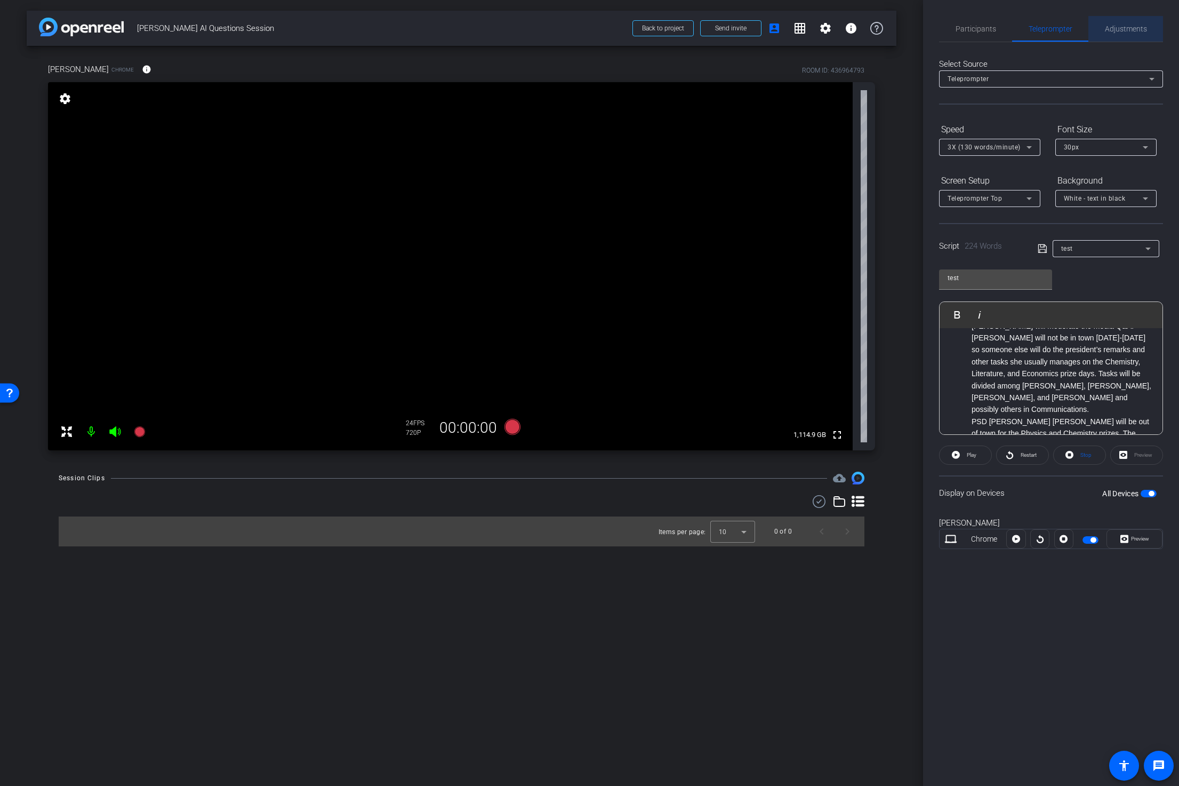
click at [1114, 29] on span "Adjustments" at bounding box center [1126, 28] width 42 height 7
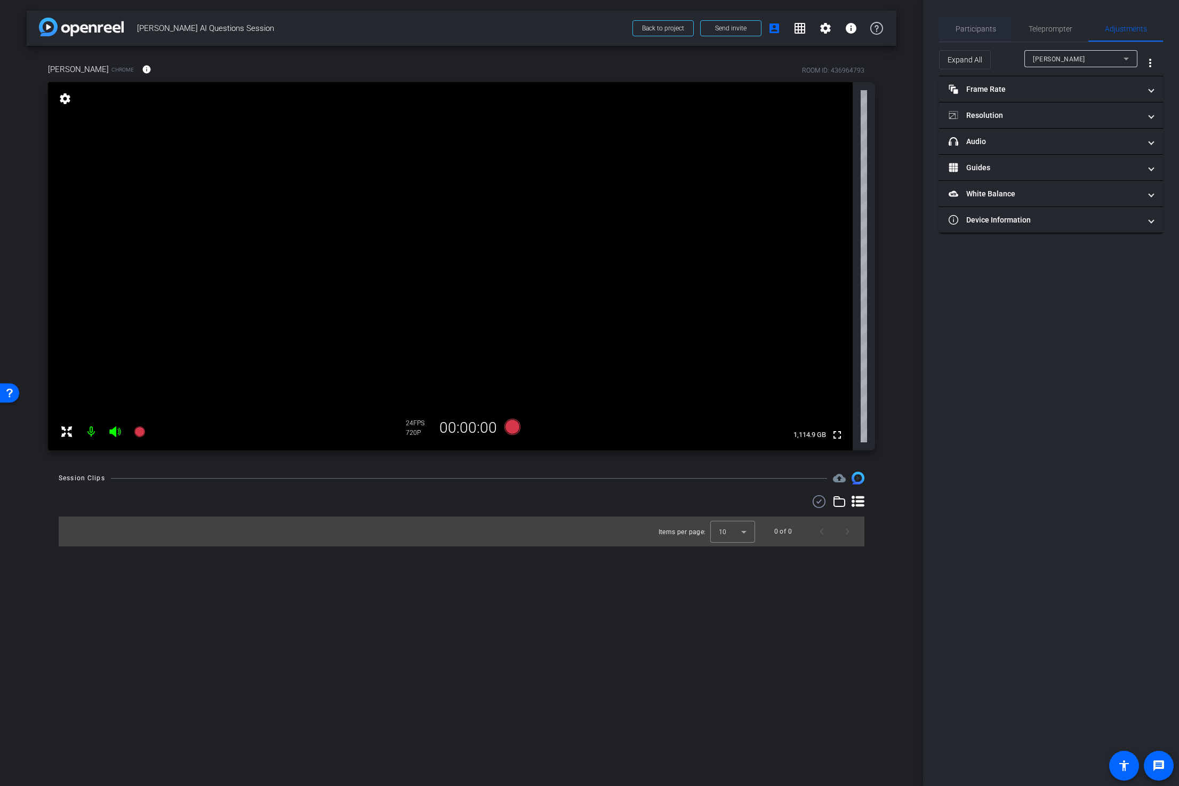
click at [972, 30] on span "Participants" at bounding box center [976, 28] width 41 height 7
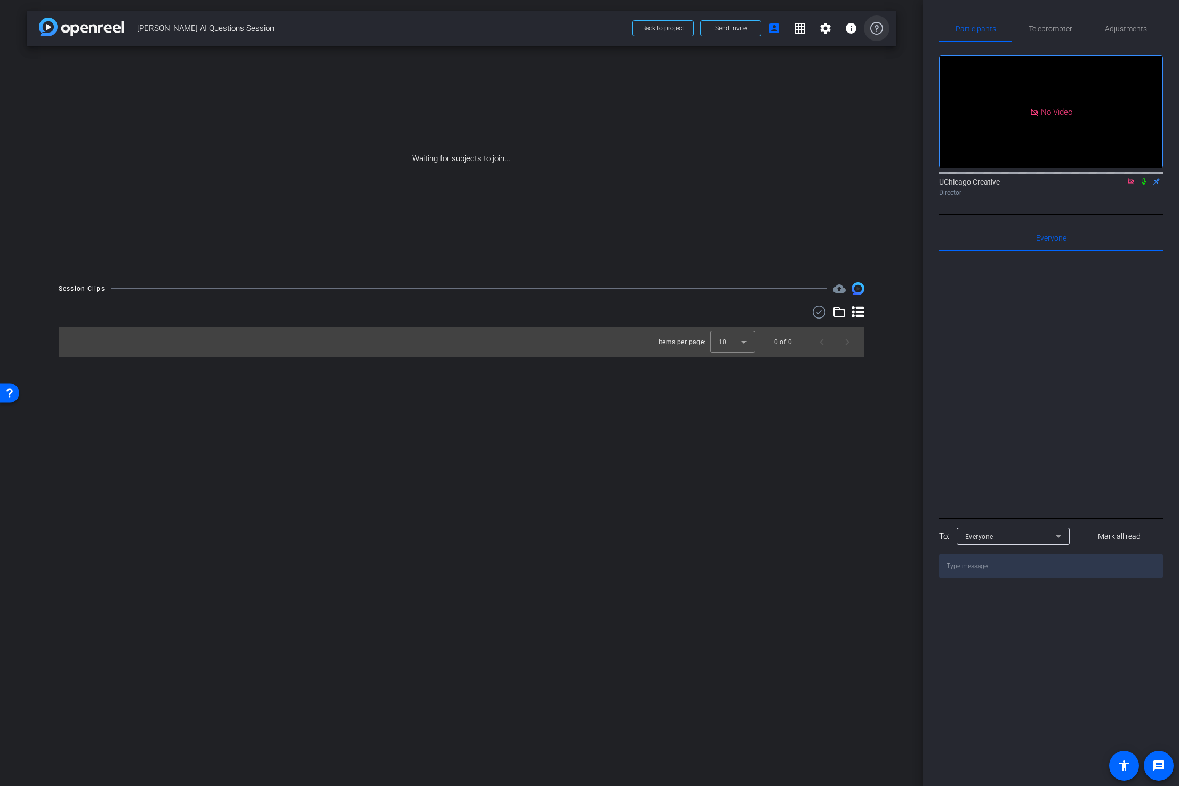
click at [877, 30] on icon at bounding box center [877, 28] width 13 height 13
